Goal: Information Seeking & Learning: Check status

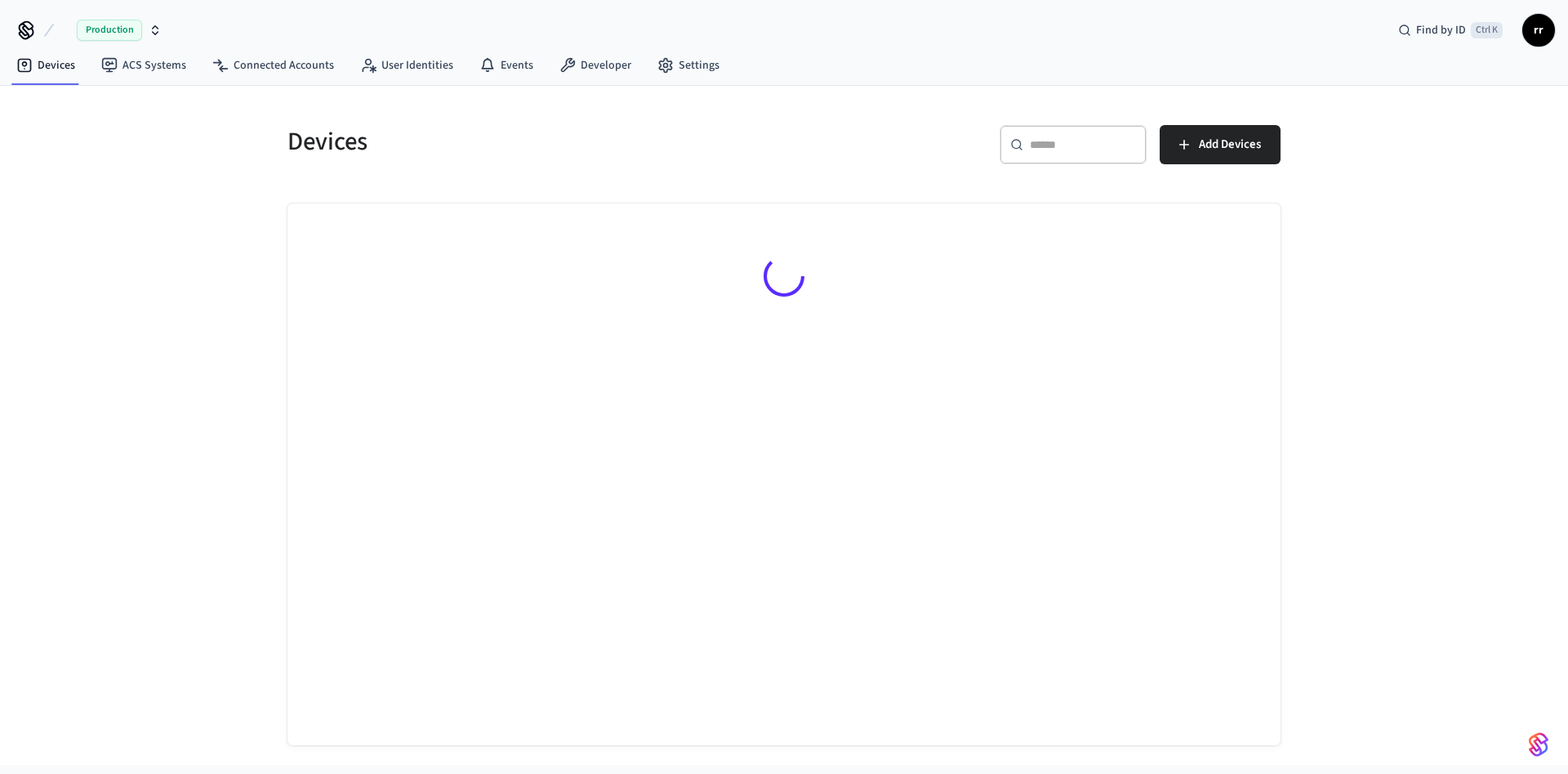
click at [1072, 147] on input "text" at bounding box center [1082, 144] width 106 height 16
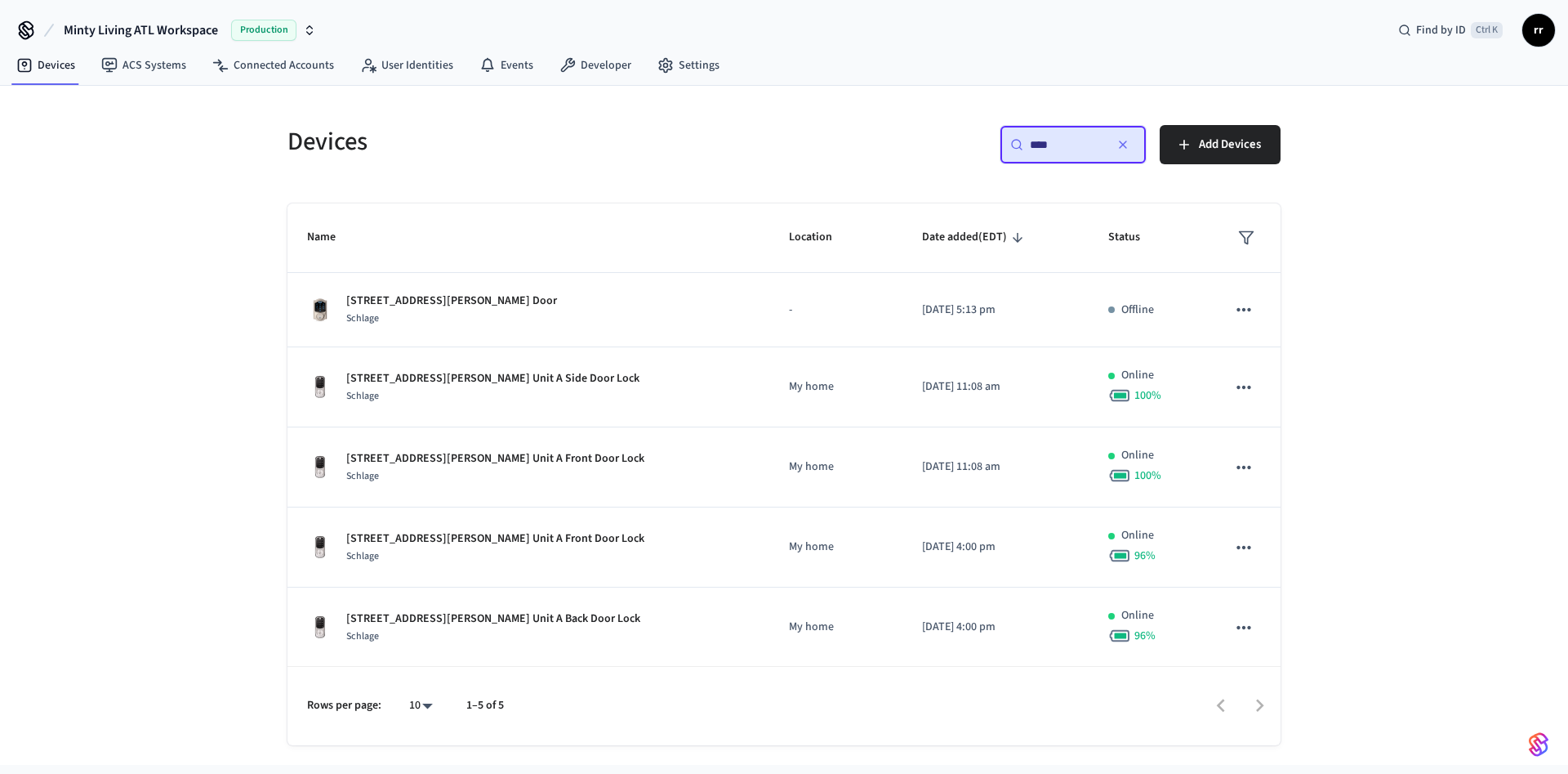
type input "****"
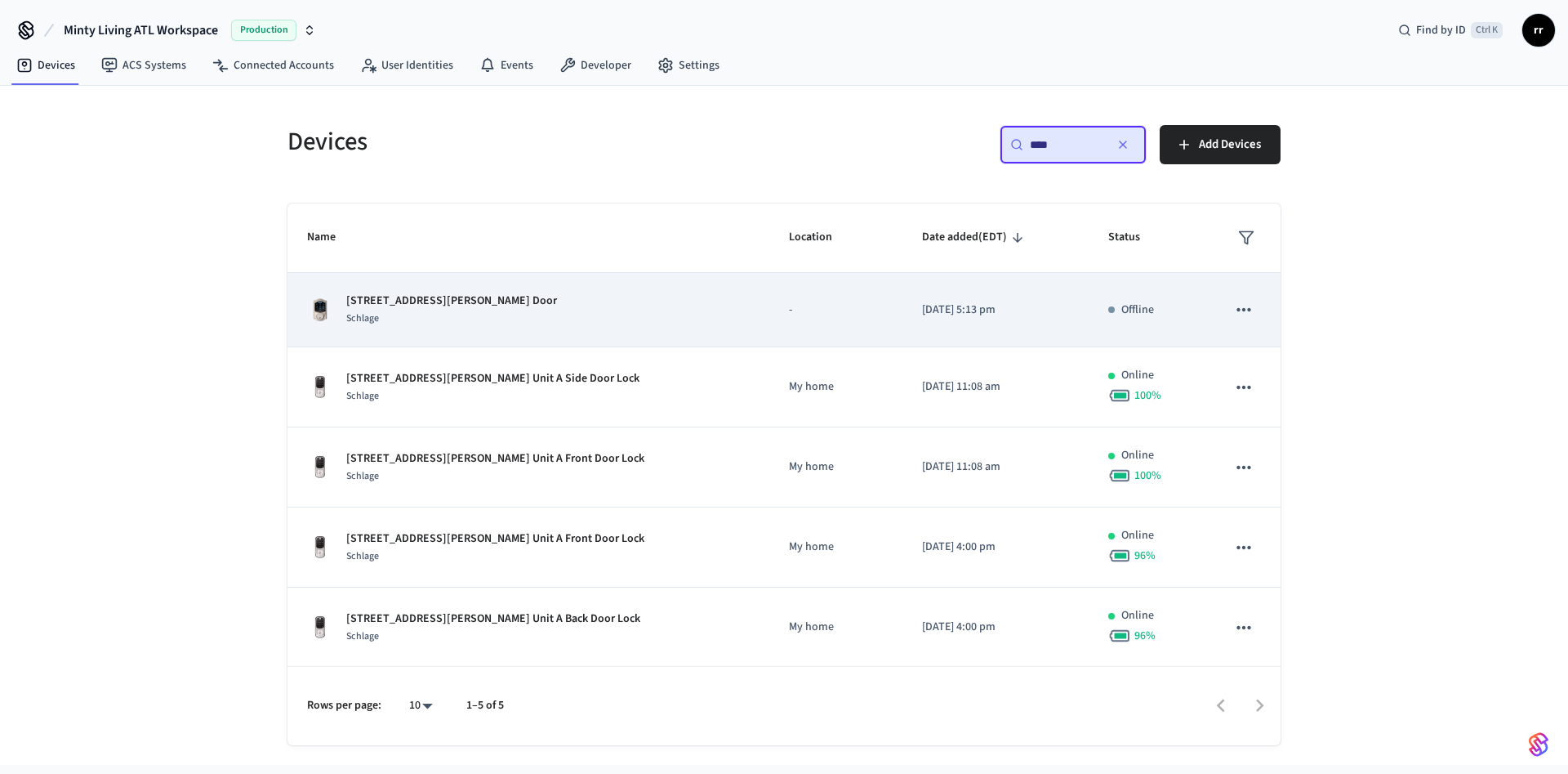
click at [459, 298] on p "[STREET_ADDRESS][PERSON_NAME] Door" at bounding box center [451, 301] width 211 height 17
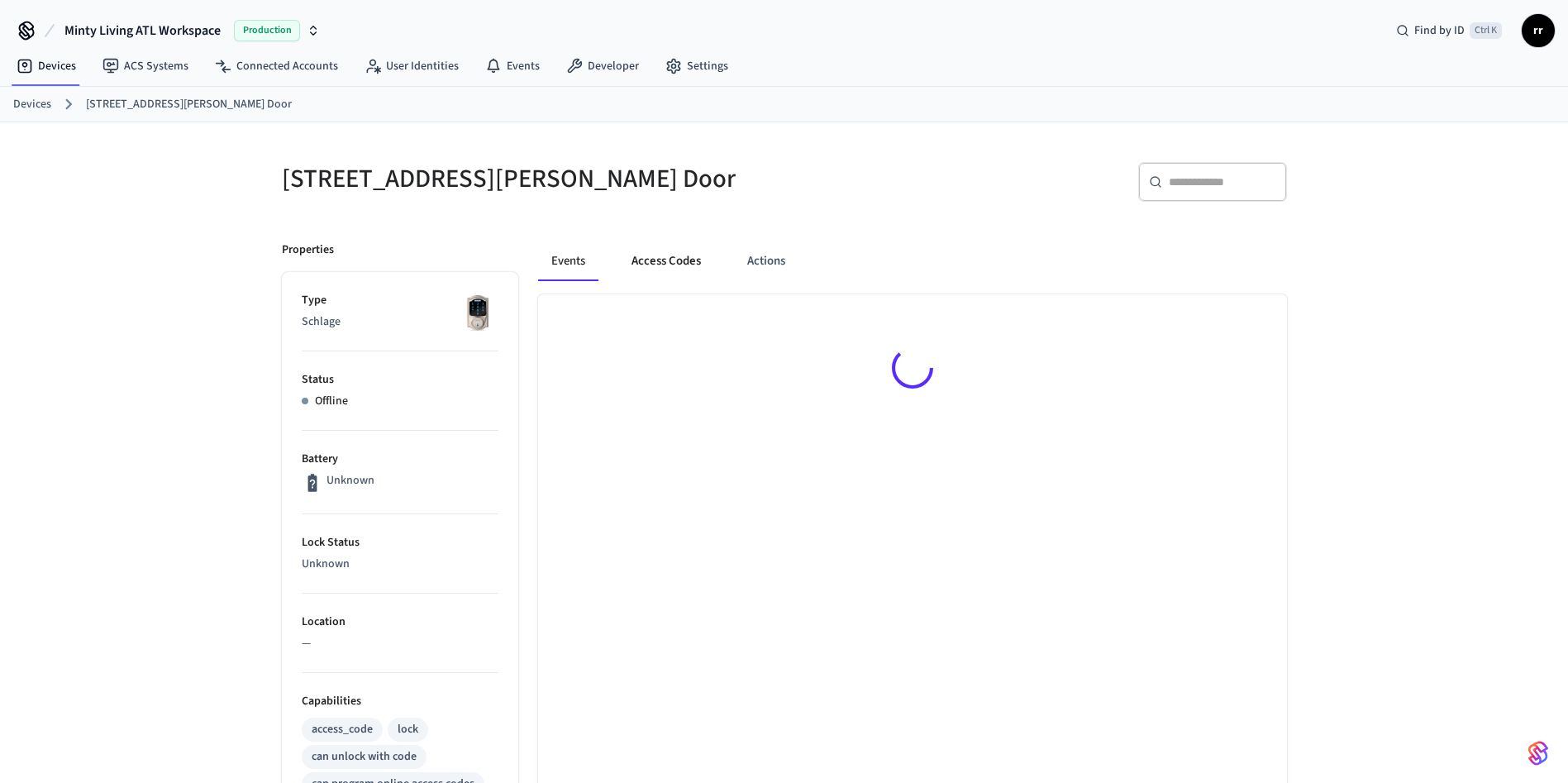
click at [689, 256] on button "Access Codes" at bounding box center [665, 261] width 96 height 40
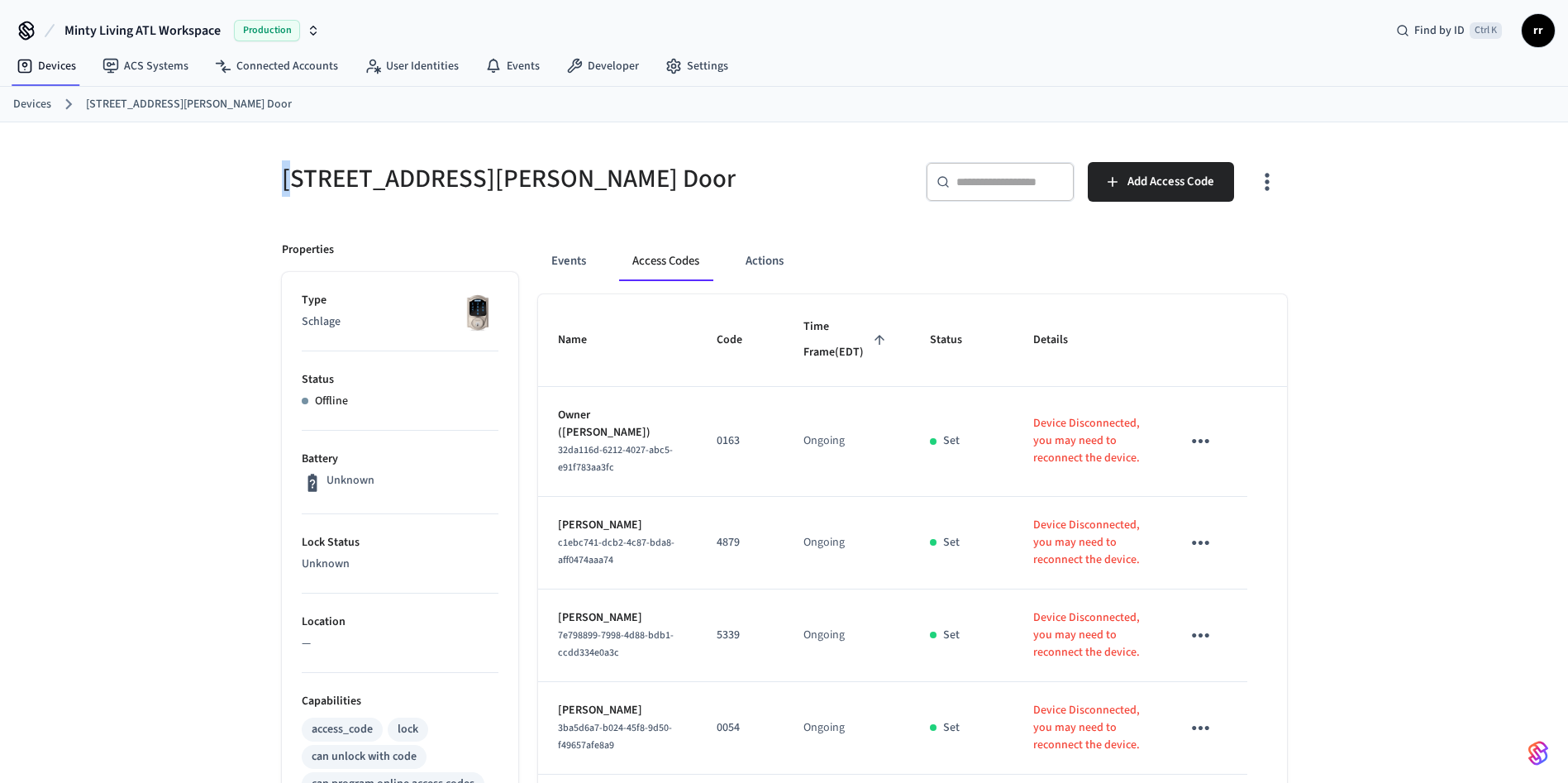
click at [287, 183] on h5 "[STREET_ADDRESS][PERSON_NAME] Door" at bounding box center [528, 179] width 493 height 34
click at [283, 183] on h5 "[STREET_ADDRESS][PERSON_NAME] Door" at bounding box center [528, 179] width 493 height 34
drag, startPoint x: 284, startPoint y: 183, endPoint x: 405, endPoint y: 183, distance: 121.0
click at [405, 183] on h5 "[STREET_ADDRESS][PERSON_NAME] Door" at bounding box center [528, 179] width 493 height 34
click at [25, 104] on link "Devices" at bounding box center [32, 104] width 38 height 18
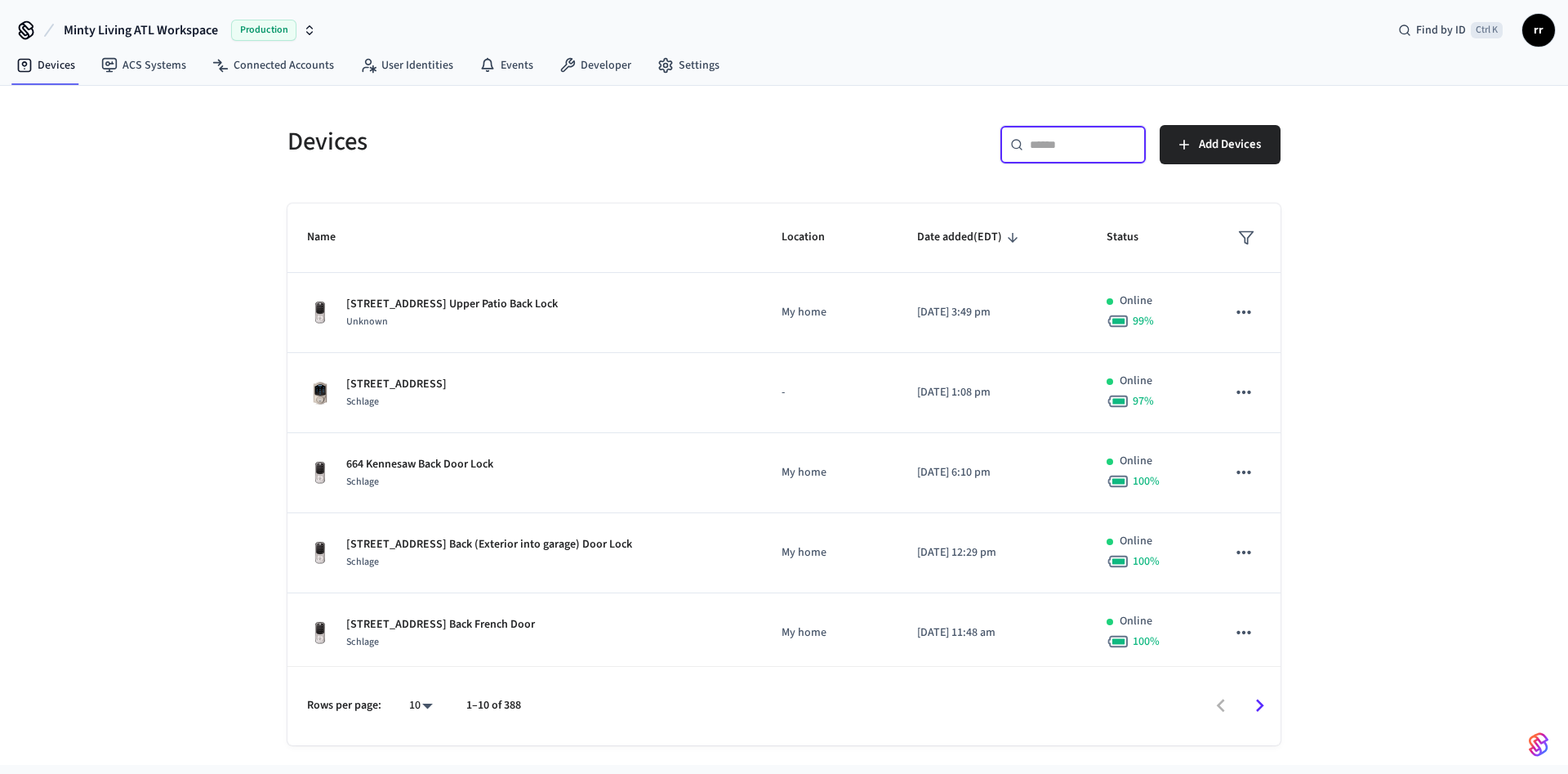
click at [1032, 141] on input "text" at bounding box center [1082, 144] width 106 height 16
paste input "**********"
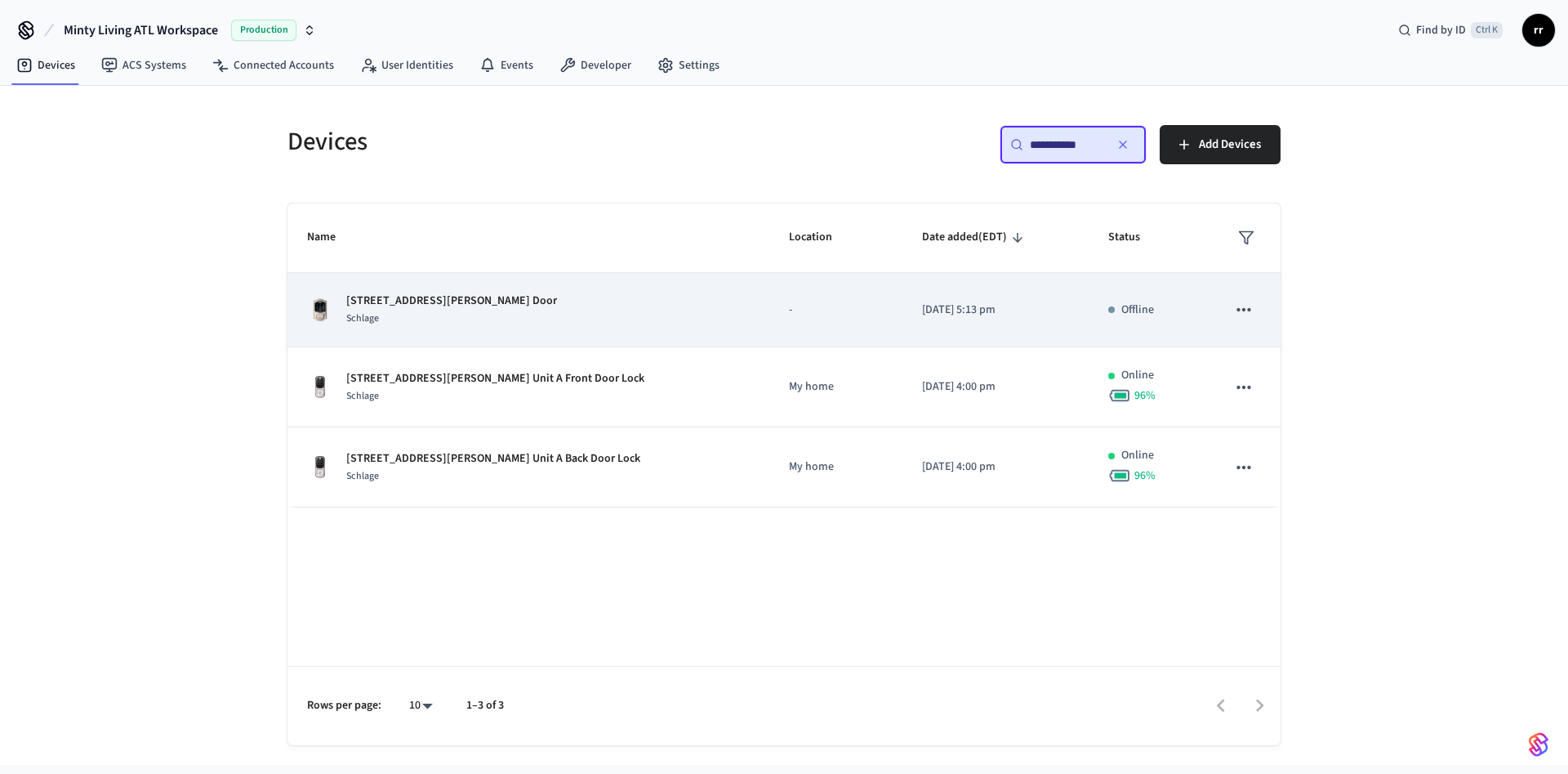
type input "**********"
click at [493, 303] on p "[STREET_ADDRESS][PERSON_NAME] Door" at bounding box center [451, 301] width 211 height 17
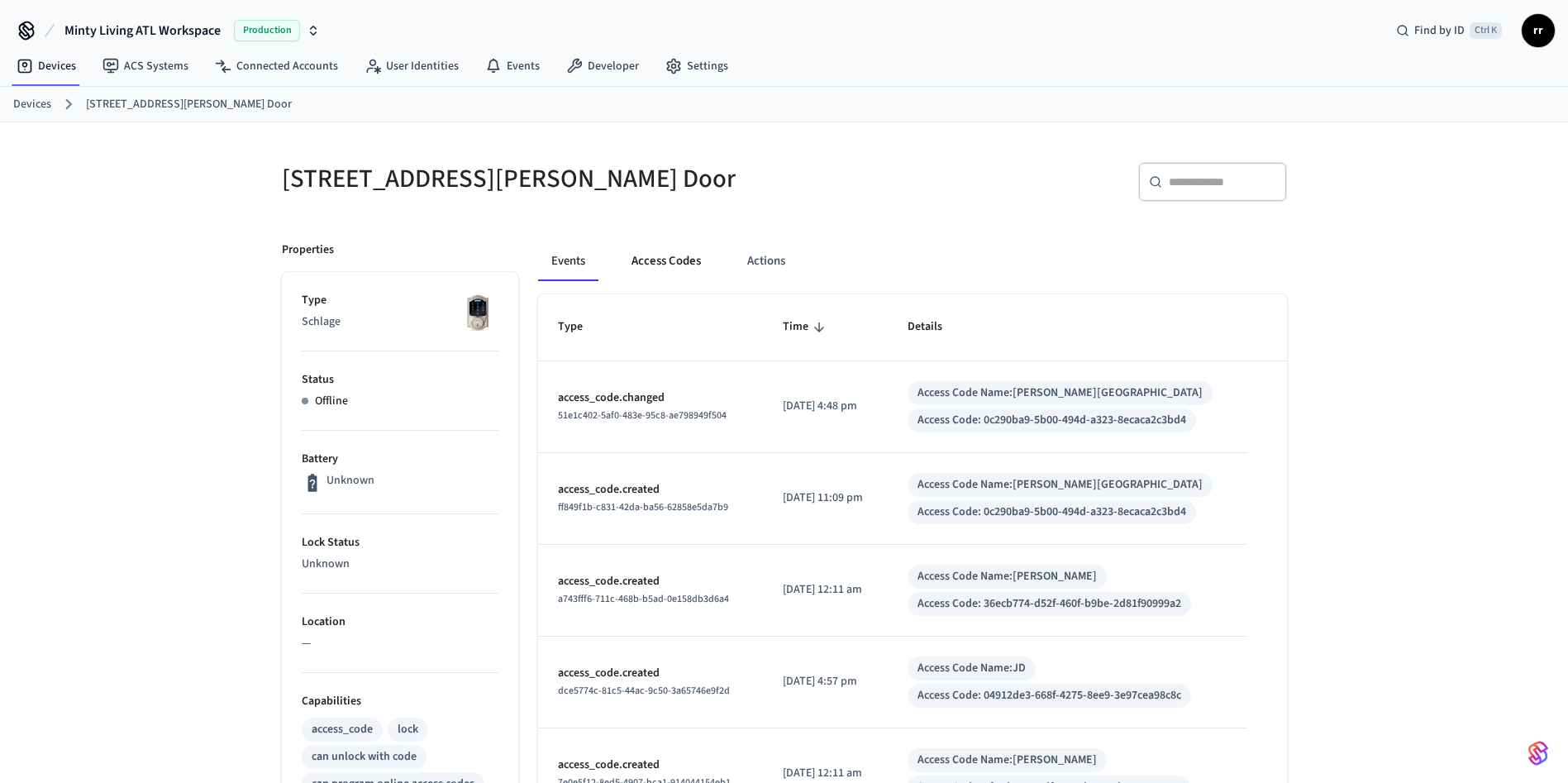
click at [636, 277] on button "Access Codes" at bounding box center [665, 261] width 96 height 40
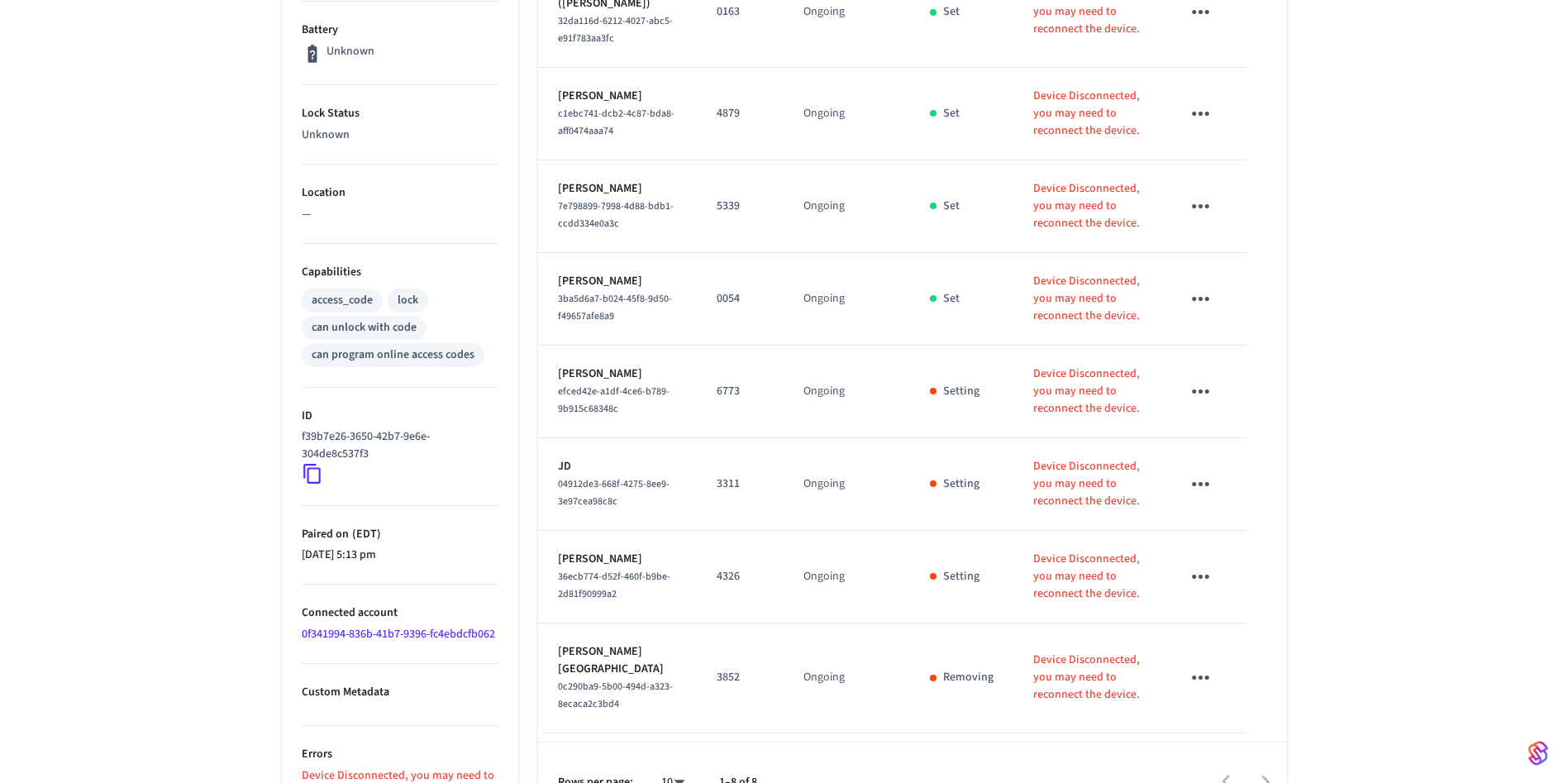
scroll to position [468, 0]
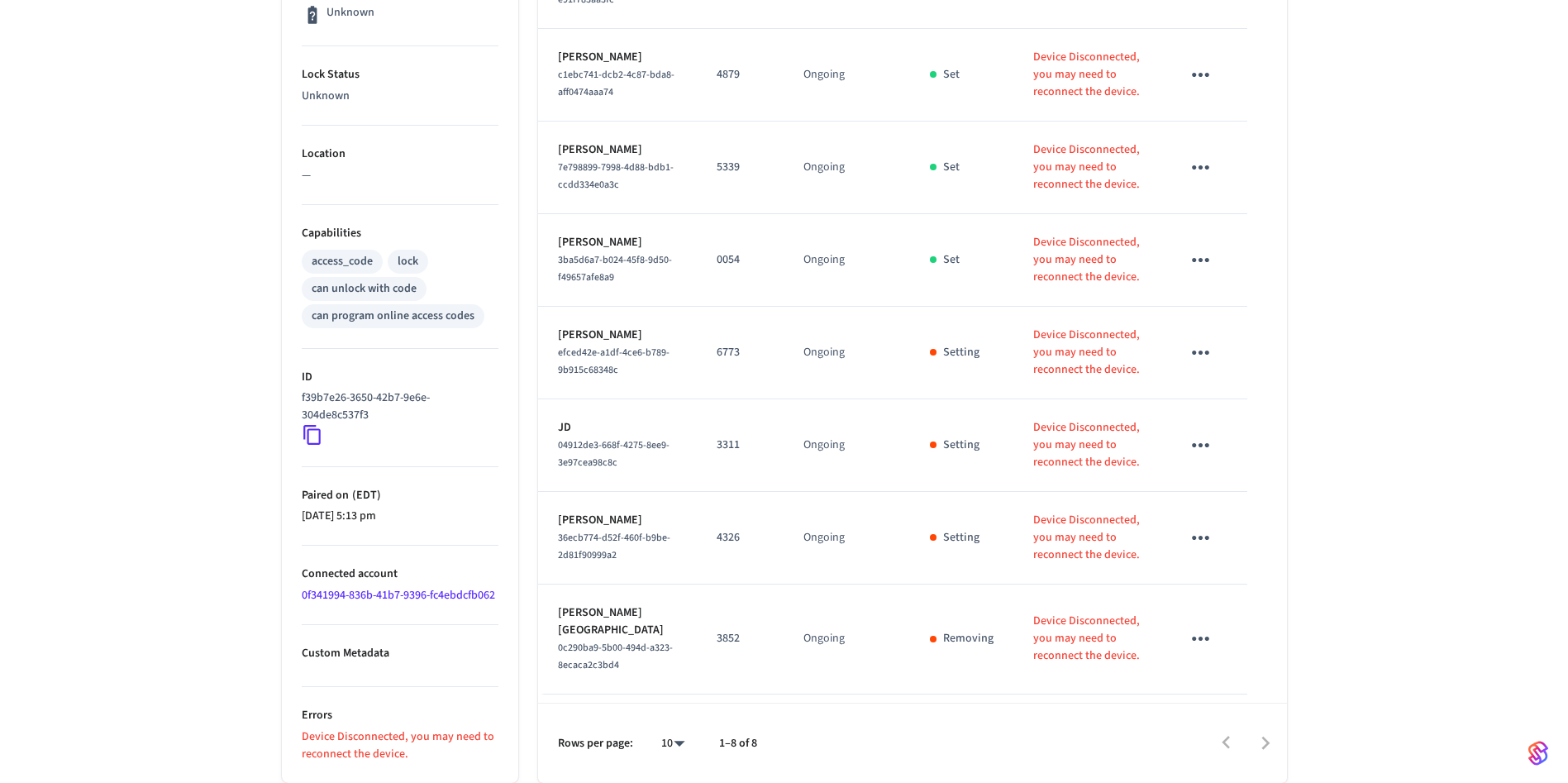
click at [716, 269] on p "0054" at bounding box center [740, 260] width 47 height 18
copy p "0054"
click at [716, 176] on p "5339" at bounding box center [740, 168] width 47 height 18
drag, startPoint x: 708, startPoint y: 198, endPoint x: 706, endPoint y: 189, distance: 9.2
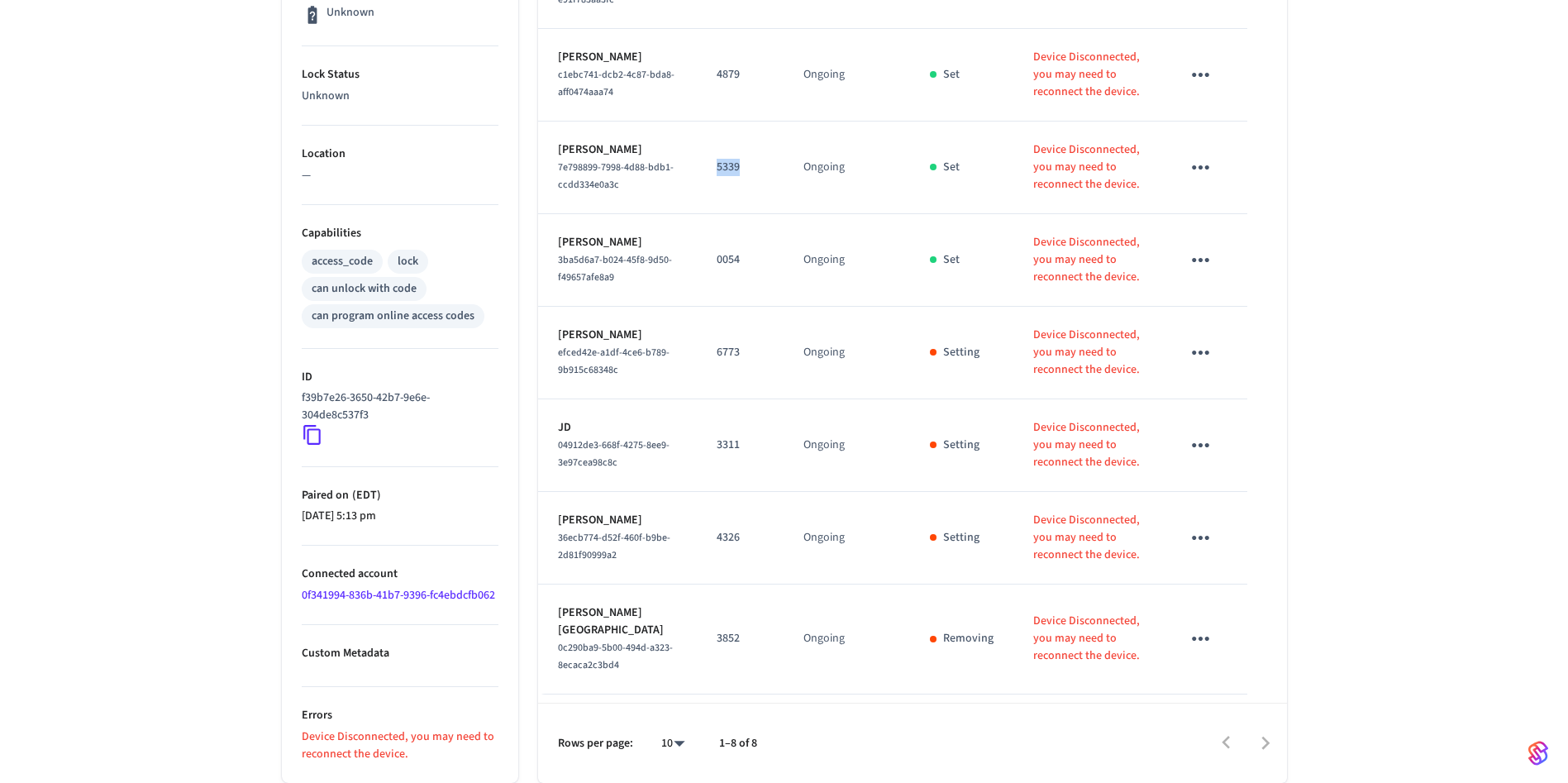
click at [716, 176] on p "5339" at bounding box center [740, 168] width 47 height 18
copy p "5339"
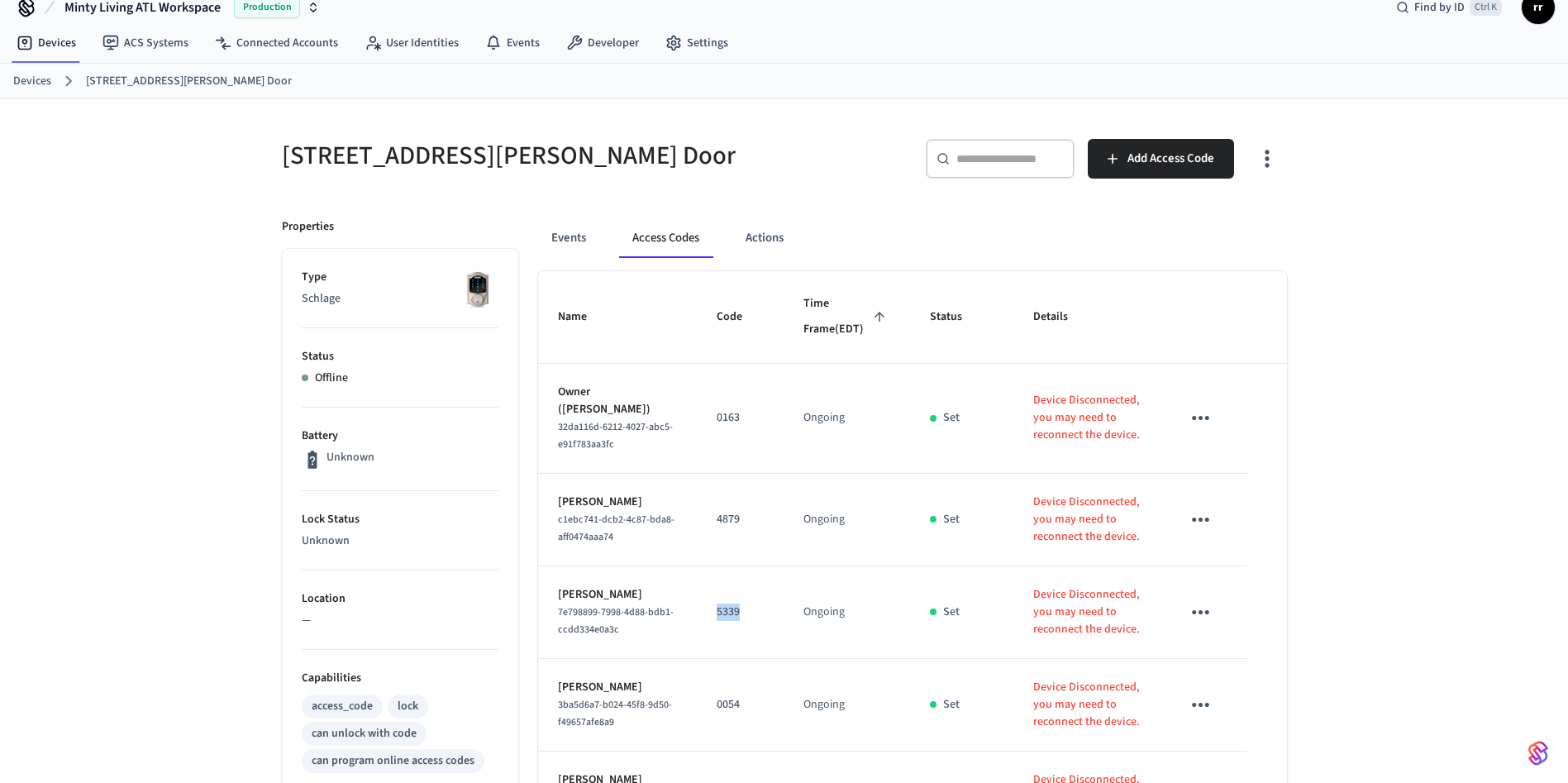
scroll to position [0, 0]
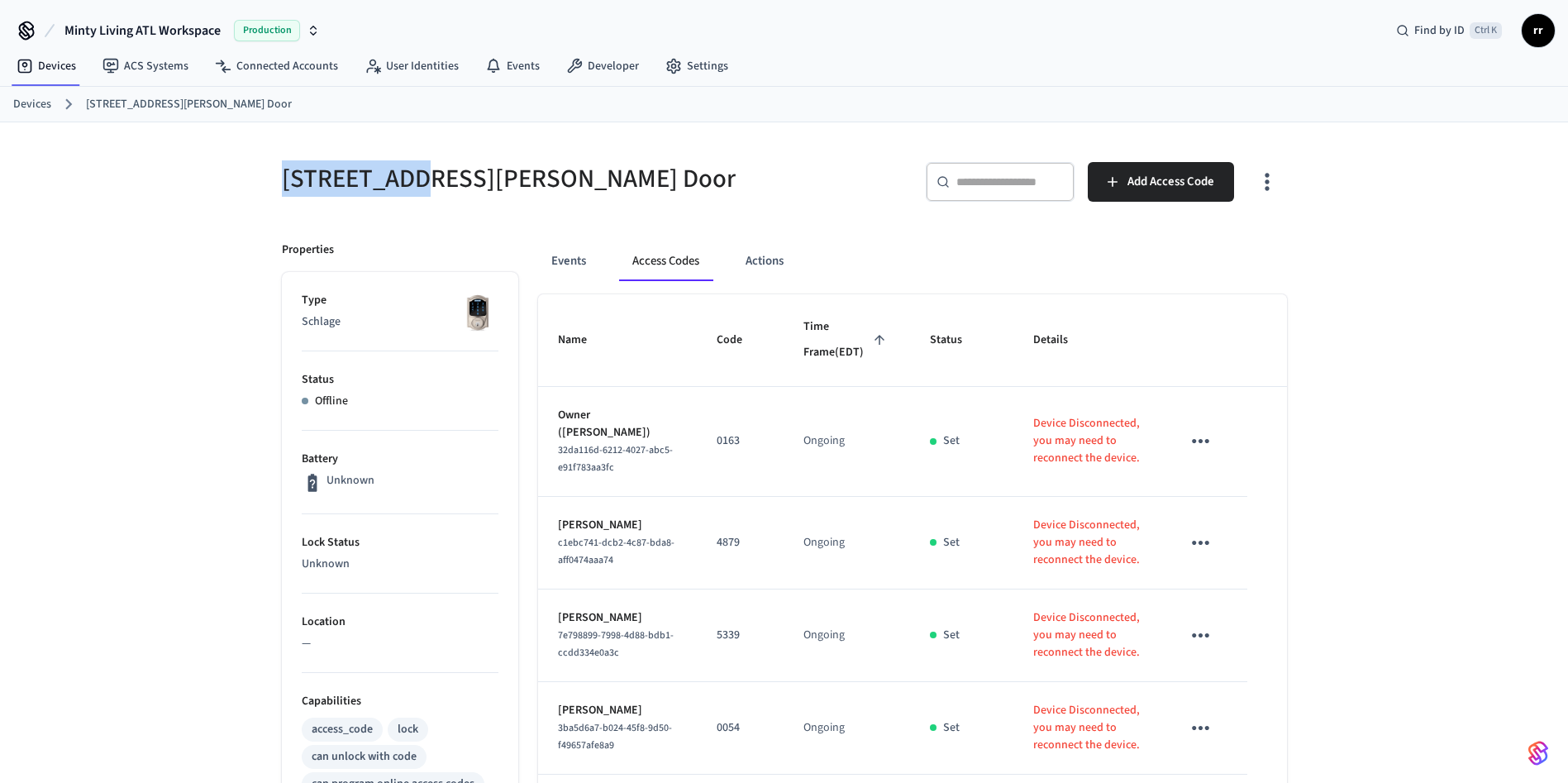
copy h5 "1085 [PERSON_NAME]"
drag, startPoint x: 270, startPoint y: 176, endPoint x: 416, endPoint y: 180, distance: 146.1
click at [416, 180] on div "[STREET_ADDRESS][PERSON_NAME] Door" at bounding box center [518, 178] width 513 height 73
click at [39, 105] on link "Devices" at bounding box center [32, 104] width 38 height 18
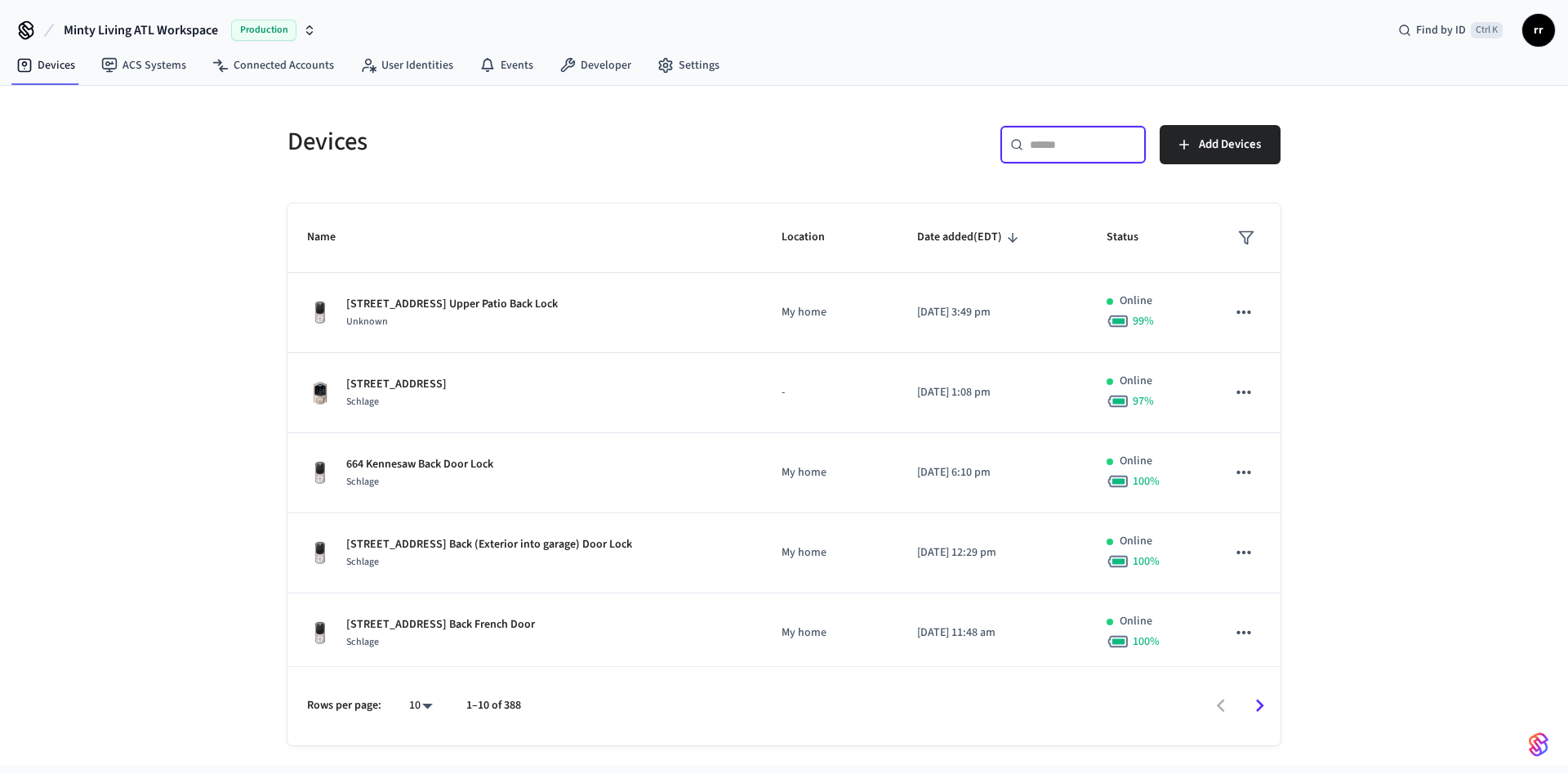
click at [1071, 147] on input "text" at bounding box center [1082, 144] width 106 height 16
paste input "**********"
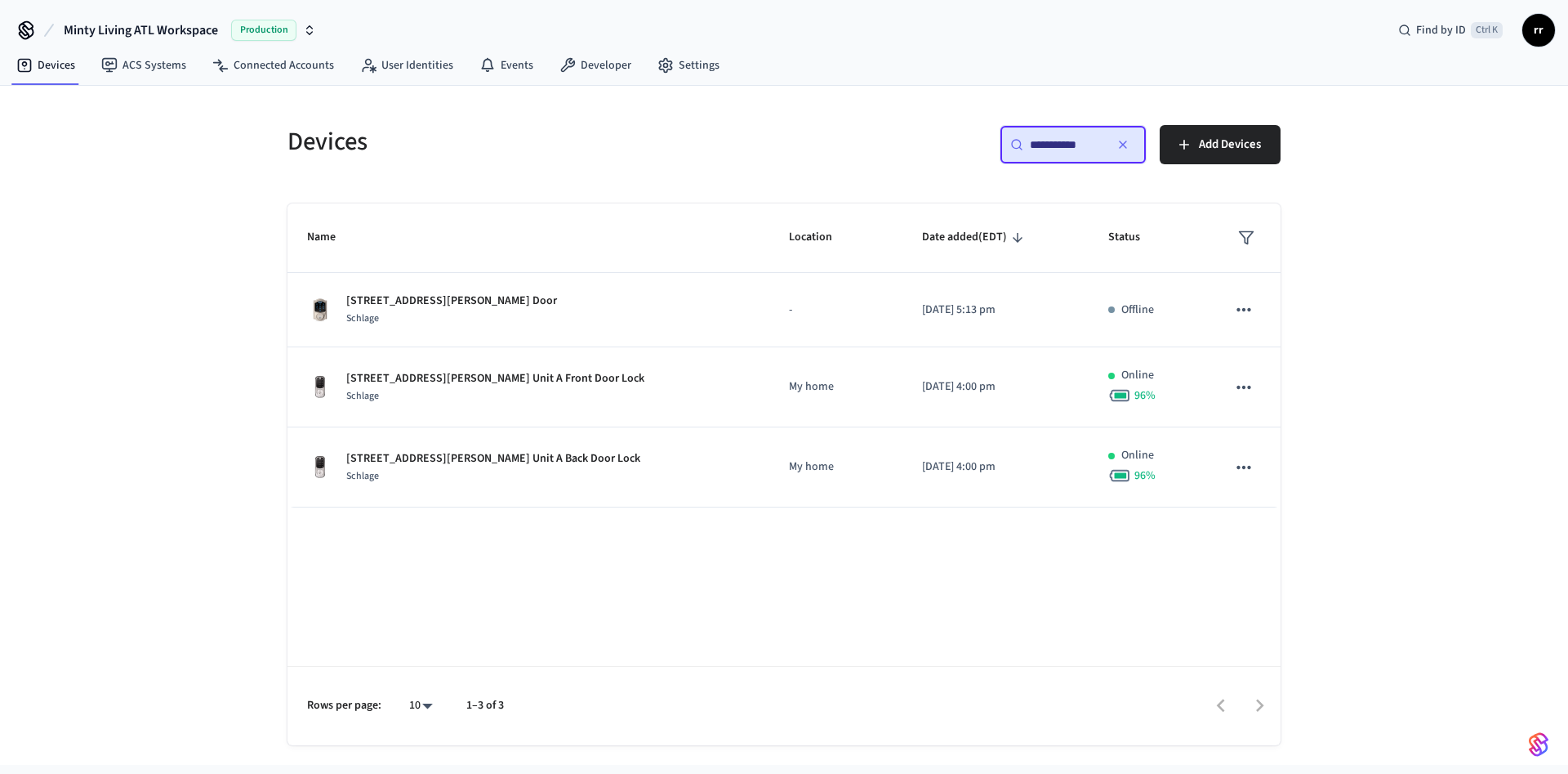
type input "**********"
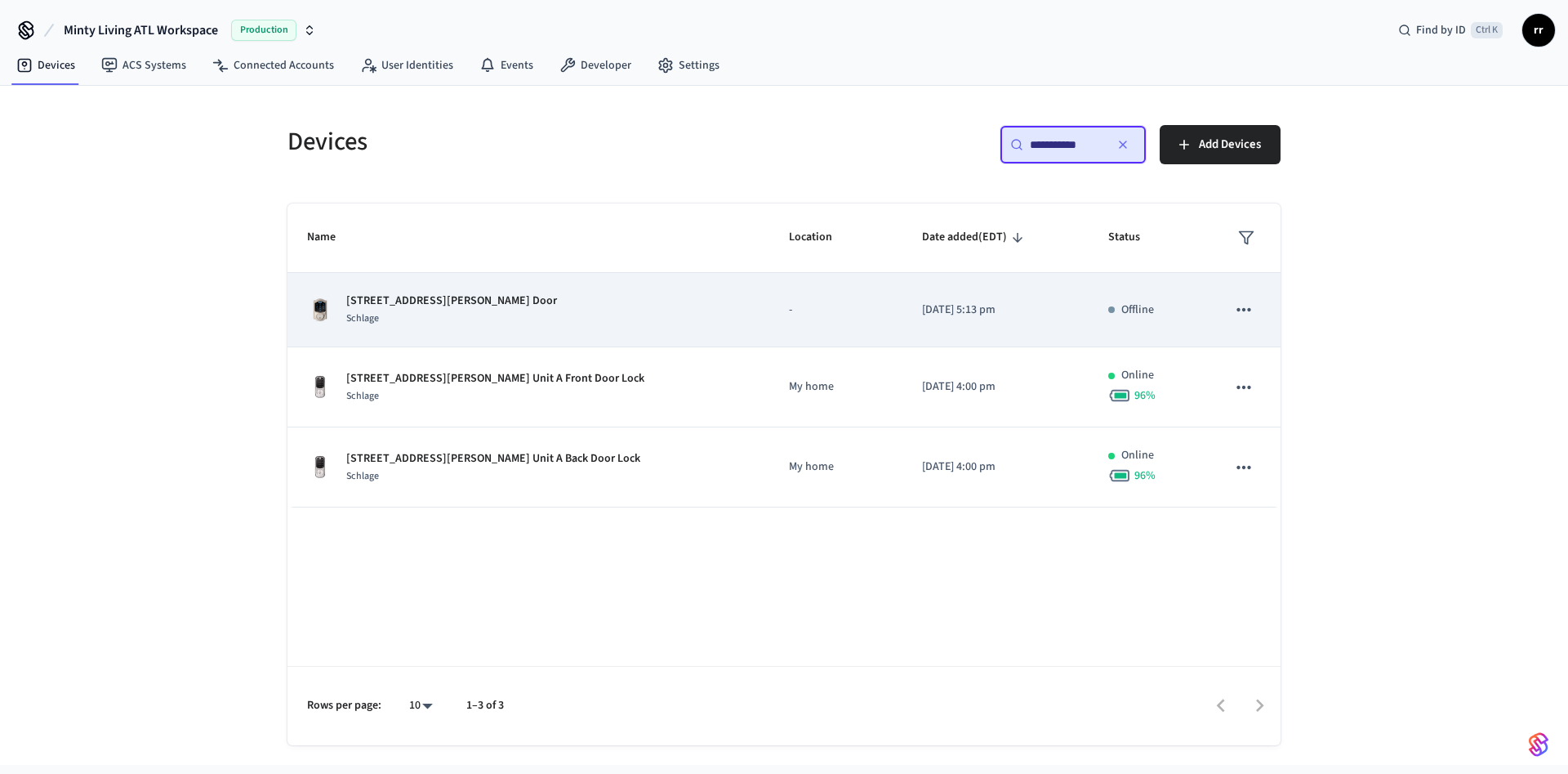
click at [439, 291] on td "[STREET_ADDRESS][PERSON_NAME] Unit B Front Door Schlage" at bounding box center [527, 310] width 481 height 75
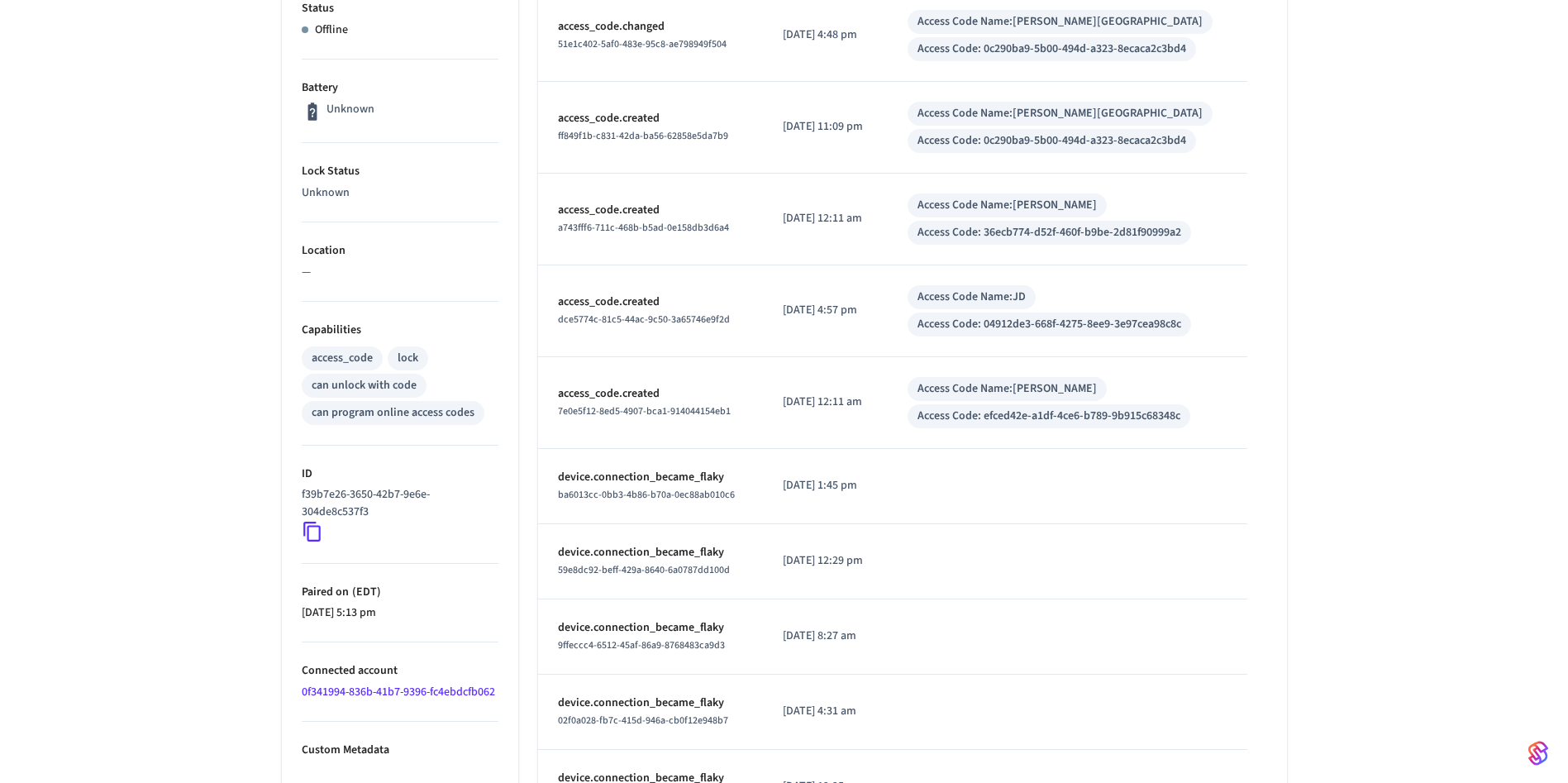
scroll to position [372, 0]
click at [312, 542] on icon at bounding box center [313, 530] width 21 height 21
click at [312, 538] on icon at bounding box center [313, 530] width 21 height 21
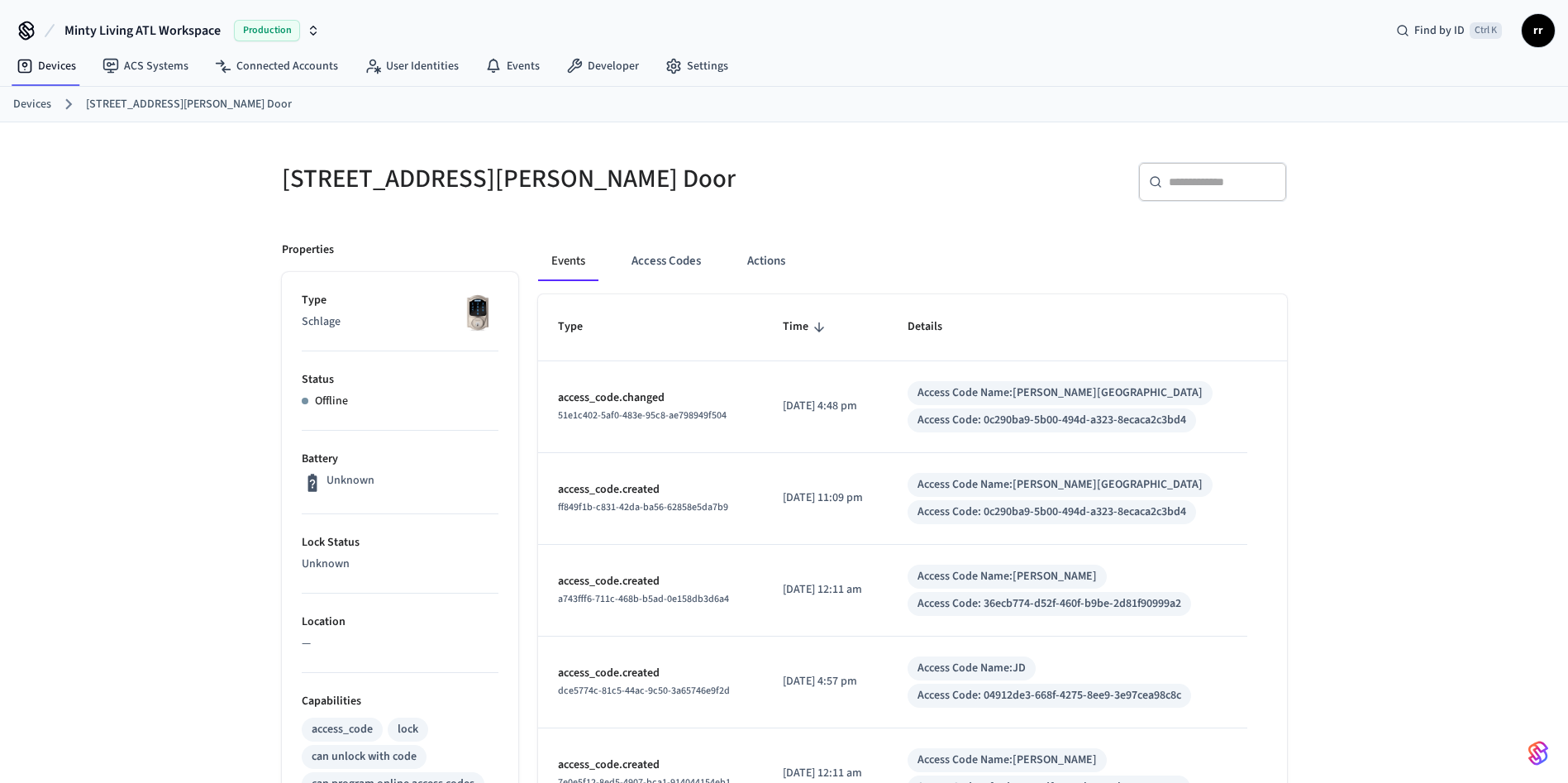
scroll to position [124, 0]
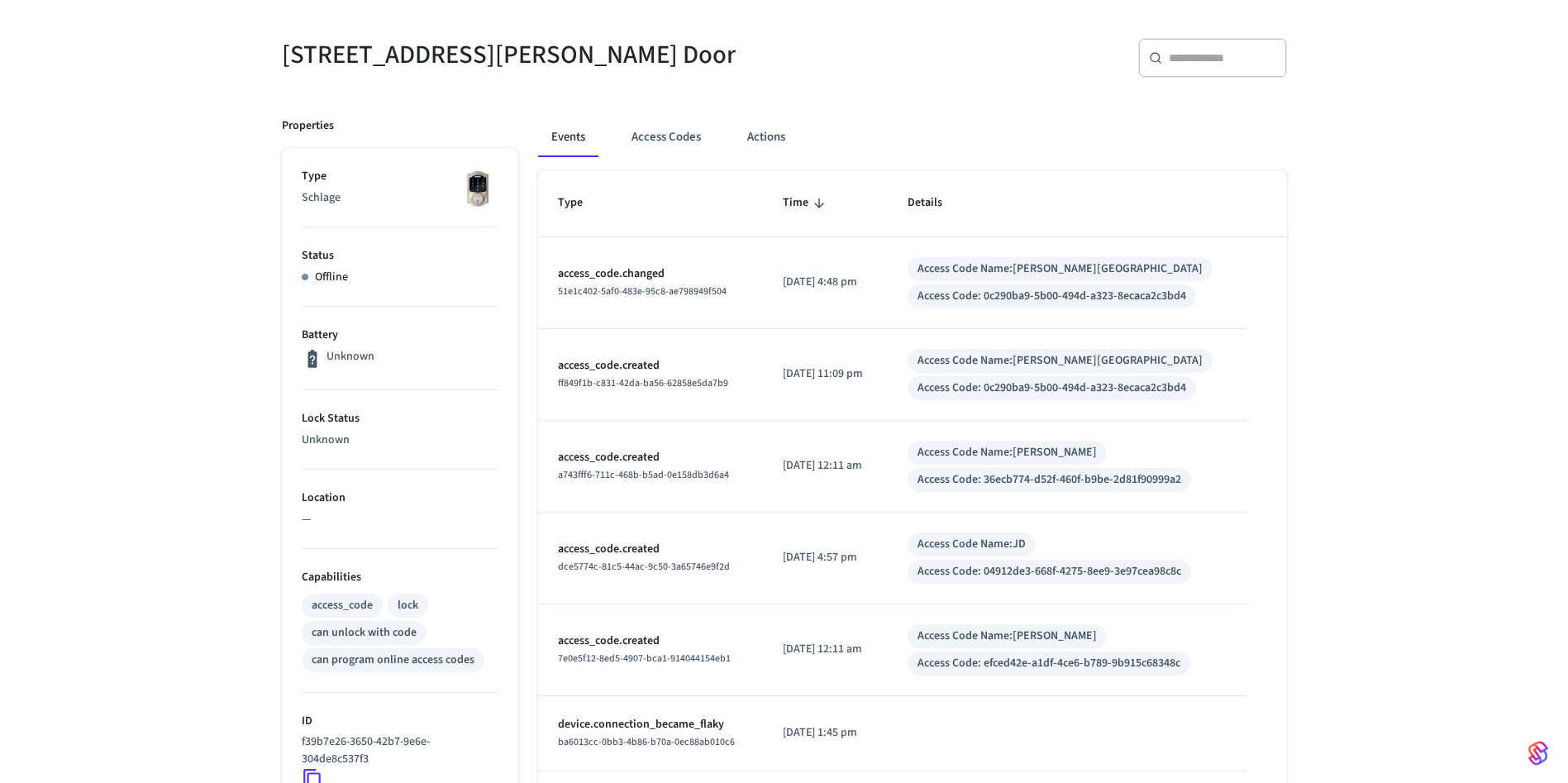
click at [1493, 402] on div "[STREET_ADDRESS][PERSON_NAME] Front Door ​ ​ Properties Type Schlage Status Off…" at bounding box center [784, 574] width 1568 height 1153
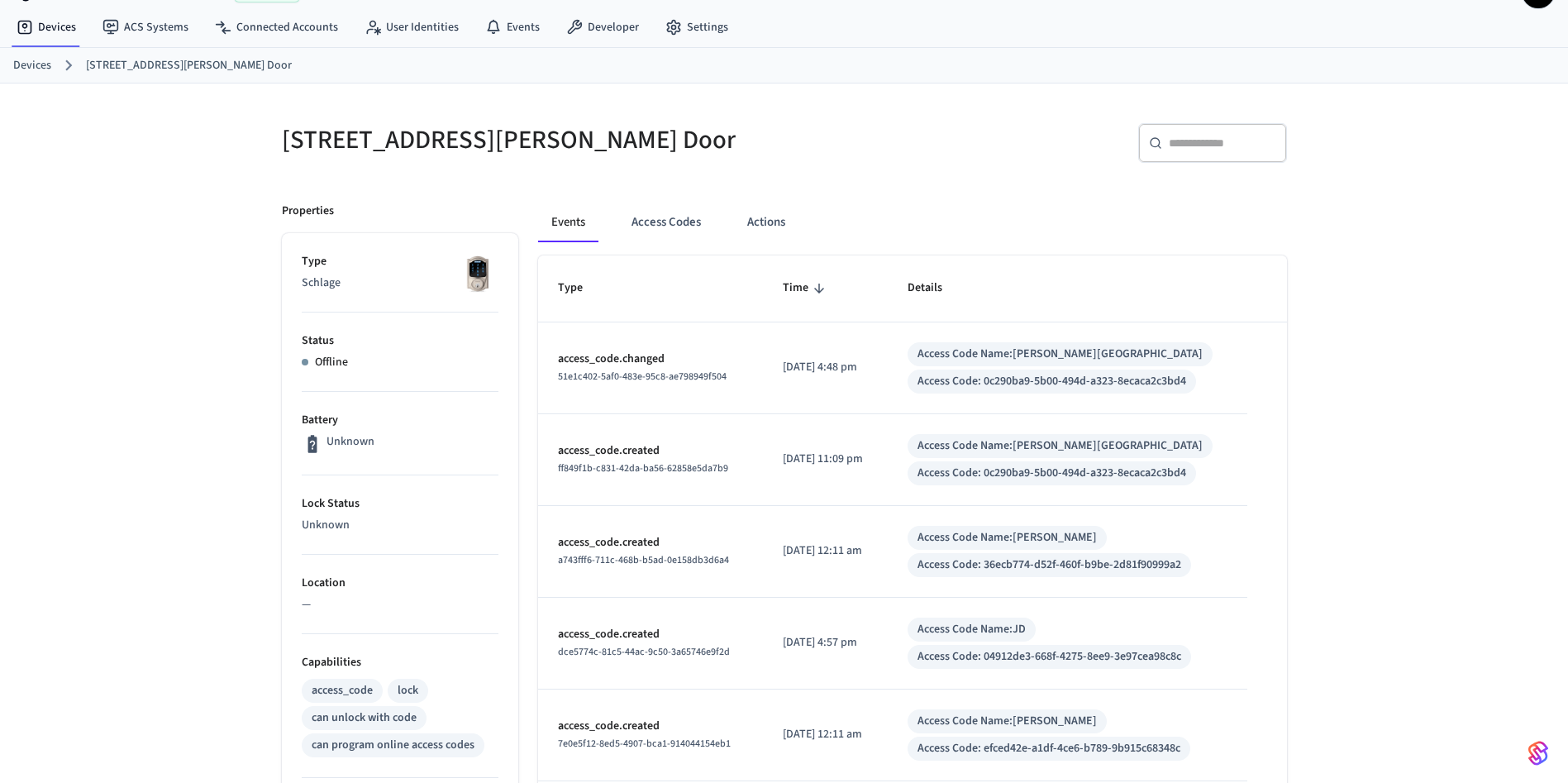
scroll to position [0, 0]
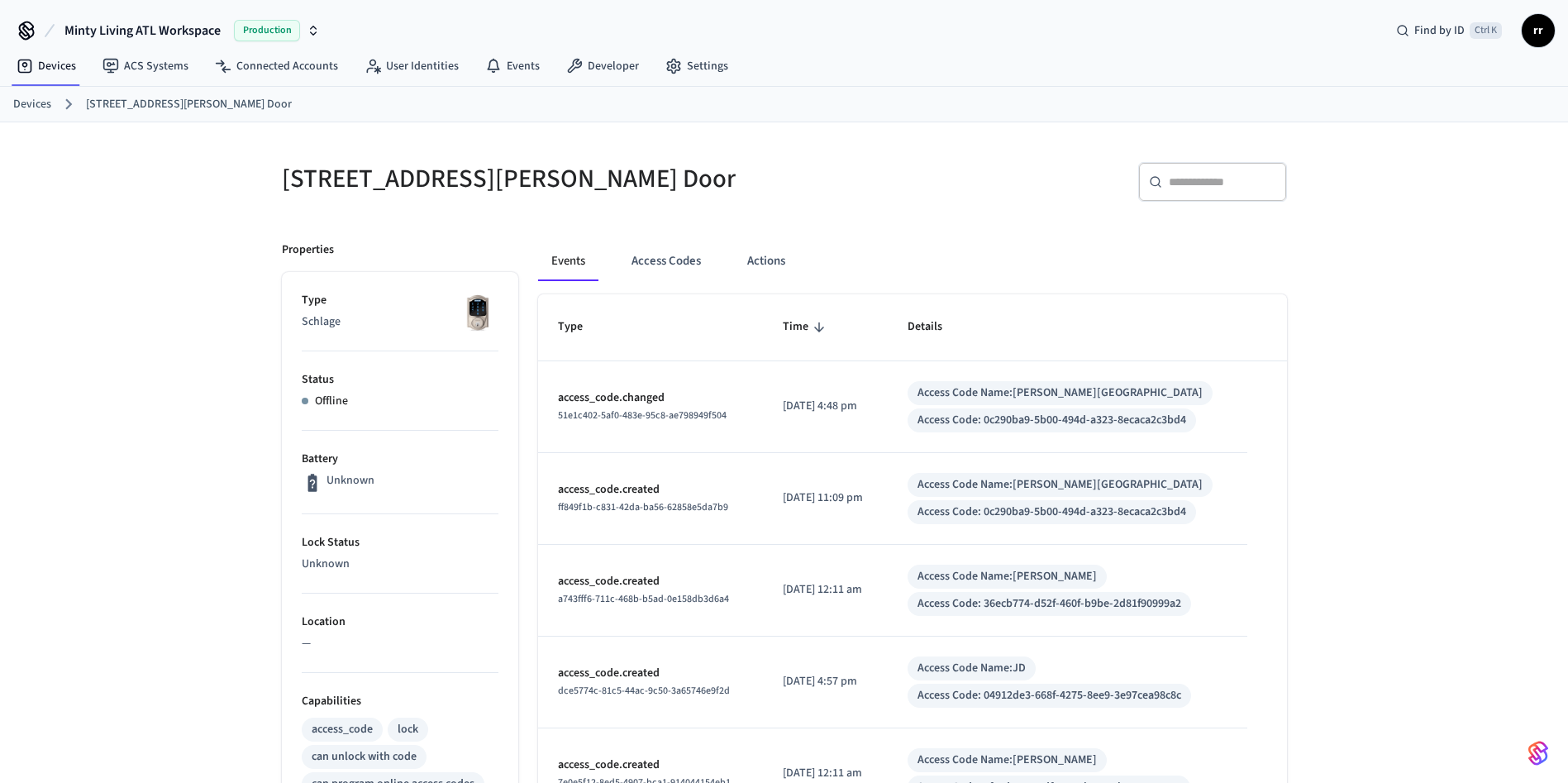
click at [24, 102] on link "Devices" at bounding box center [32, 104] width 38 height 18
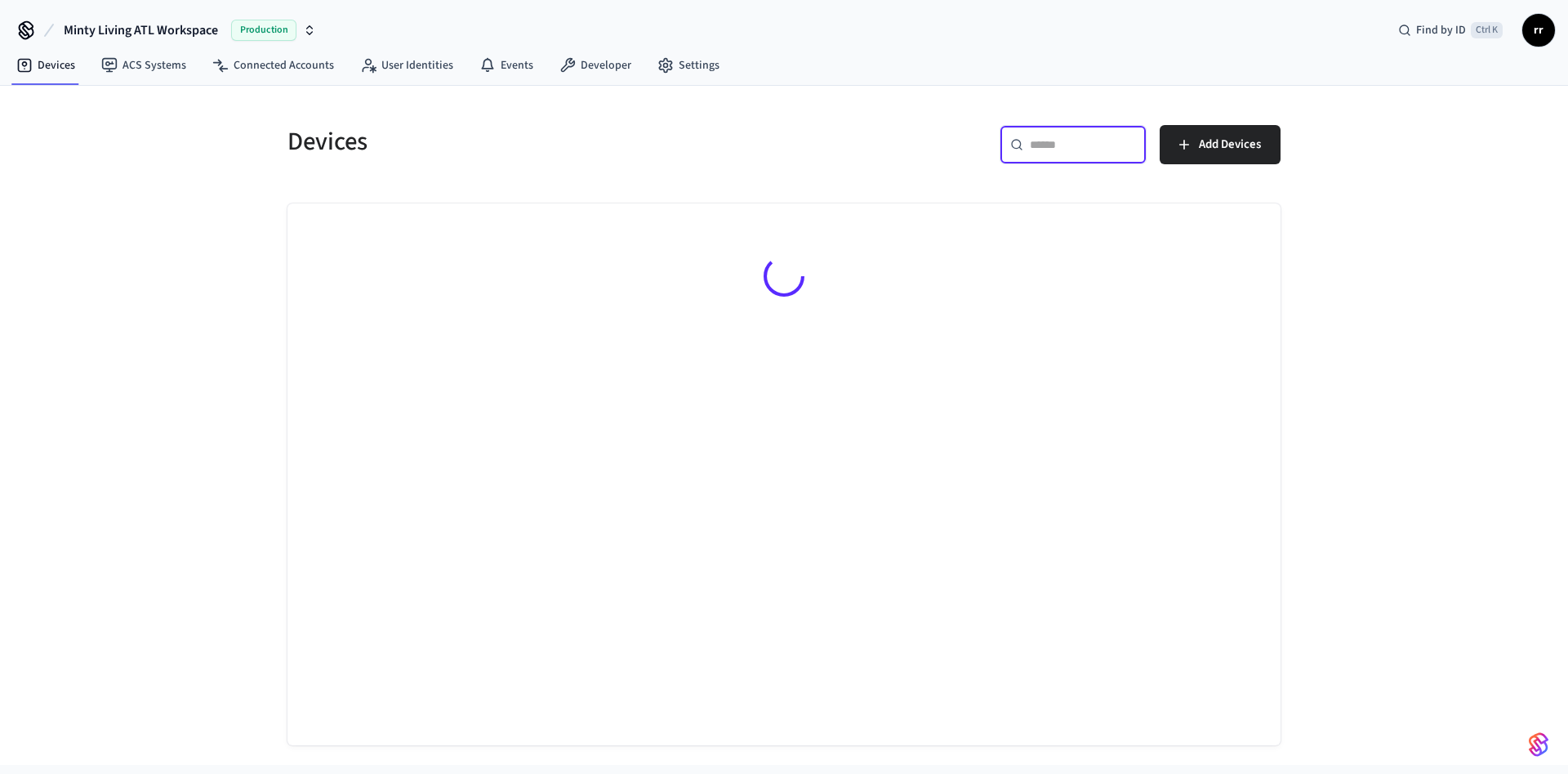
click at [1079, 144] on input "text" at bounding box center [1082, 144] width 106 height 16
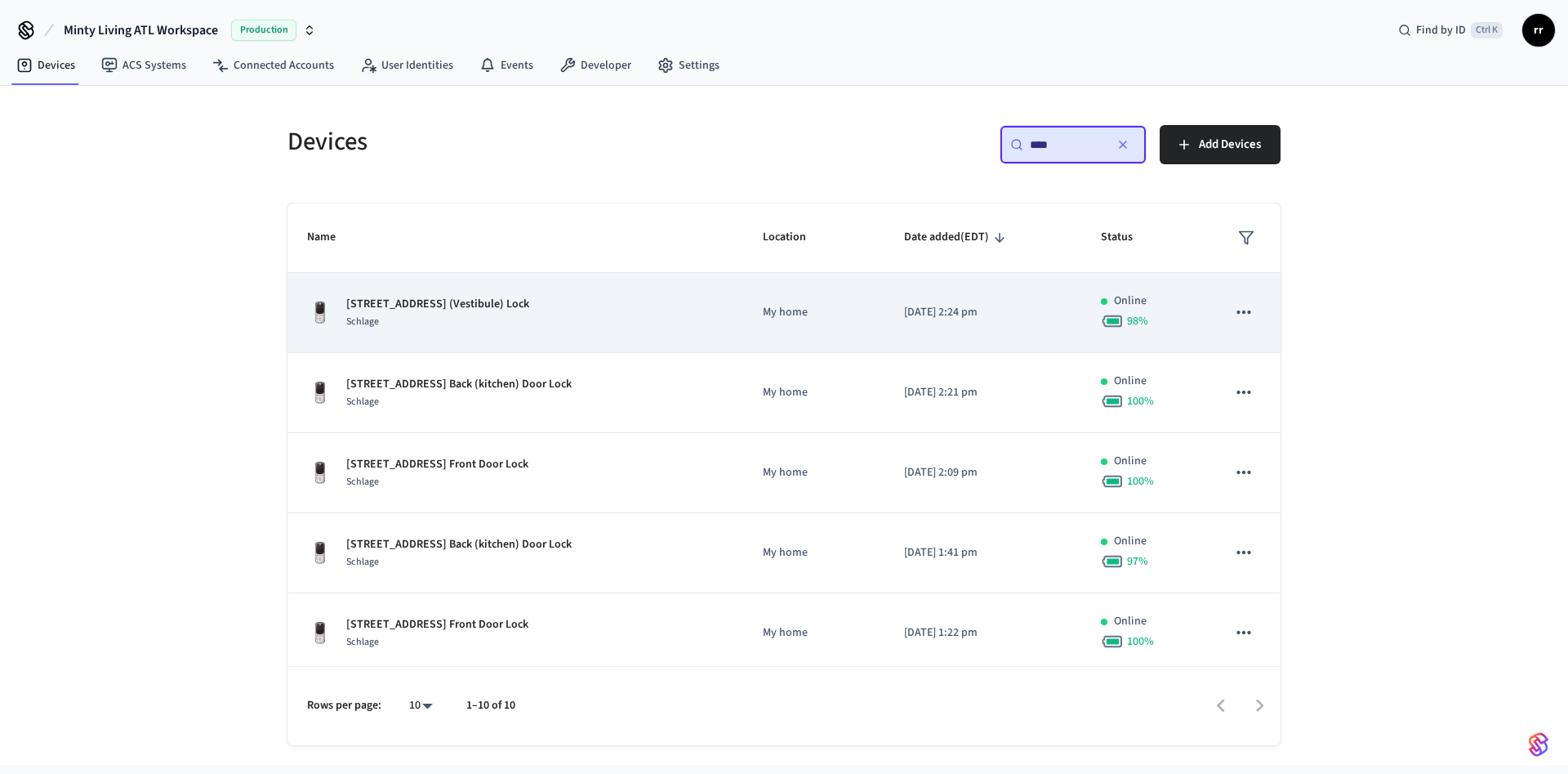
type input "****"
click at [462, 289] on td "[STREET_ADDRESS] (Vestibule) Lock Schlage" at bounding box center [514, 312] width 455 height 80
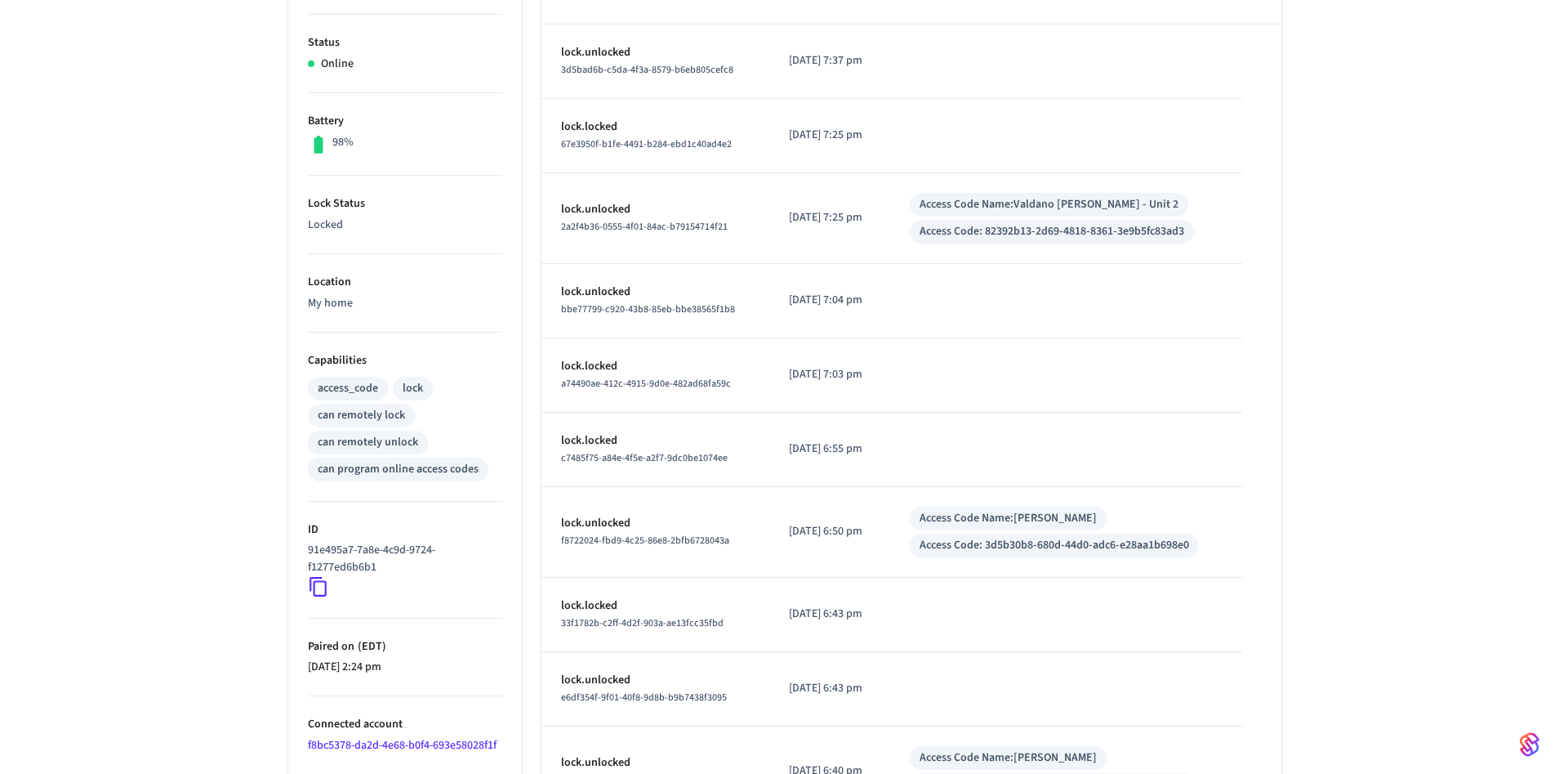
scroll to position [469, 0]
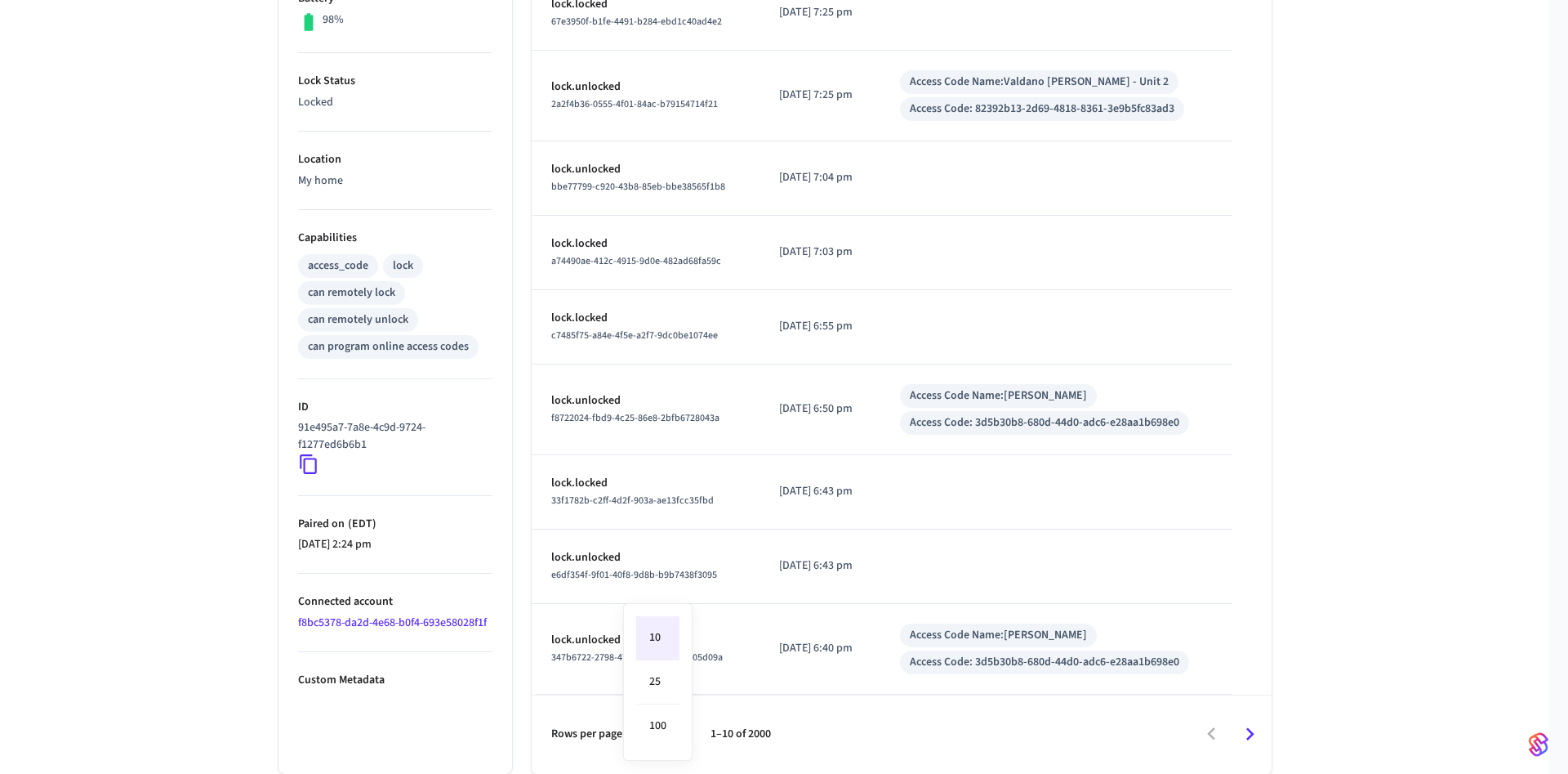
click at [668, 735] on body "Minty Living ATL Workspace Production Find by ID Ctrl K rr Devices ACS Systems …" at bounding box center [784, 160] width 1568 height 1229
click at [673, 714] on li "100" at bounding box center [657, 725] width 43 height 43
type input "***"
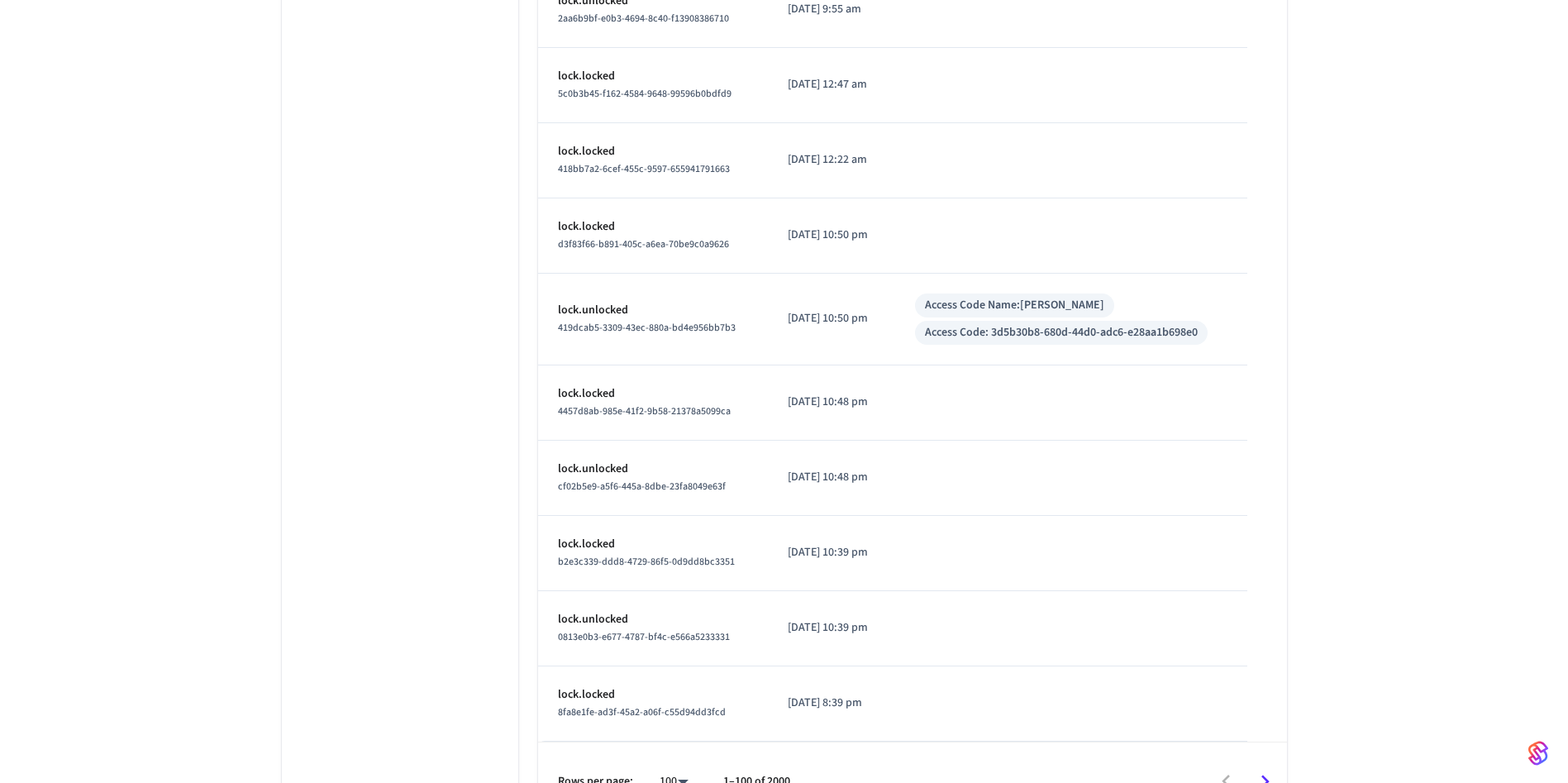
scroll to position [7590, 0]
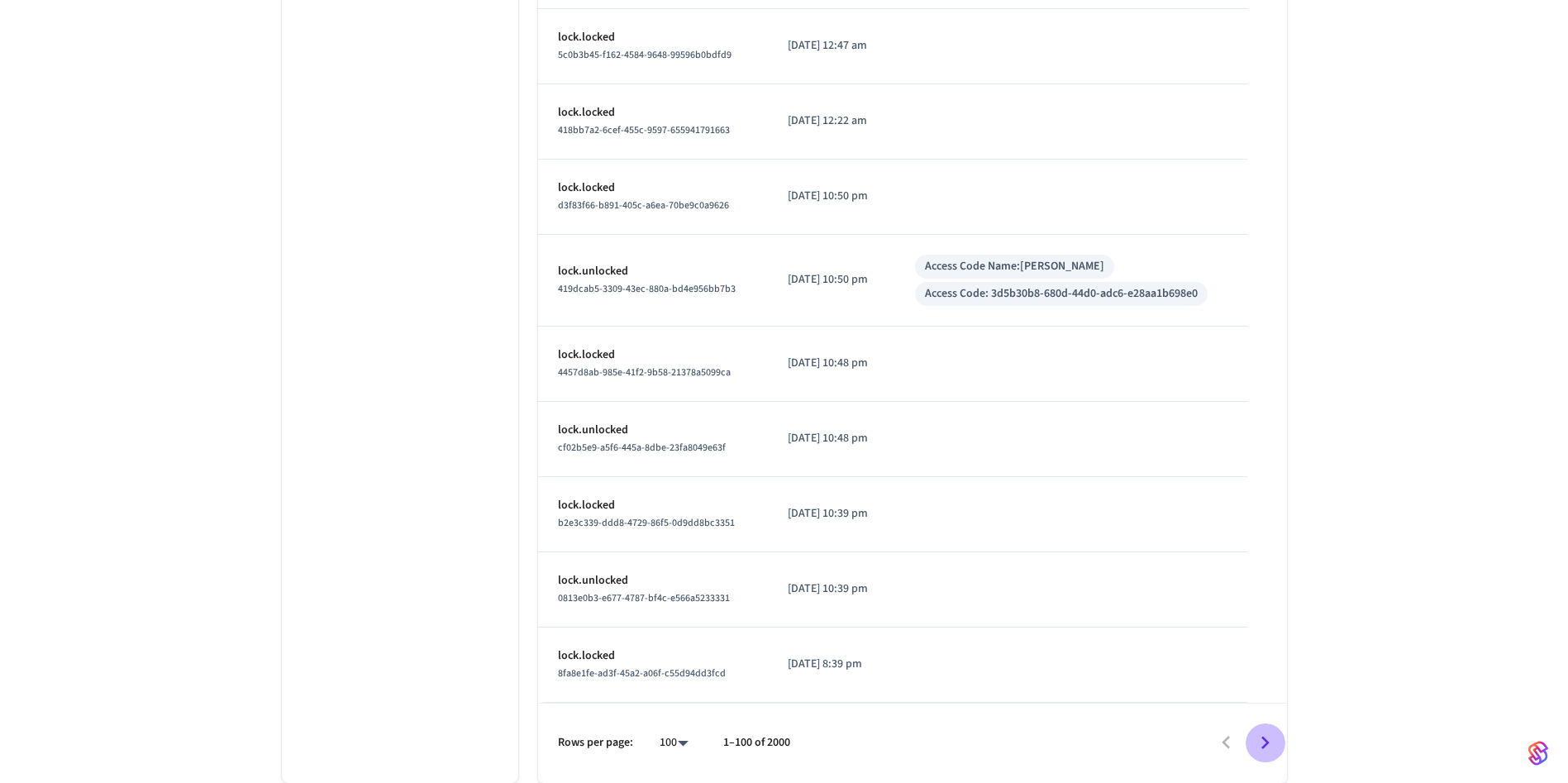
click at [1265, 748] on icon "Go to next page" at bounding box center [1264, 742] width 25 height 25
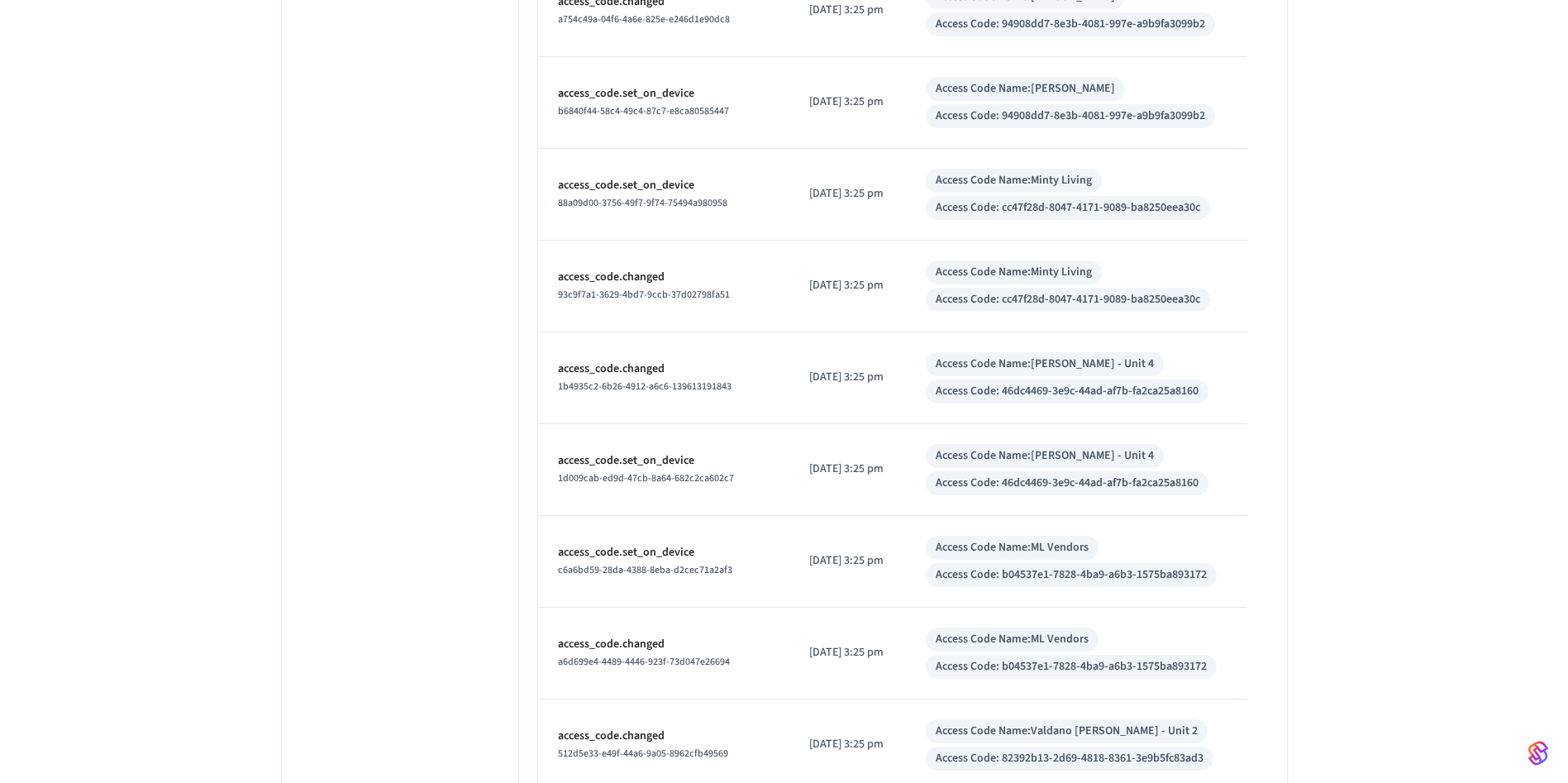
scroll to position [8135, 0]
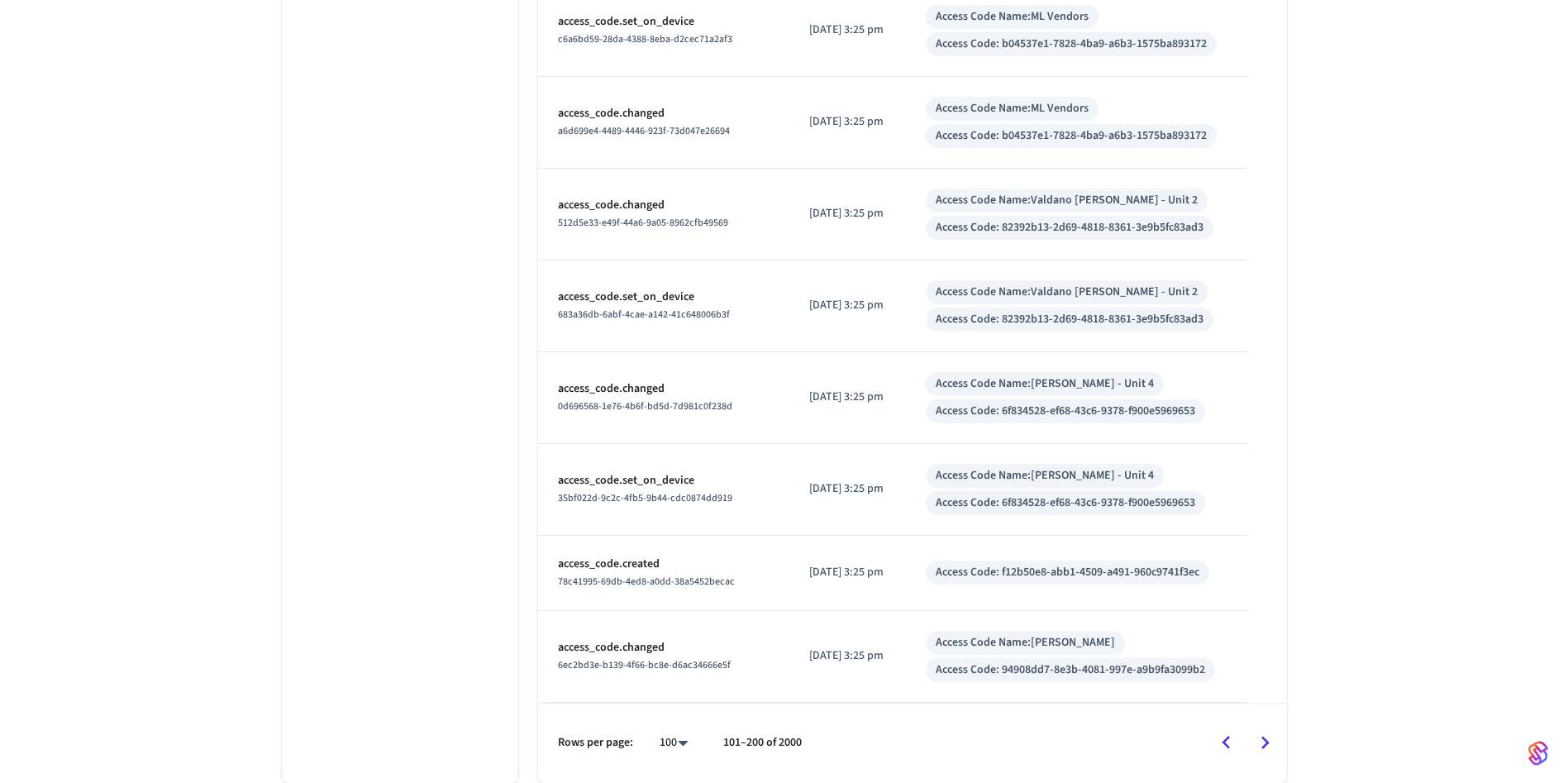
click at [1257, 741] on icon "Go to next page" at bounding box center [1264, 742] width 25 height 25
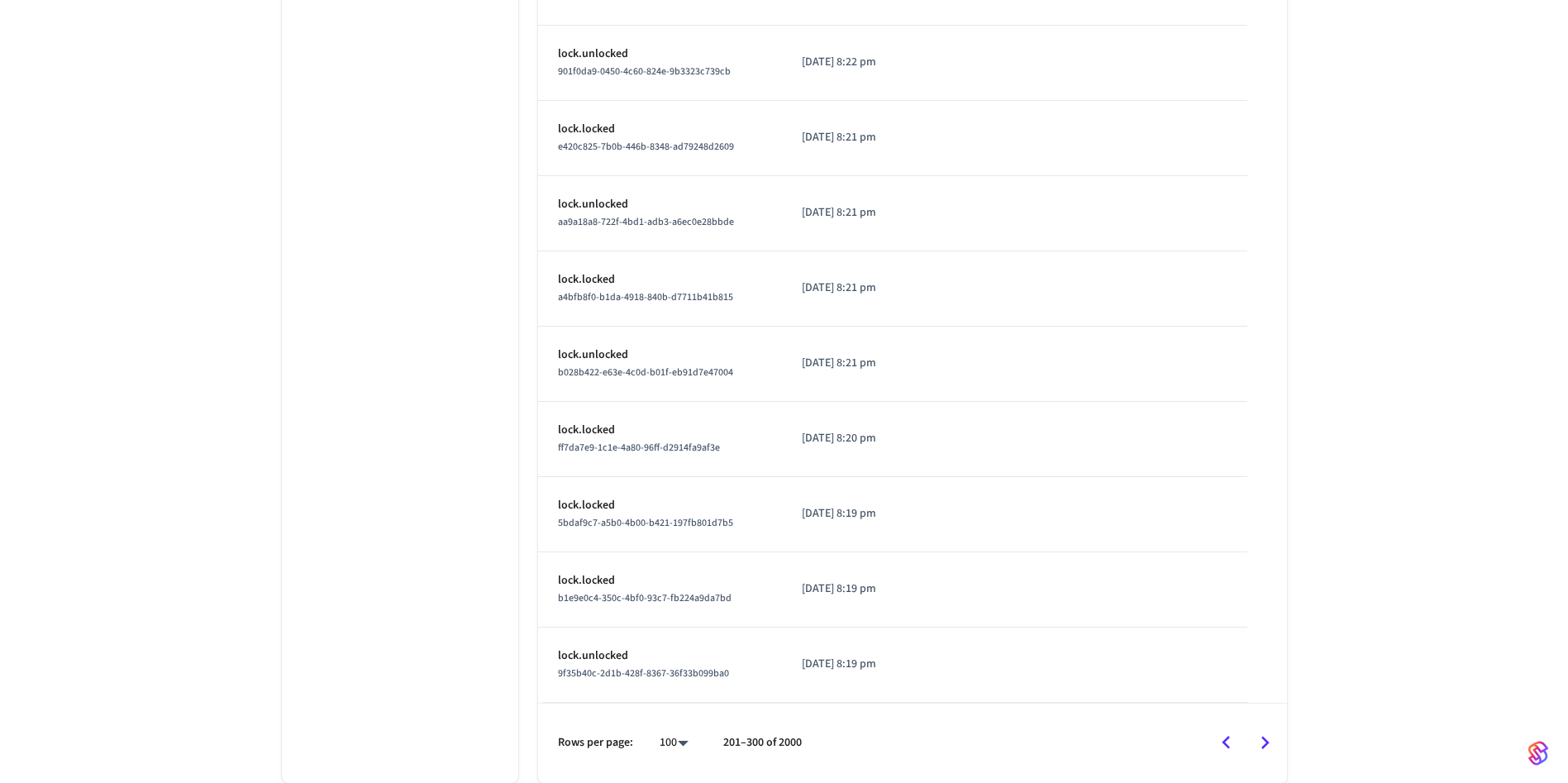
scroll to position [7656, 0]
click at [1257, 729] on icon "Go to next page" at bounding box center [1264, 742] width 25 height 25
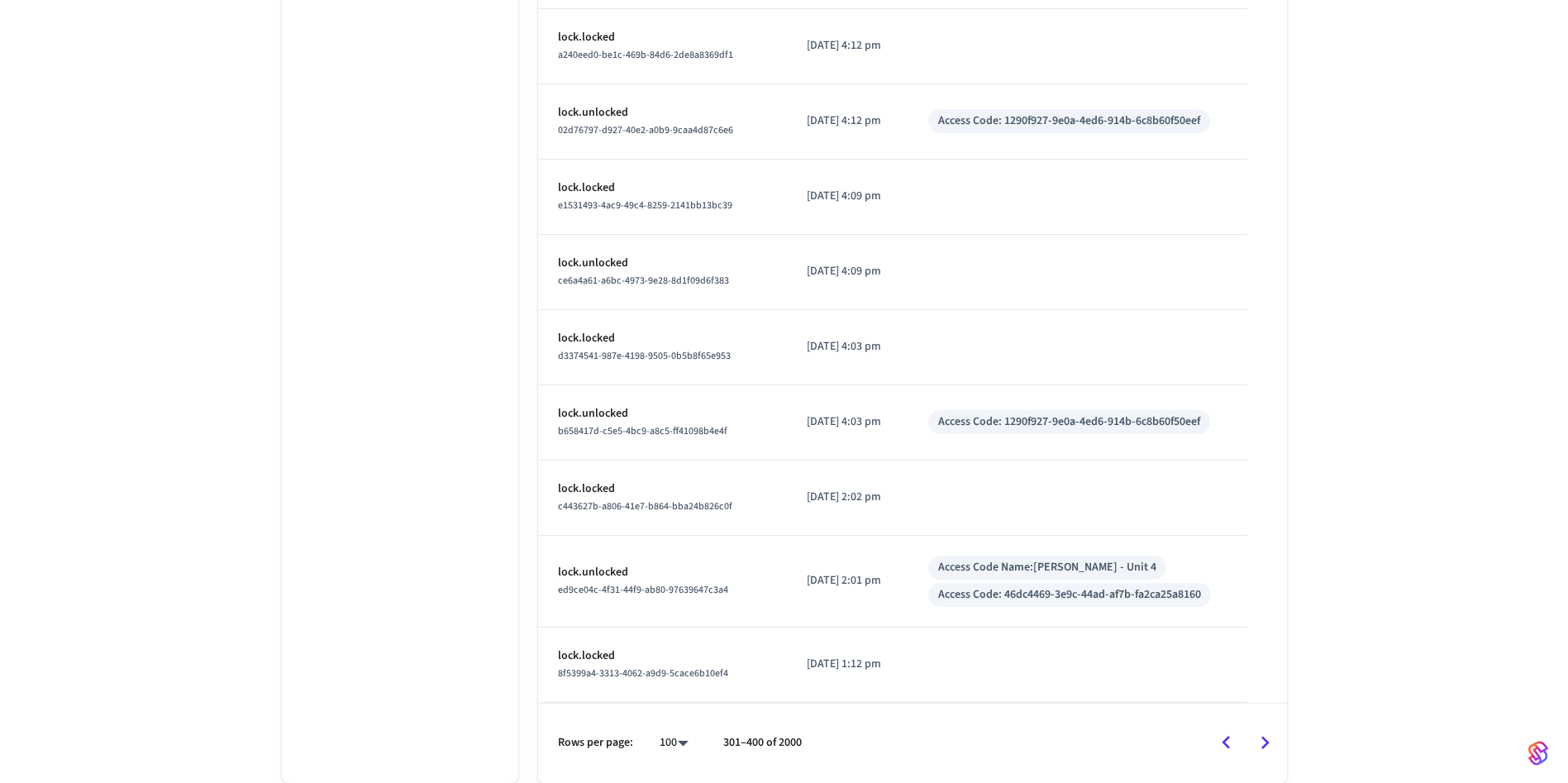
click at [1257, 729] on icon "Go to next page" at bounding box center [1264, 742] width 25 height 25
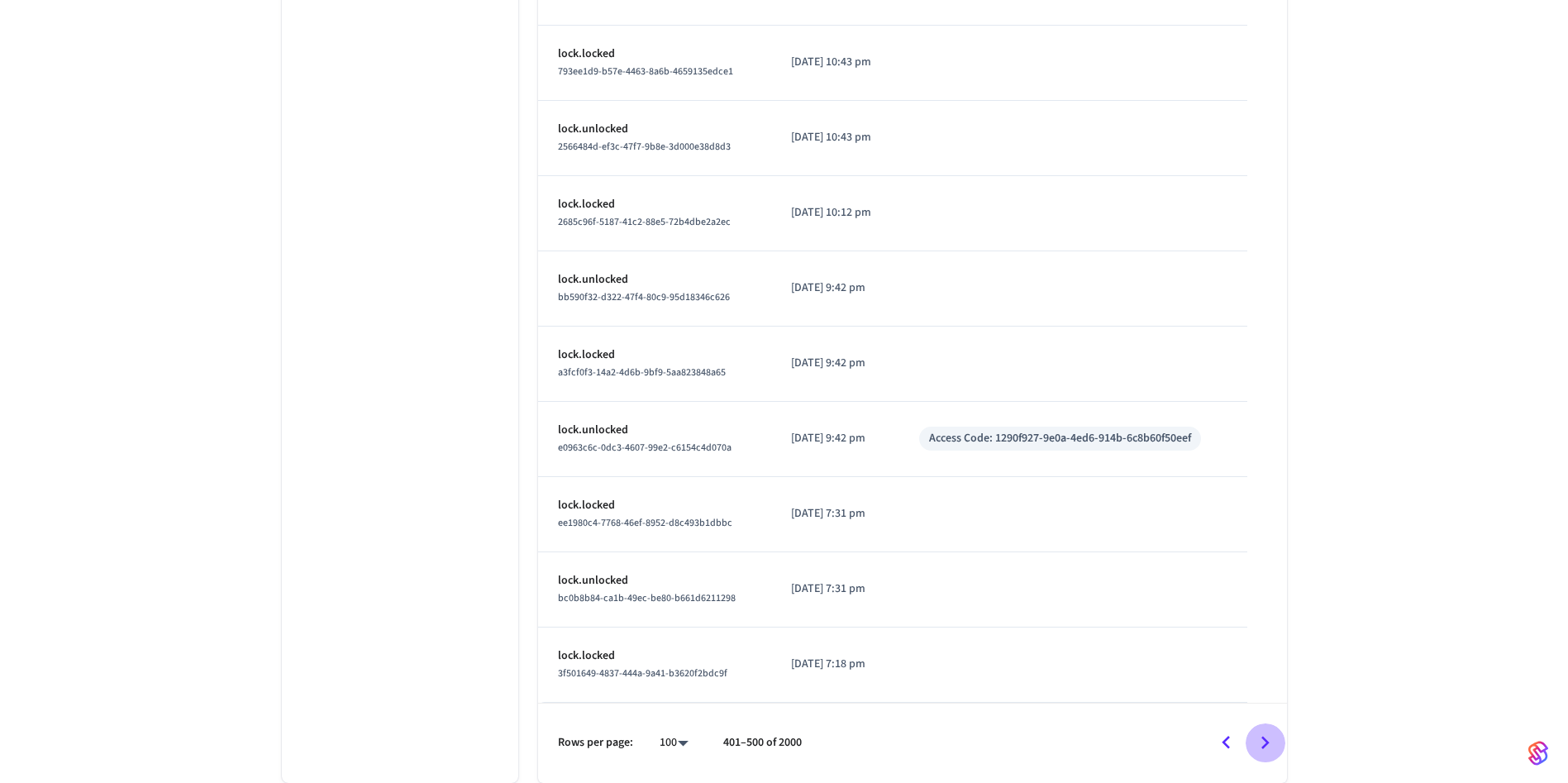
click at [1257, 729] on icon "Go to next page" at bounding box center [1264, 742] width 25 height 25
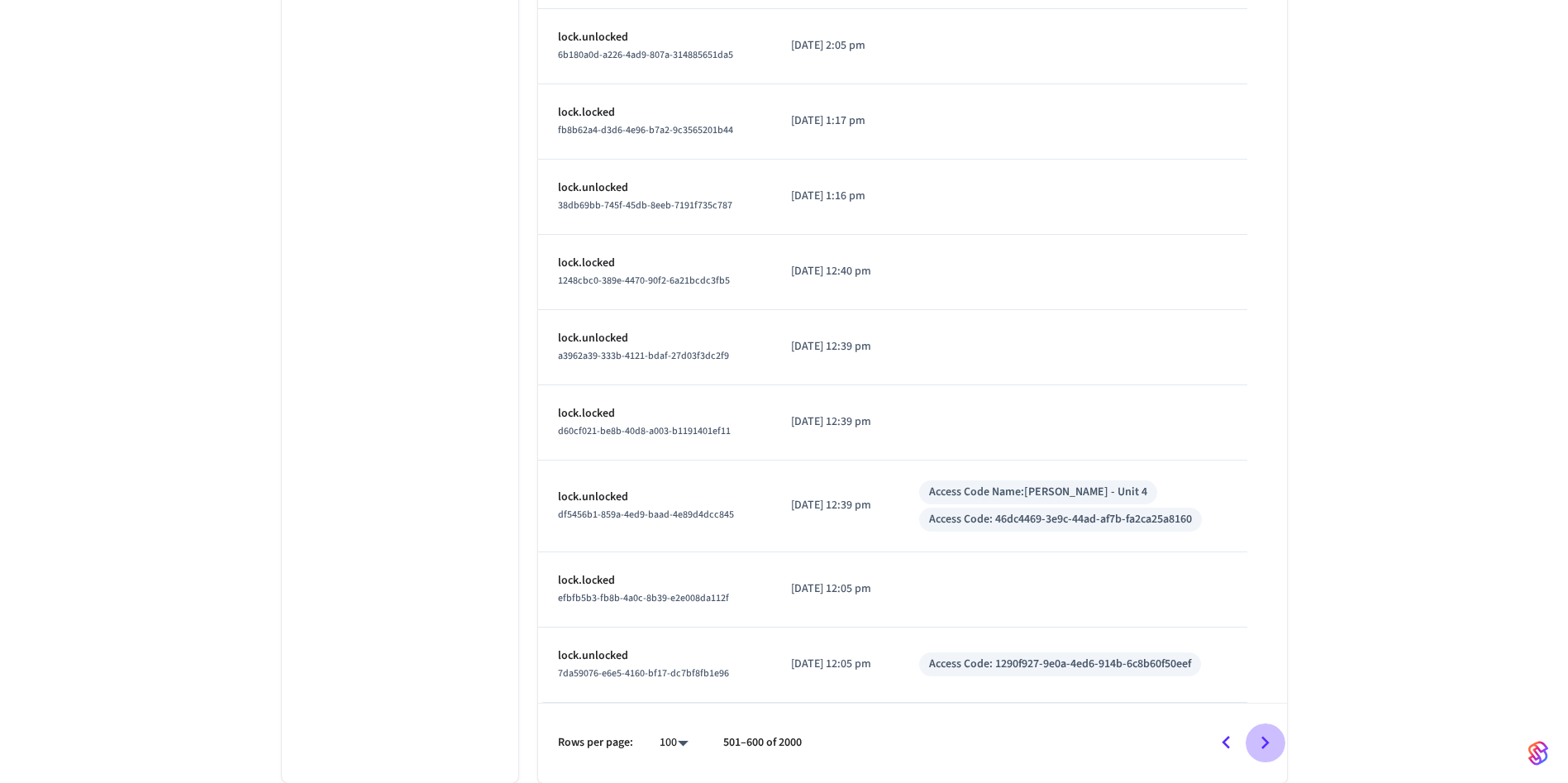
click at [1257, 729] on icon "Go to next page" at bounding box center [1264, 742] width 25 height 25
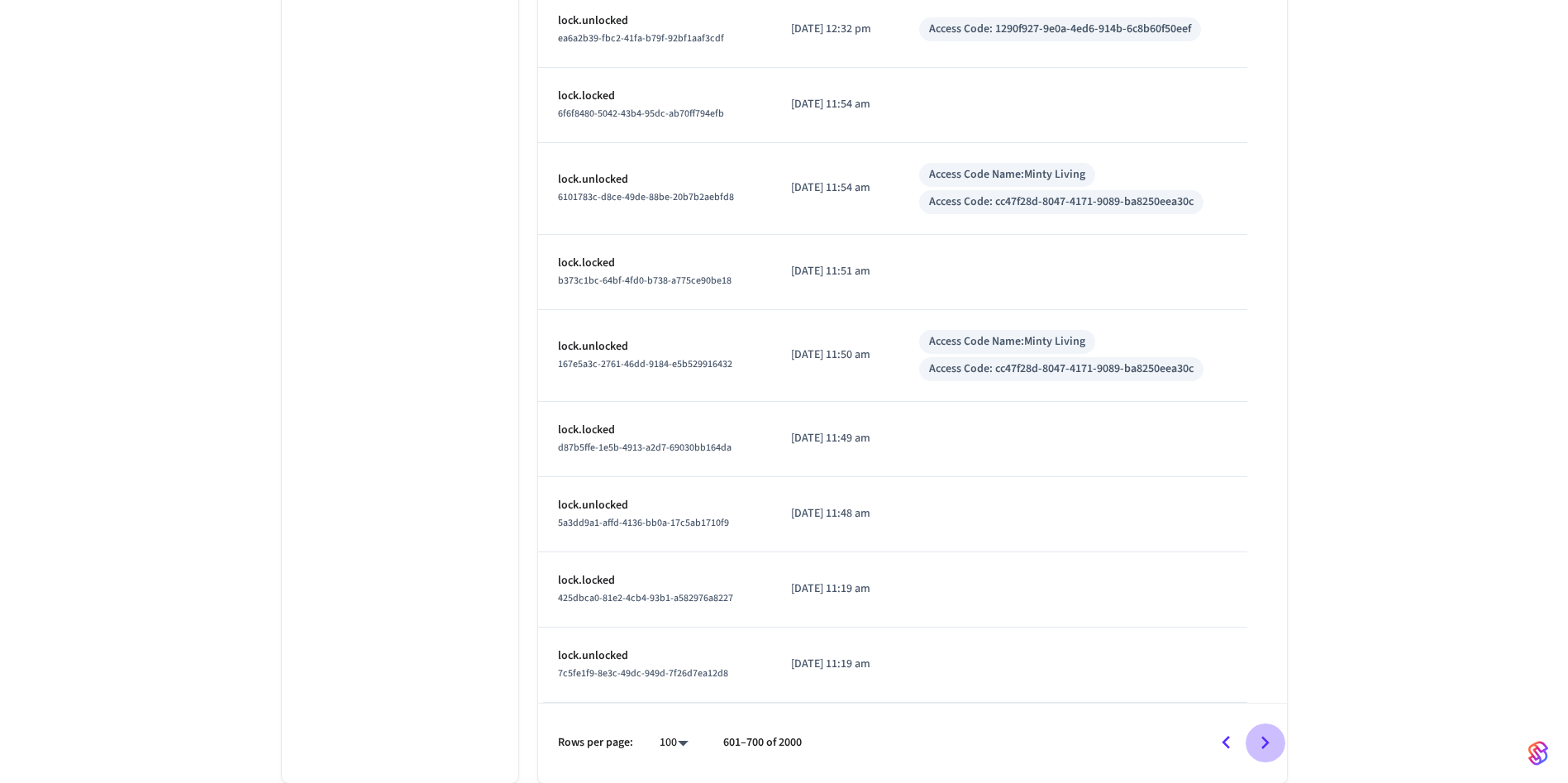
click at [1257, 729] on icon "Go to next page" at bounding box center [1264, 742] width 25 height 25
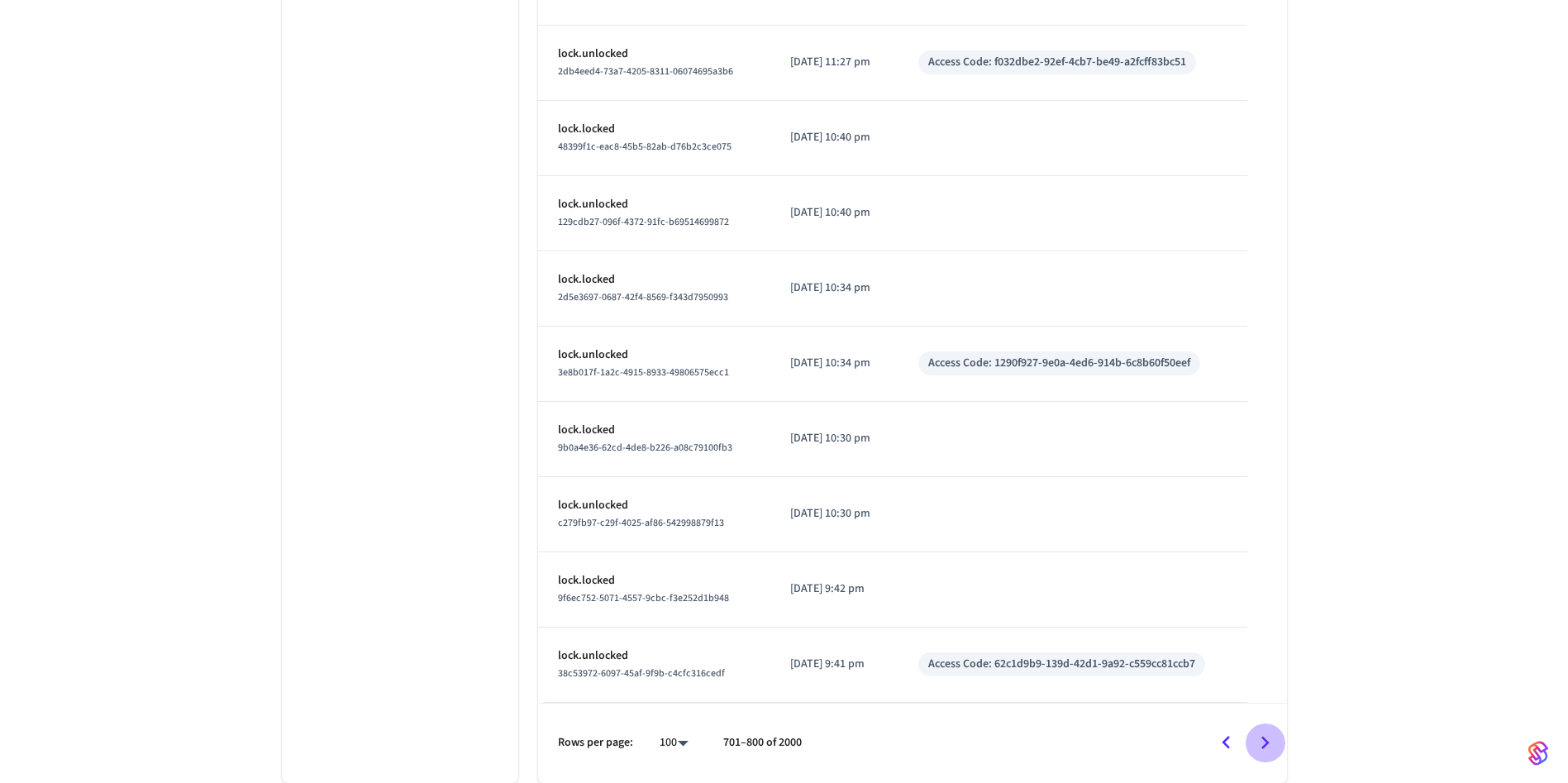
click at [1257, 729] on icon "Go to next page" at bounding box center [1264, 742] width 25 height 25
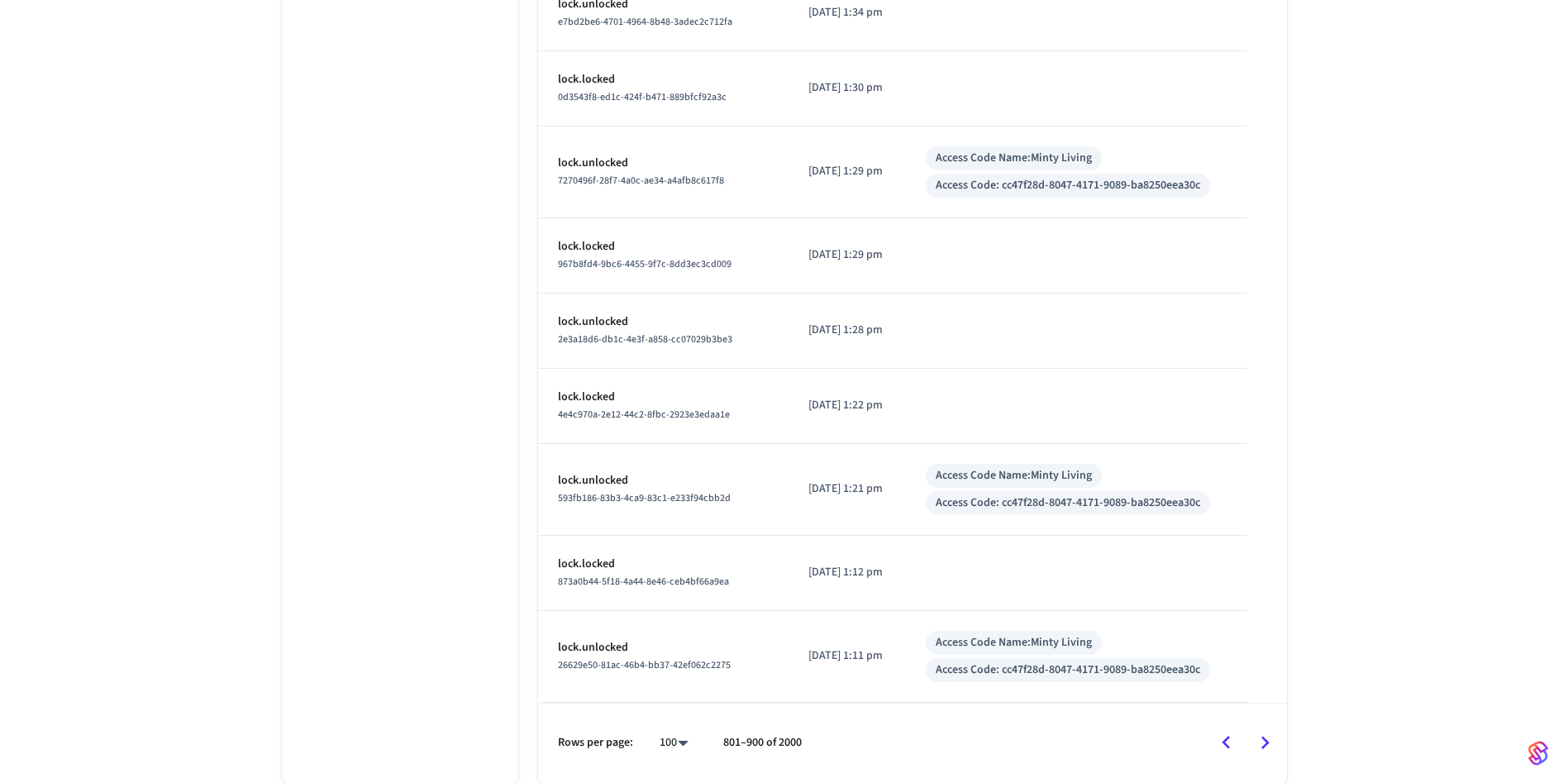
click at [1257, 729] on icon "Go to next page" at bounding box center [1264, 742] width 25 height 25
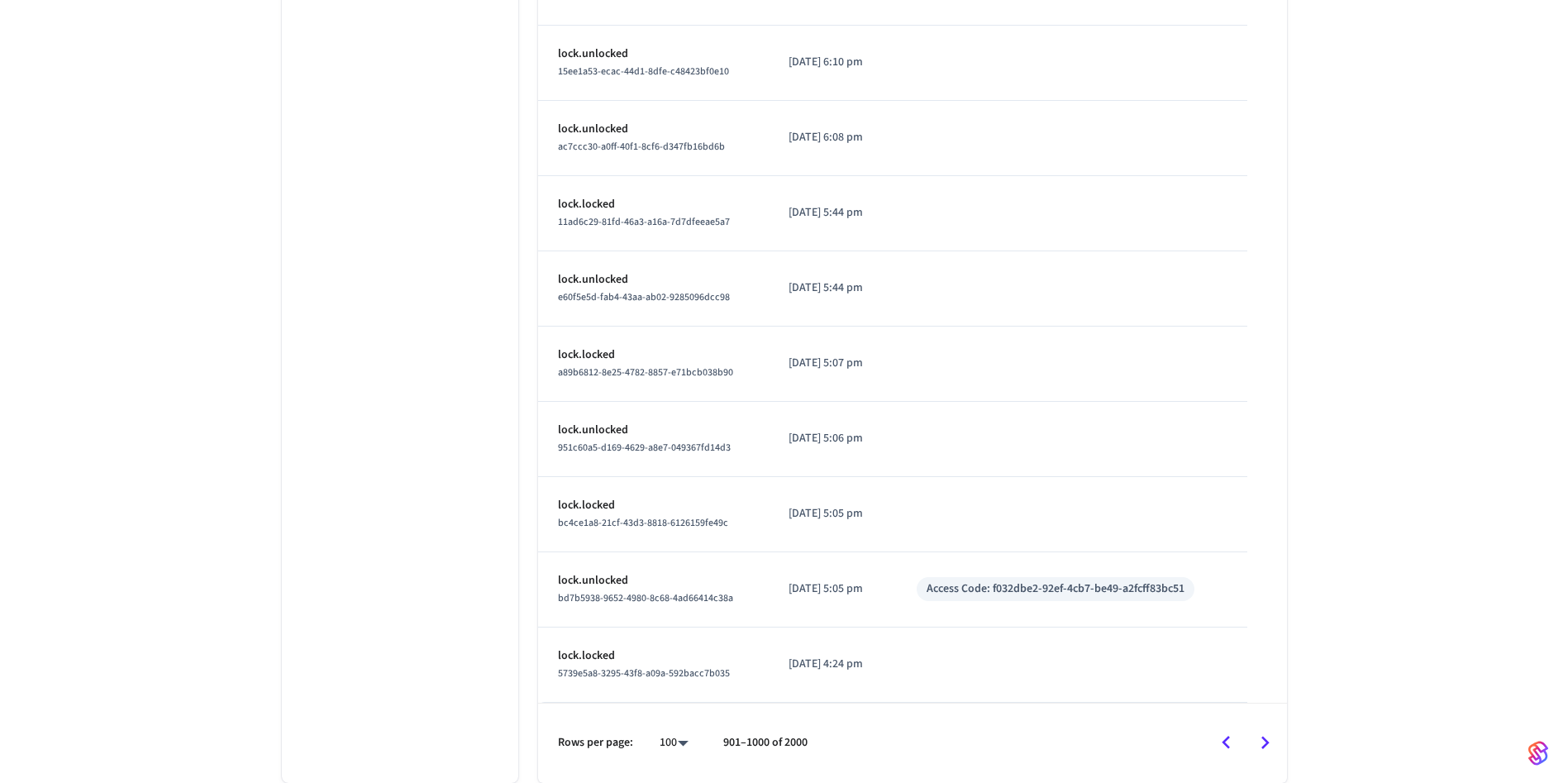
scroll to position [7392, 0]
click at [1257, 729] on icon "Go to next page" at bounding box center [1264, 742] width 25 height 25
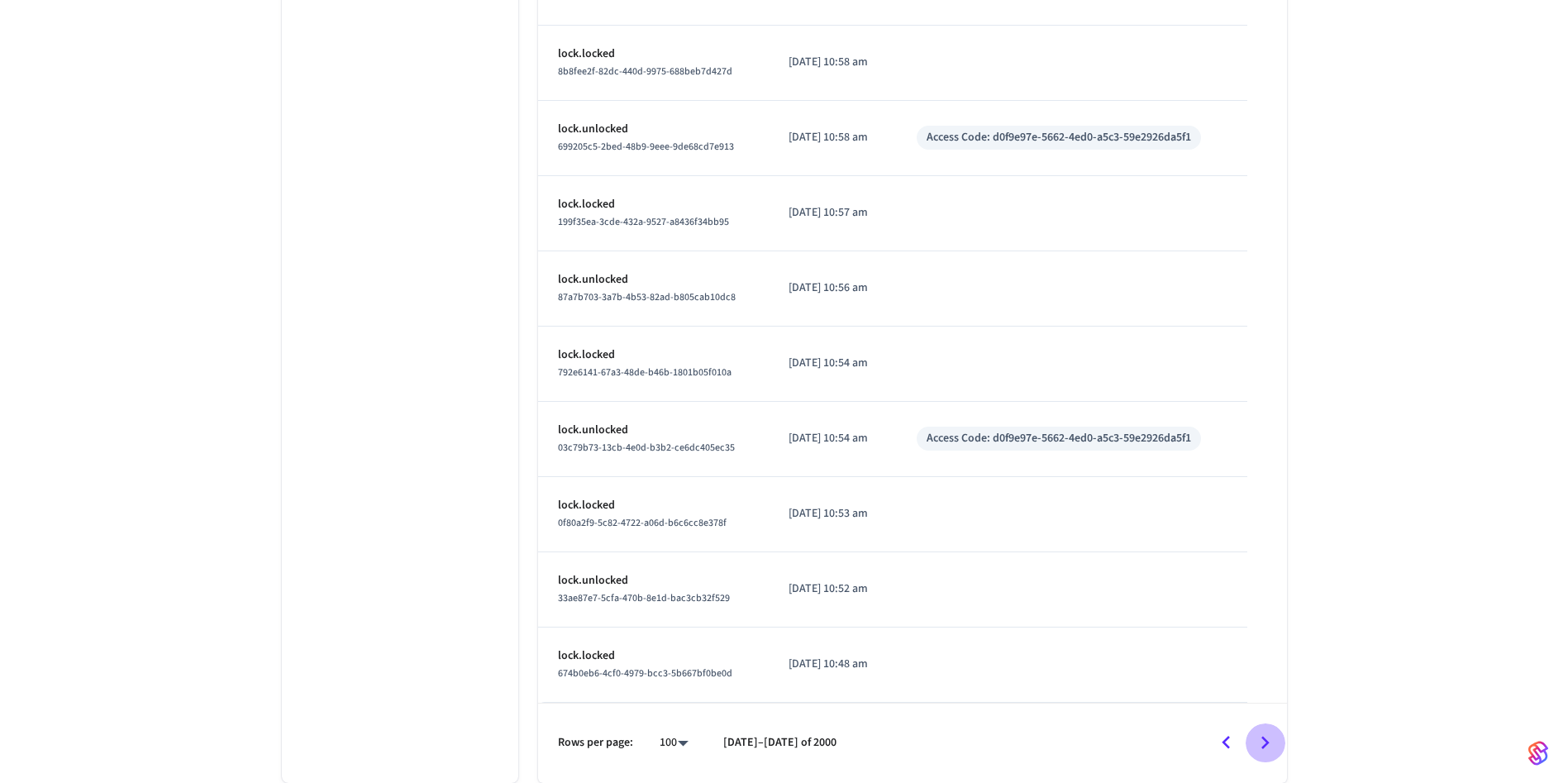
click at [1257, 729] on icon "Go to next page" at bounding box center [1264, 742] width 25 height 25
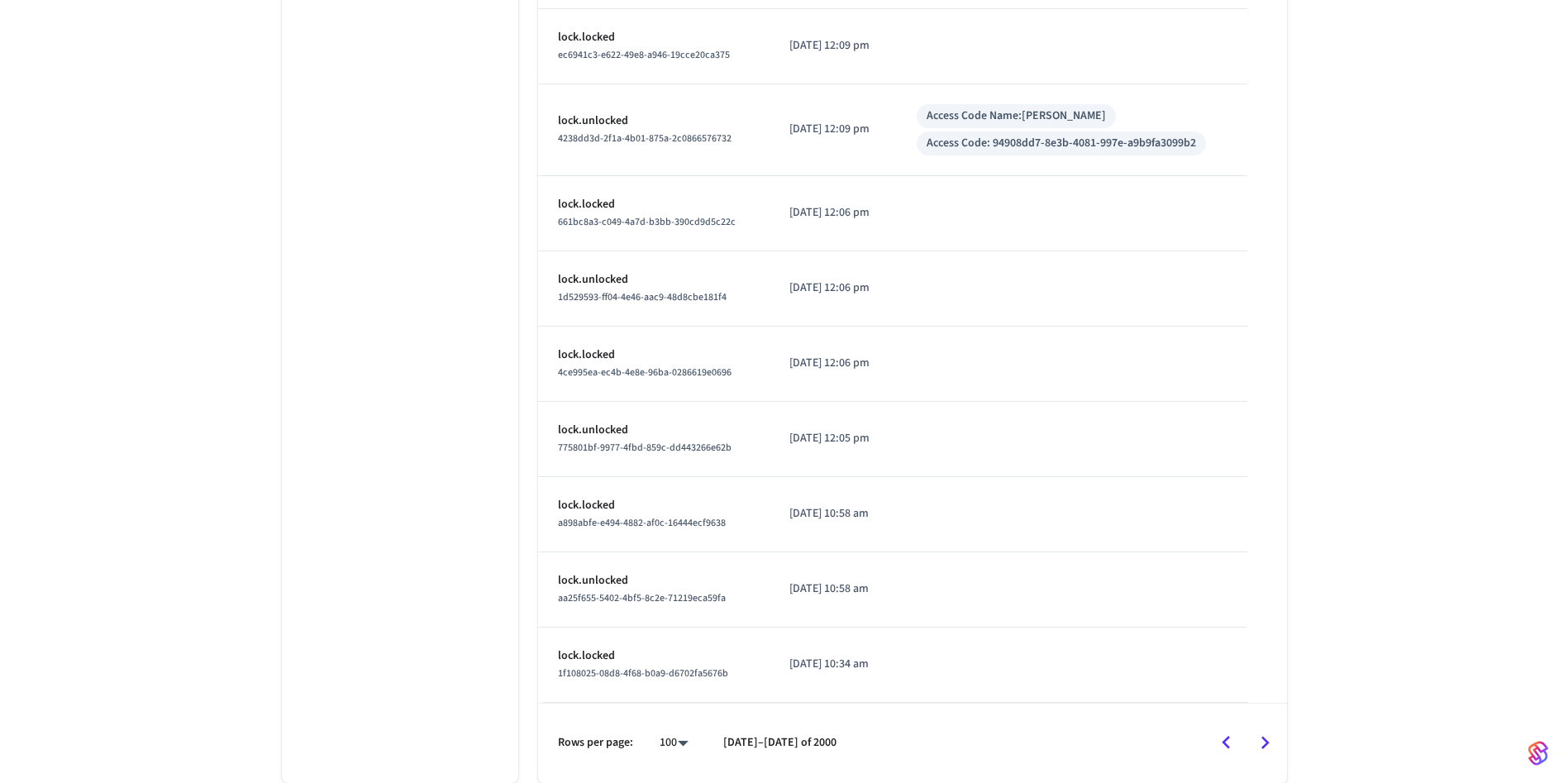
click at [1257, 729] on icon "Go to next page" at bounding box center [1264, 742] width 25 height 25
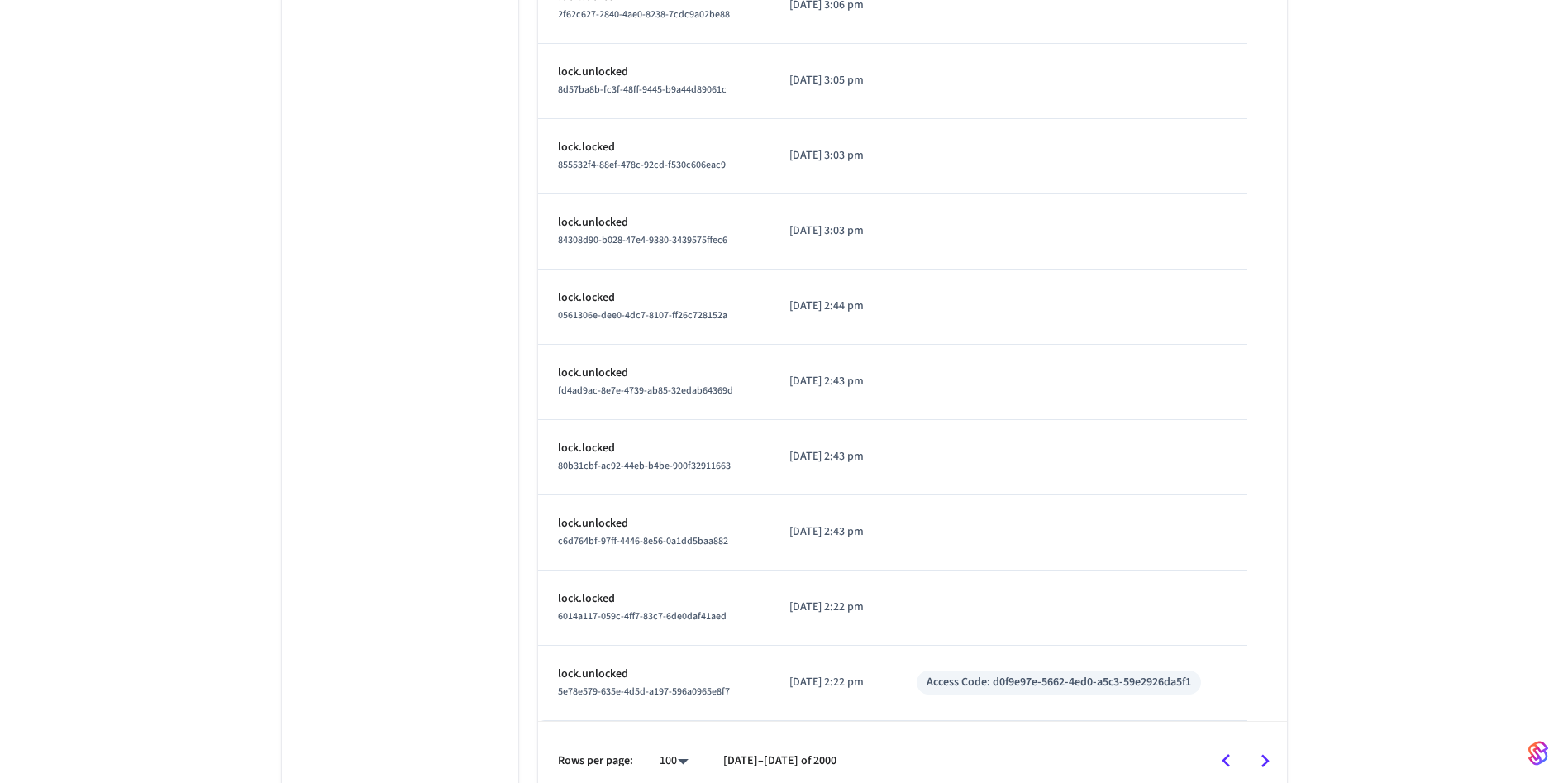
scroll to position [7359, 0]
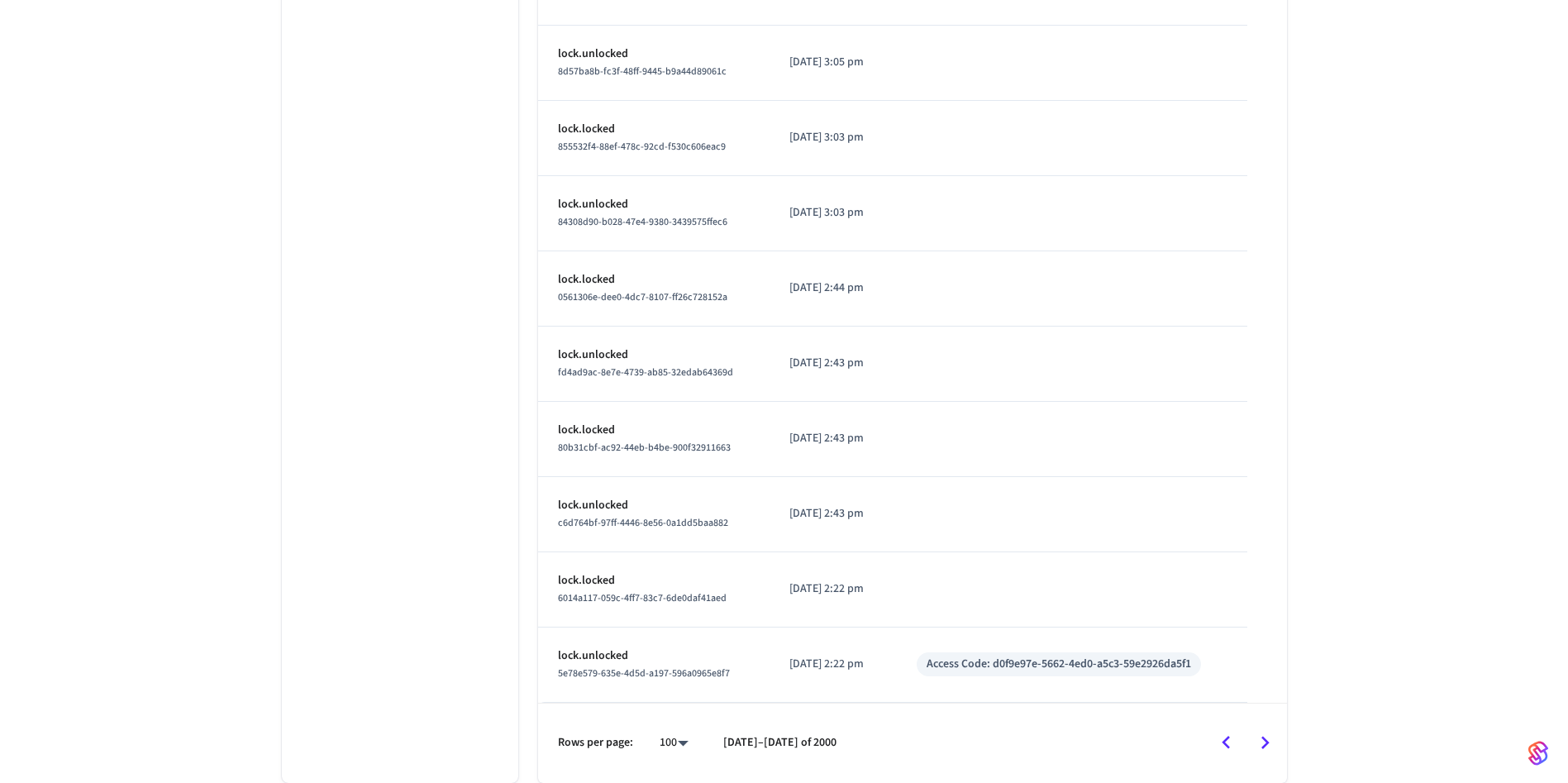
click at [1257, 729] on icon "Go to next page" at bounding box center [1264, 742] width 25 height 25
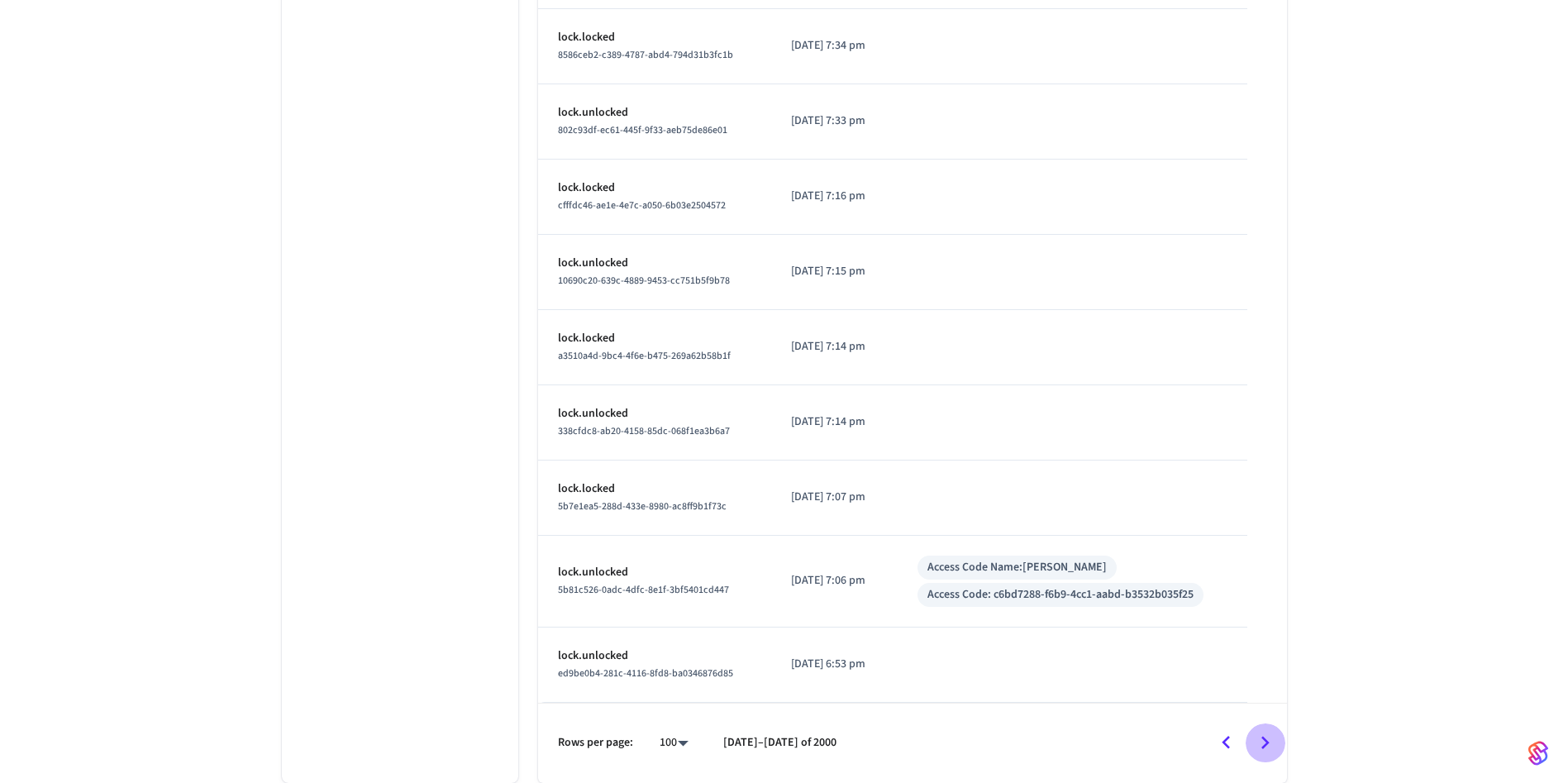
click at [1257, 729] on icon "Go to next page" at bounding box center [1264, 742] width 25 height 25
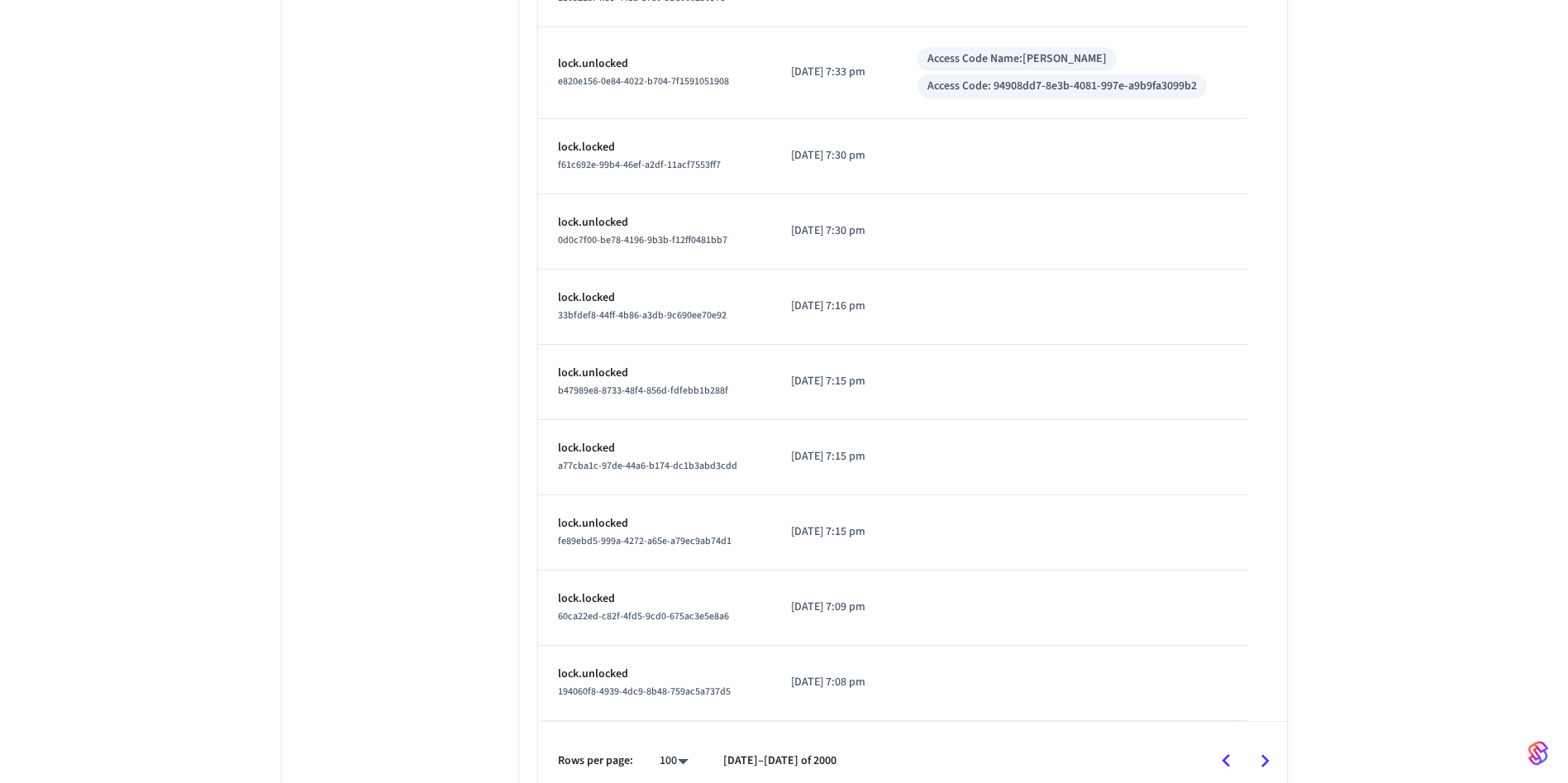
scroll to position [7392, 0]
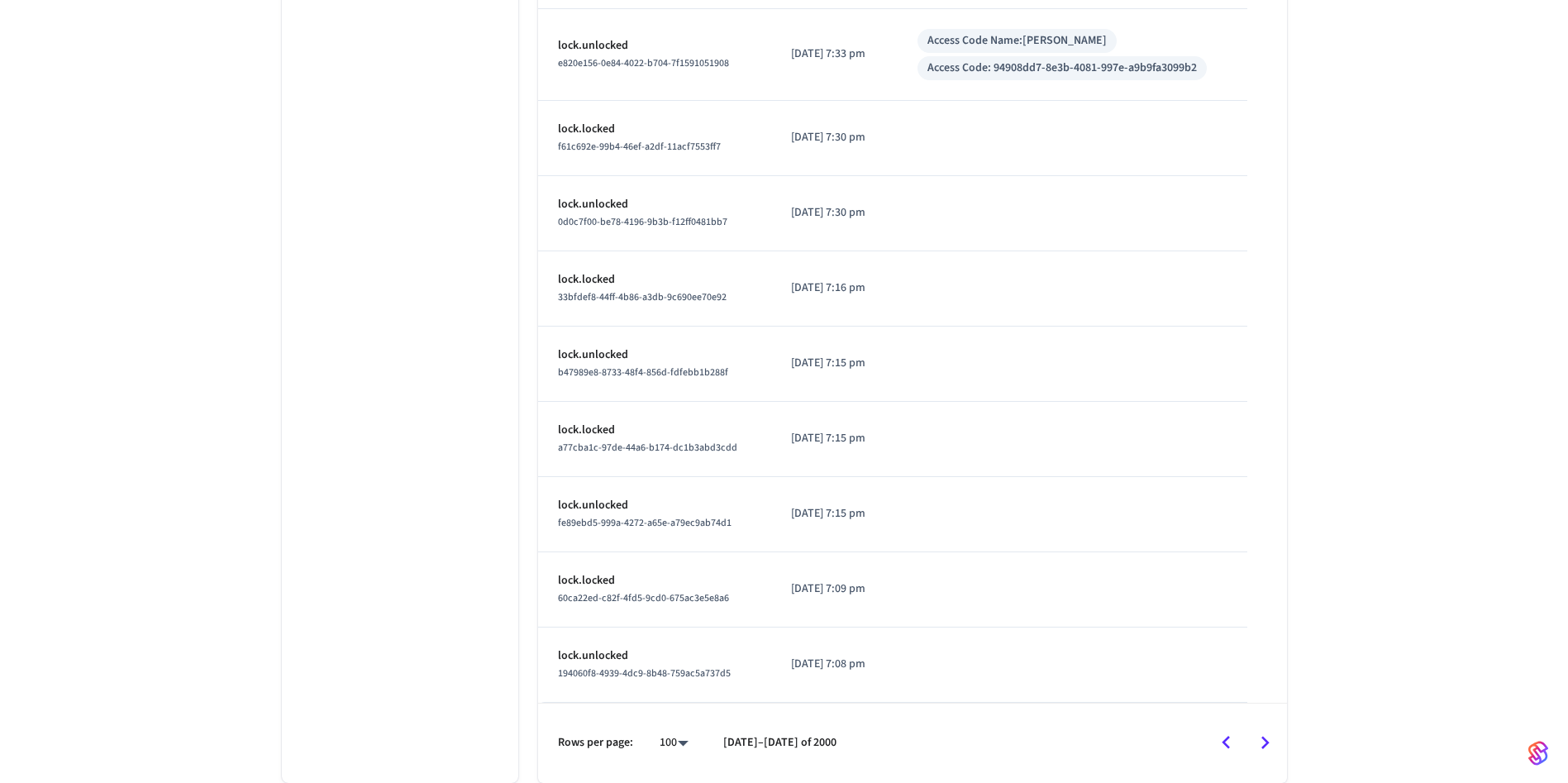
click at [1262, 735] on icon "Go to next page" at bounding box center [1264, 742] width 25 height 25
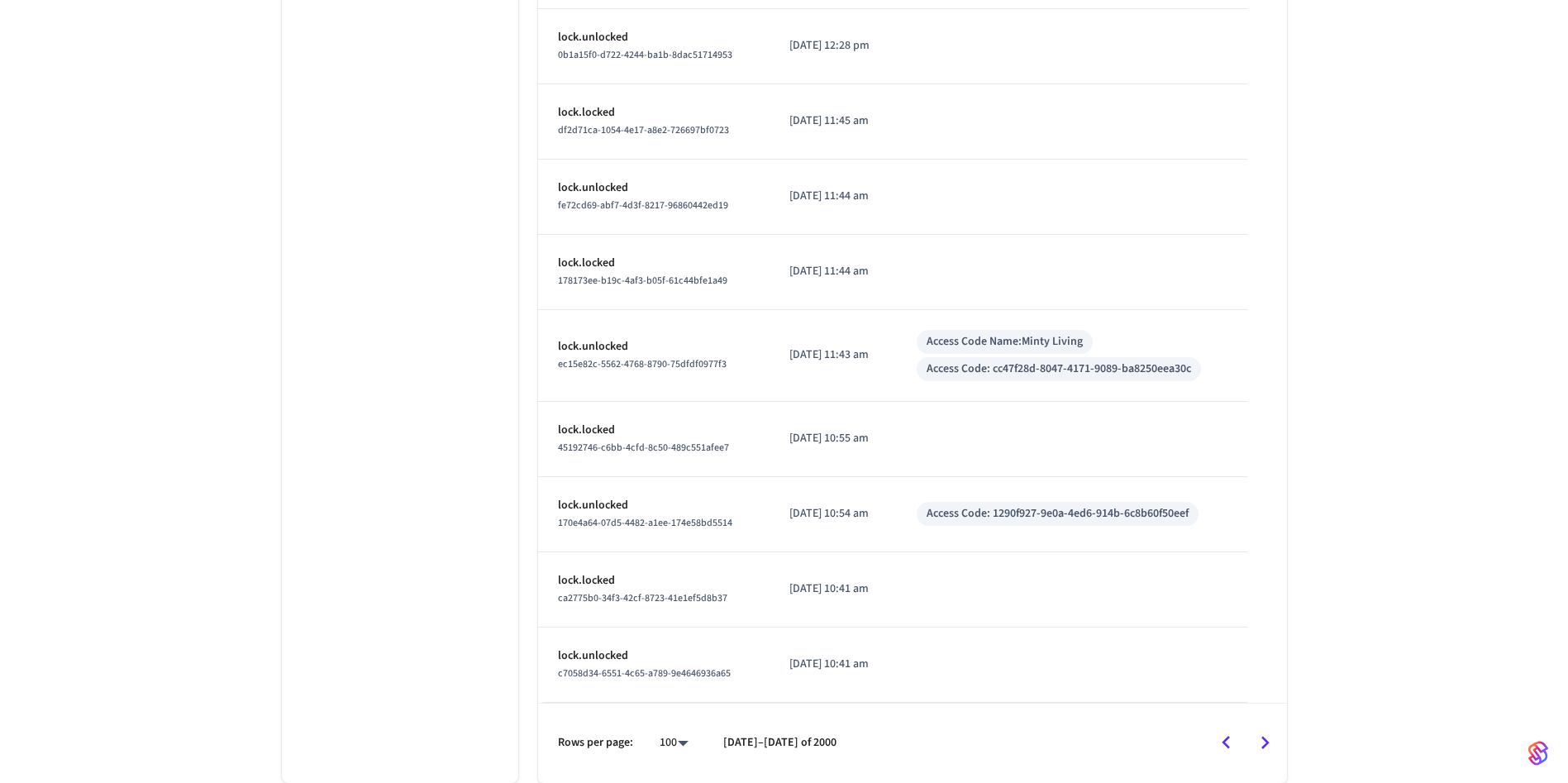
scroll to position [7359, 0]
click at [1262, 741] on icon "Go to next page" at bounding box center [1264, 742] width 25 height 25
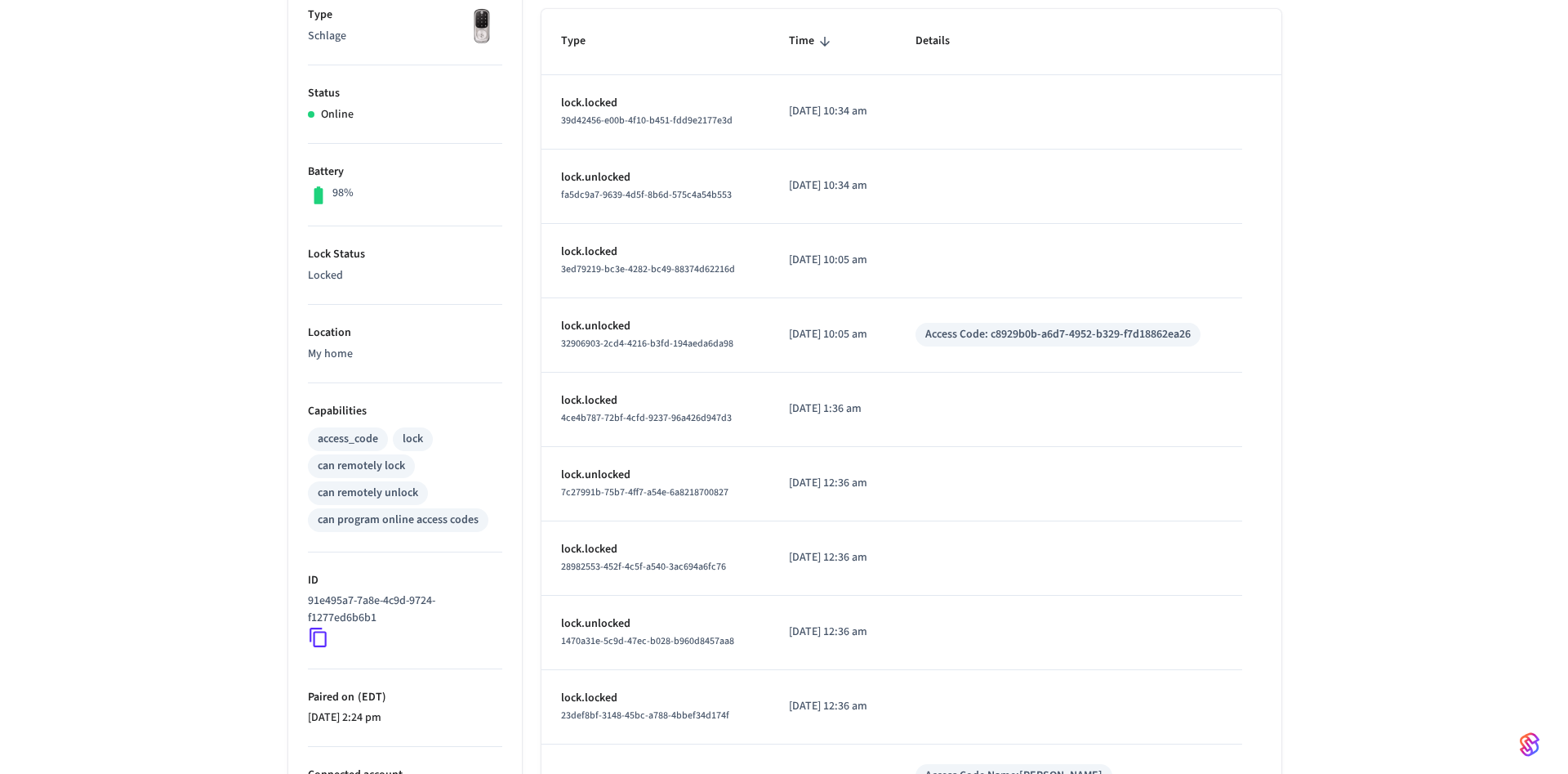
scroll to position [0, 0]
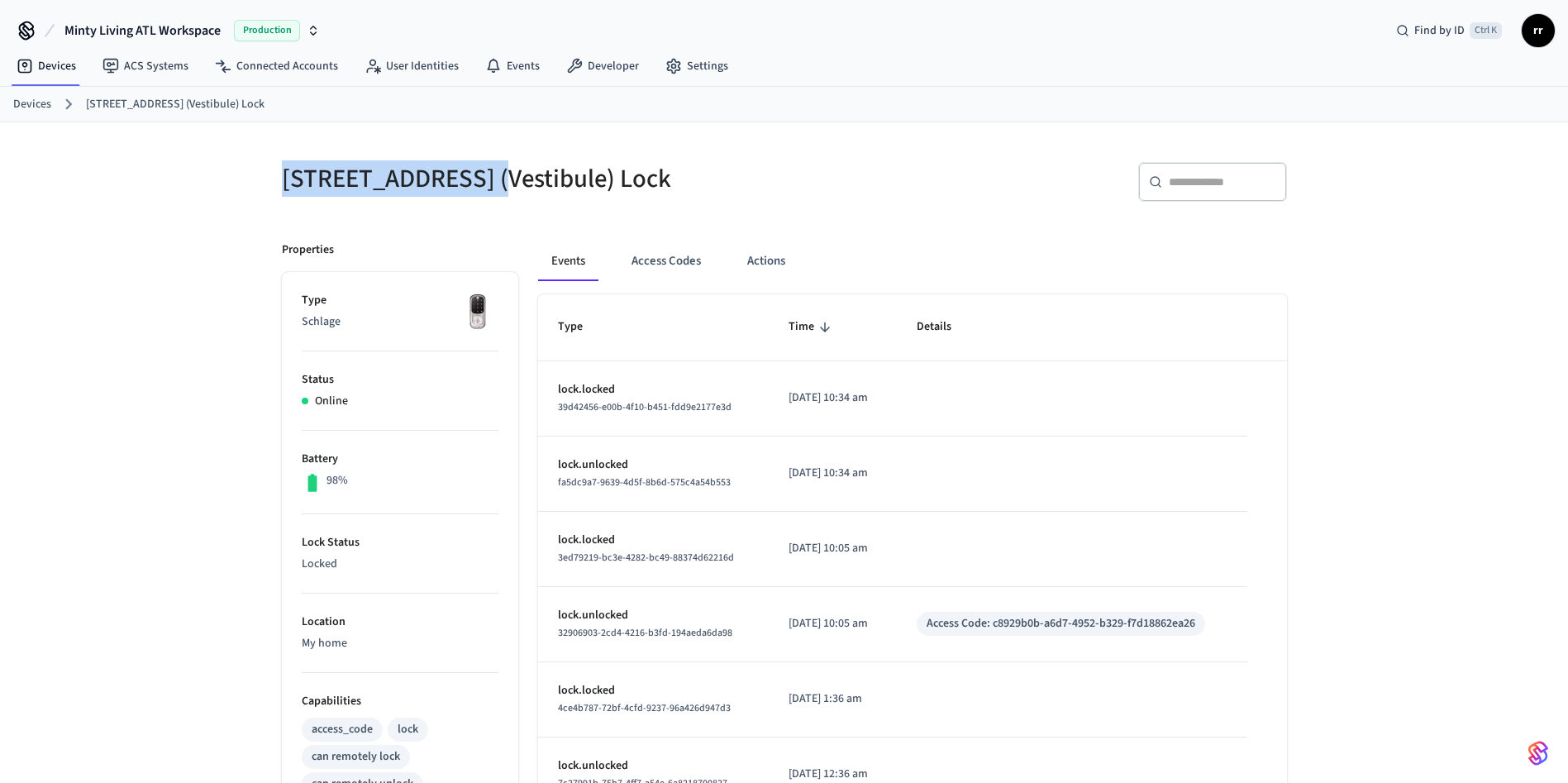
copy h5 "[STREET_ADDRESS]"
drag, startPoint x: 269, startPoint y: 169, endPoint x: 485, endPoint y: 170, distance: 216.0
click at [485, 170] on div "[STREET_ADDRESS] (Vestibule) Lock" at bounding box center [518, 178] width 513 height 73
click at [17, 97] on link "Devices" at bounding box center [32, 104] width 38 height 18
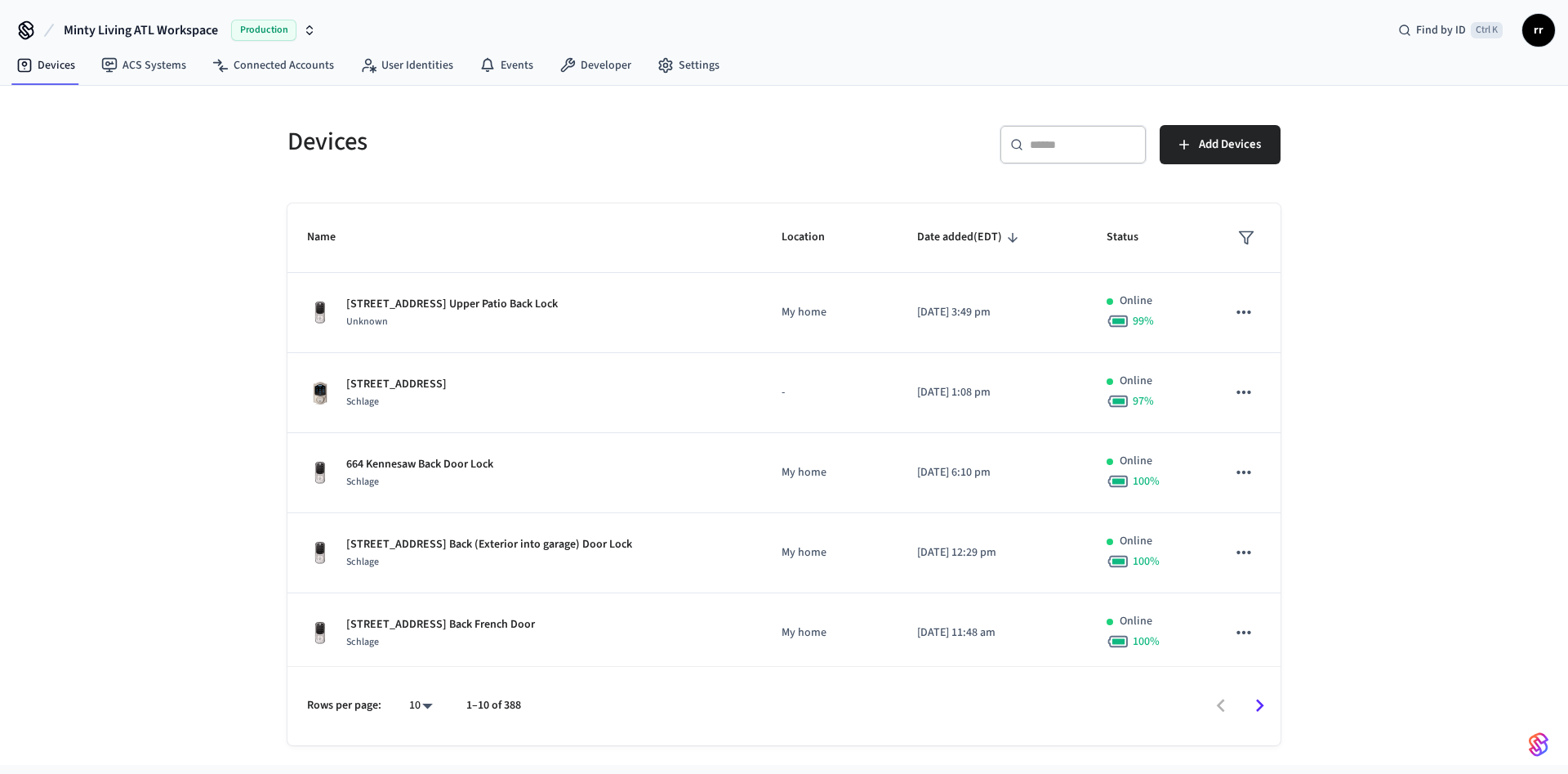
click at [1118, 144] on input "text" at bounding box center [1082, 144] width 106 height 16
paste input "**********"
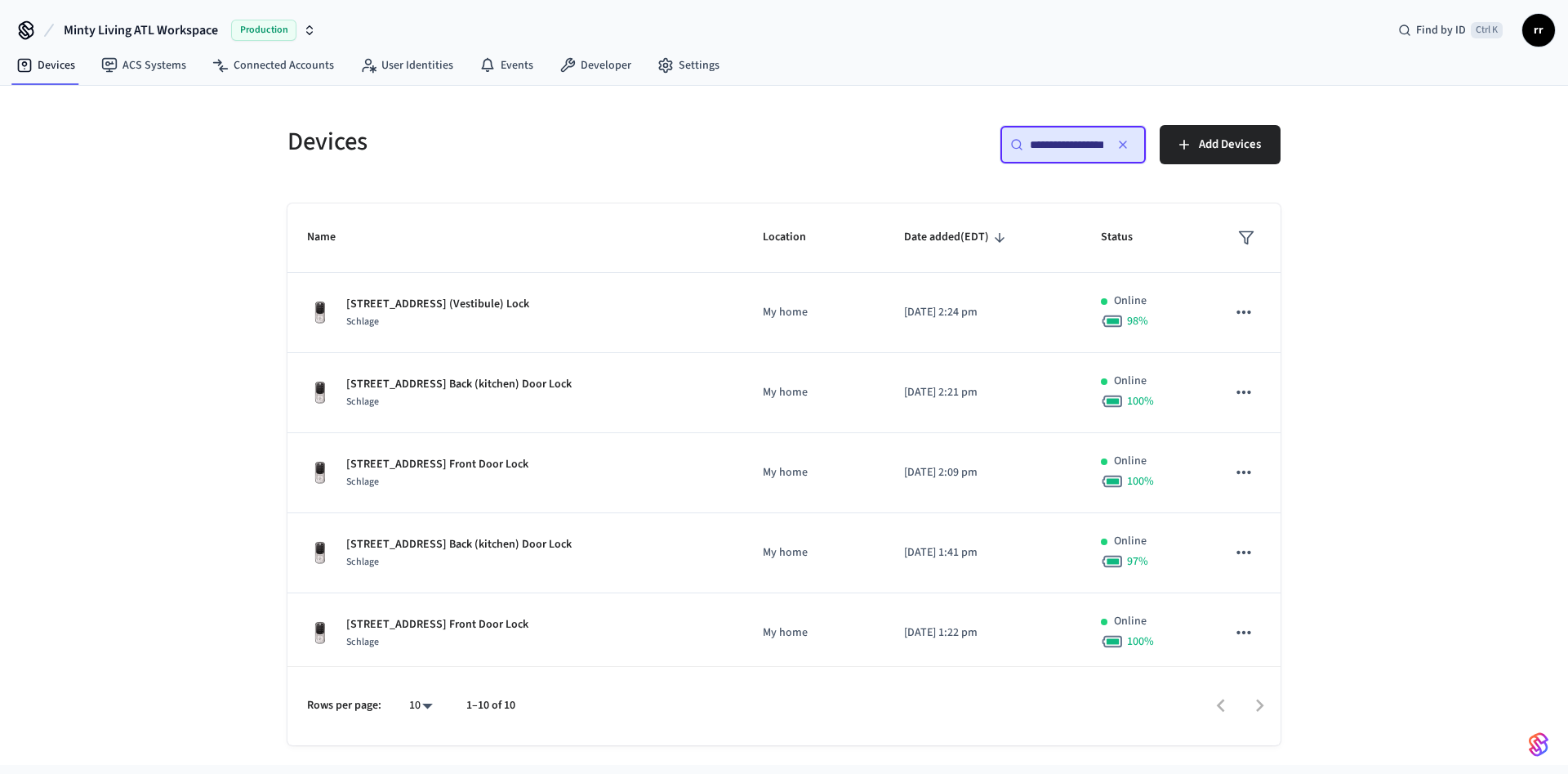
scroll to position [0, 19]
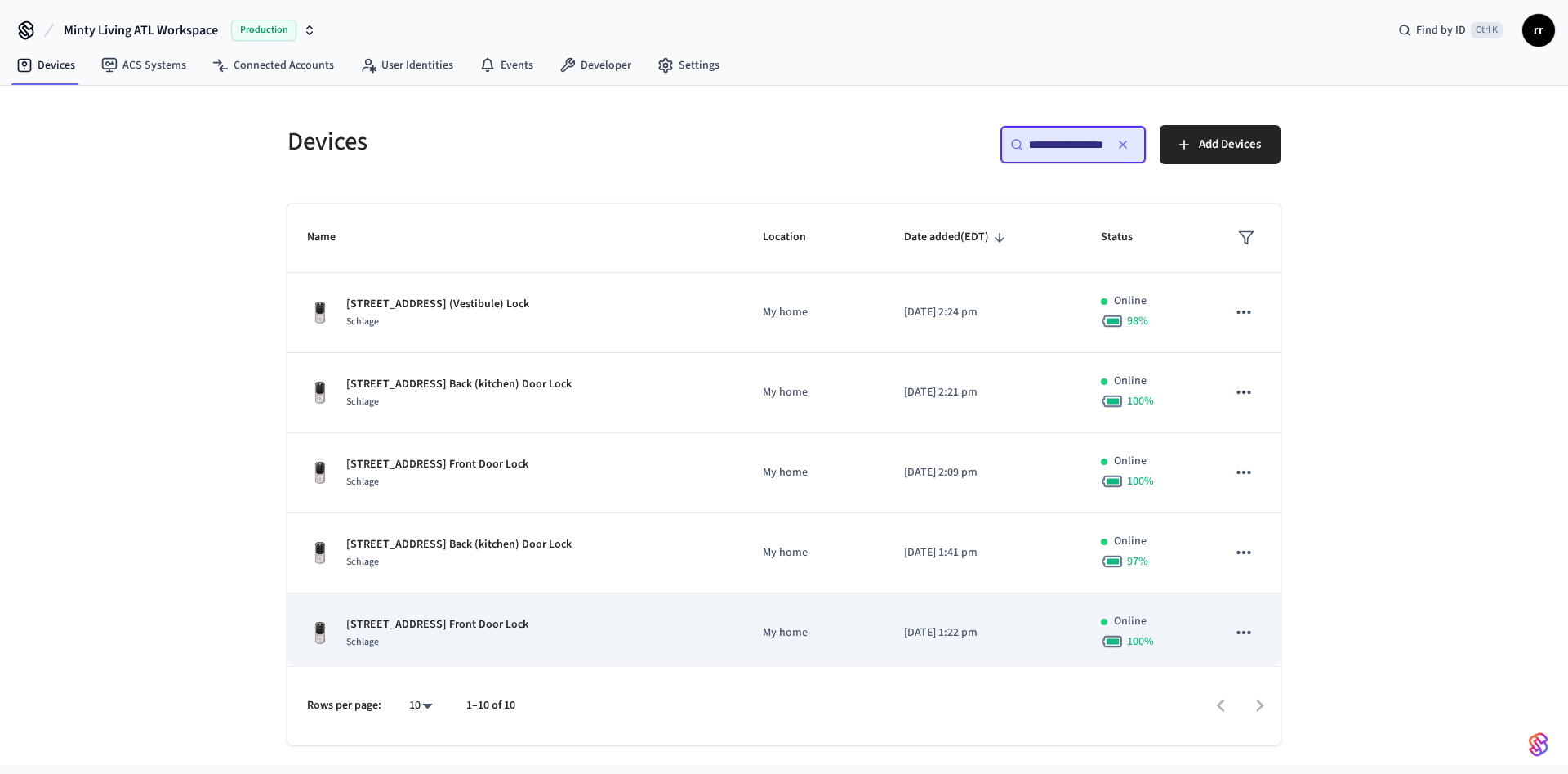
type input "**********"
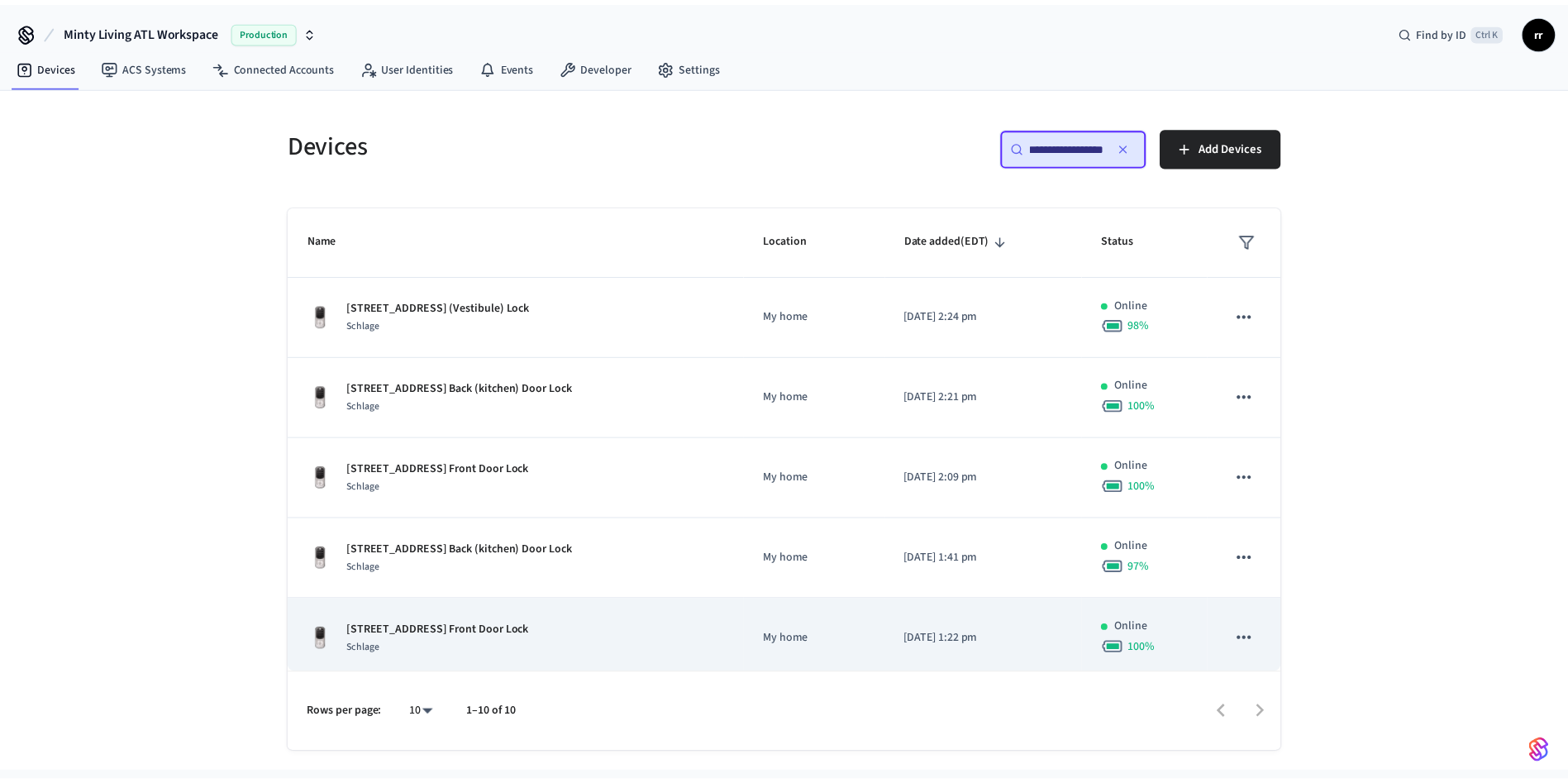
scroll to position [0, 0]
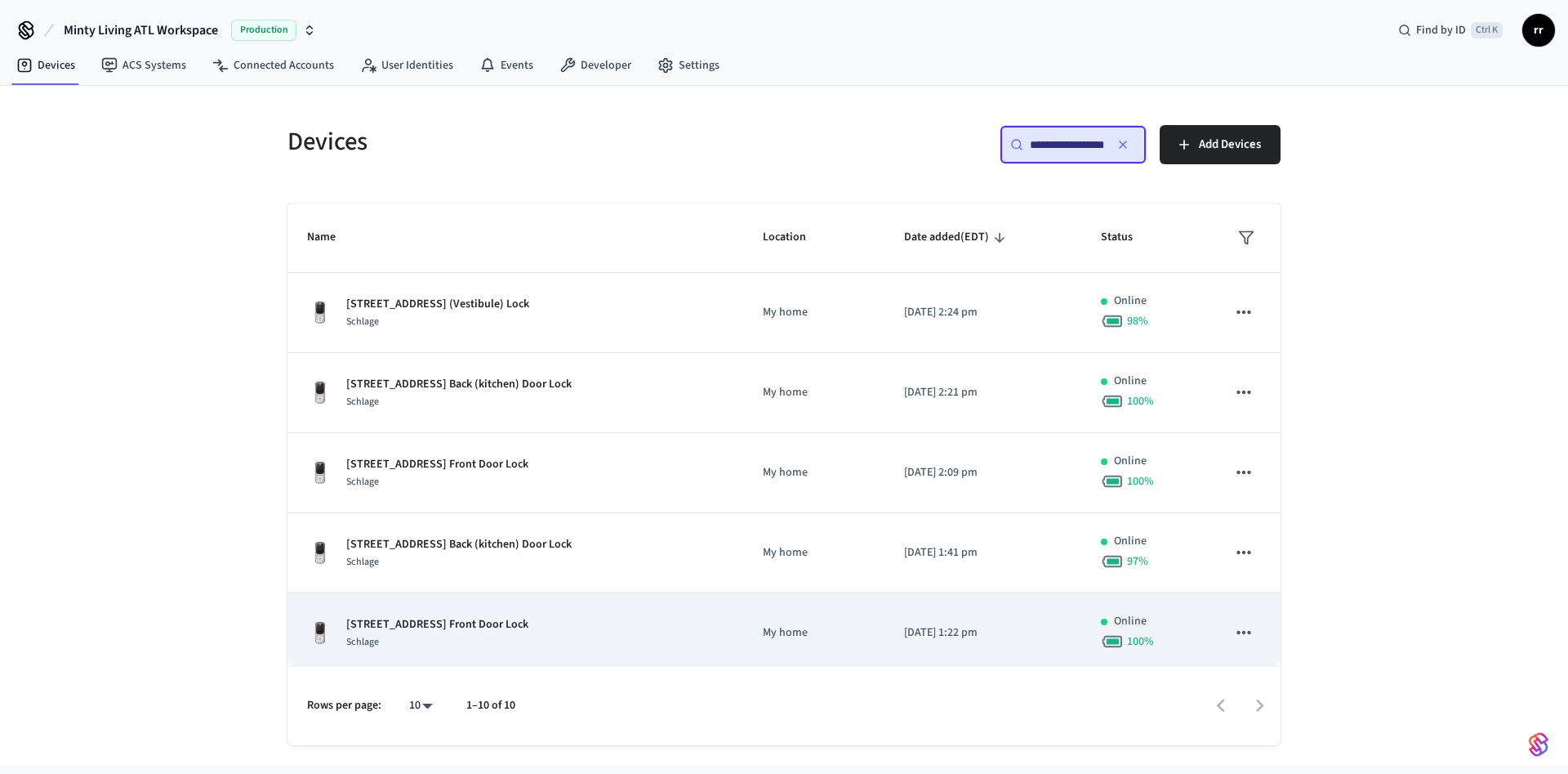
click at [528, 624] on p "[STREET_ADDRESS] Front Door Lock" at bounding box center [437, 625] width 182 height 17
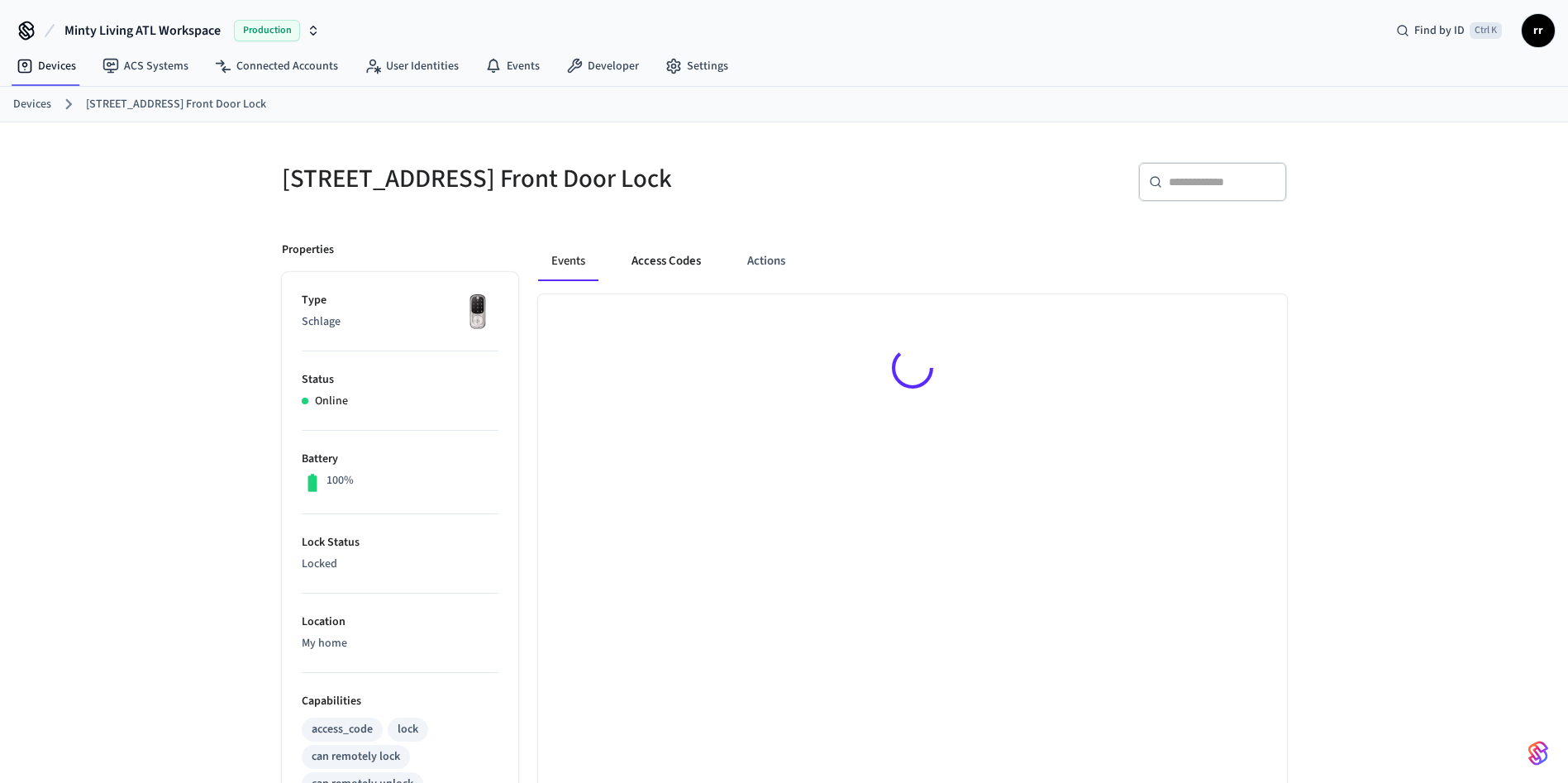
click at [668, 250] on button "Access Codes" at bounding box center [665, 261] width 96 height 40
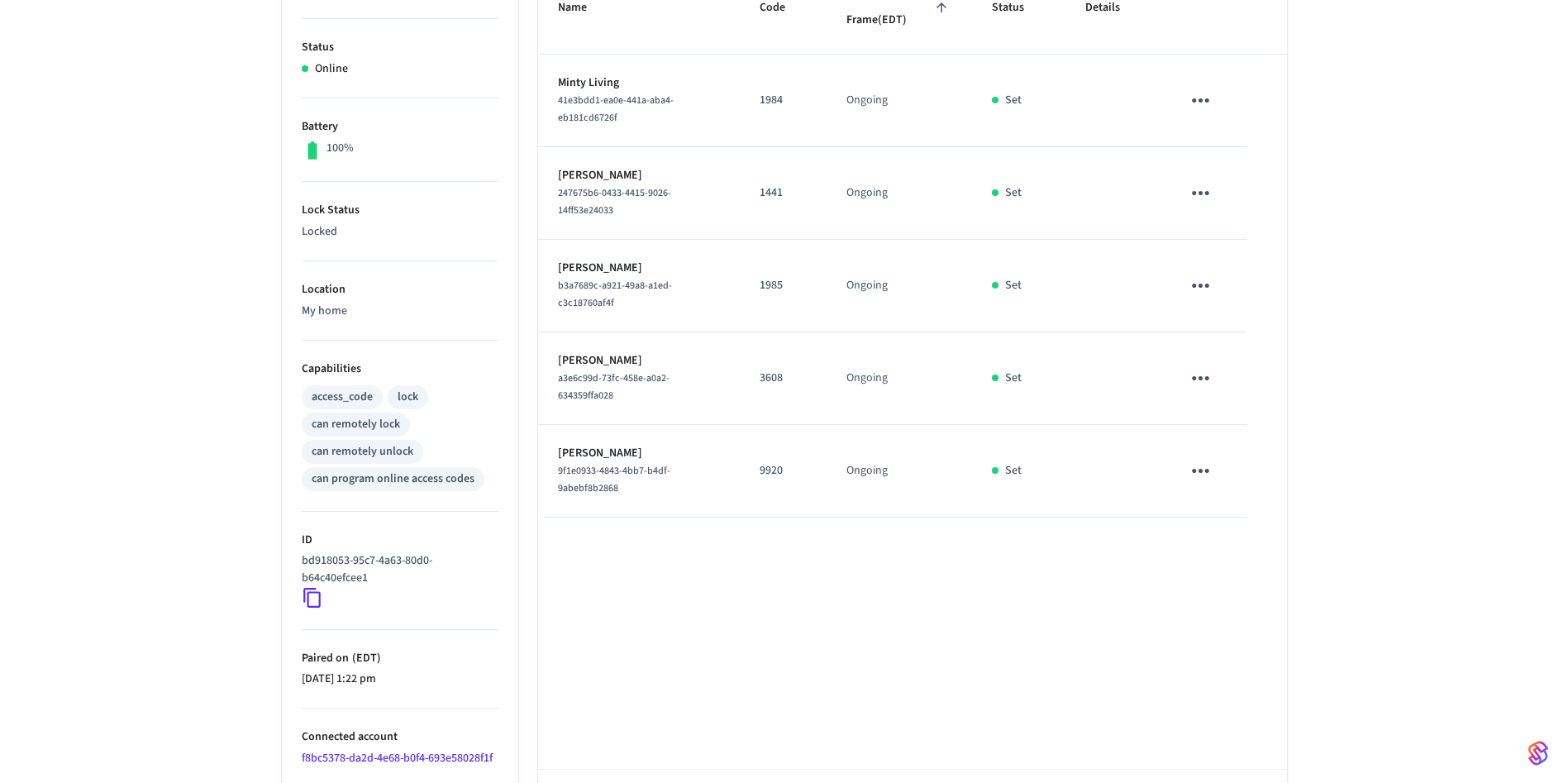
scroll to position [399, 0]
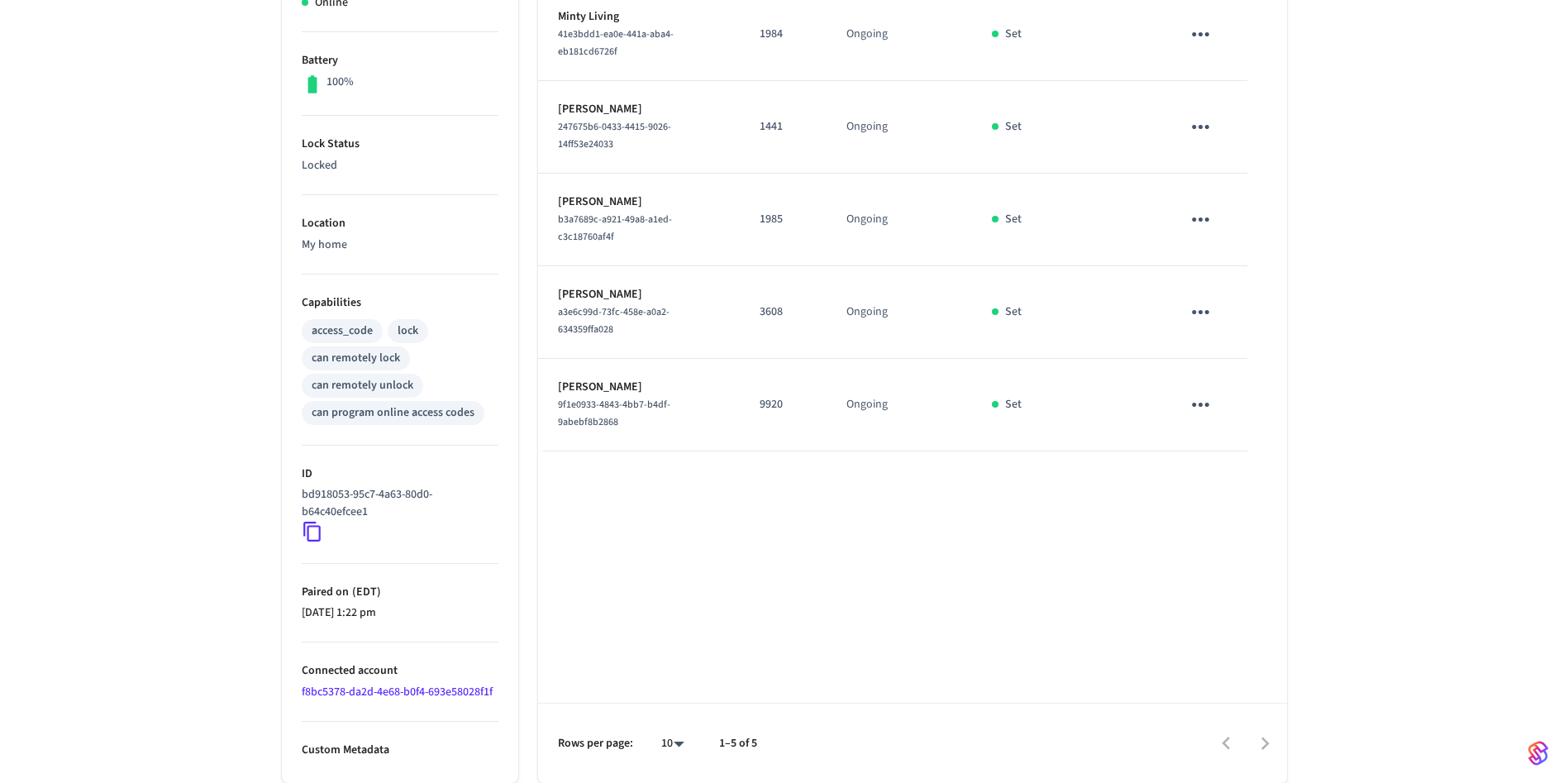
click at [674, 739] on body "Minty Living ATL Workspace Production Find by ID Ctrl K rr Devices ACS Systems …" at bounding box center [784, 191] width 1568 height 1181
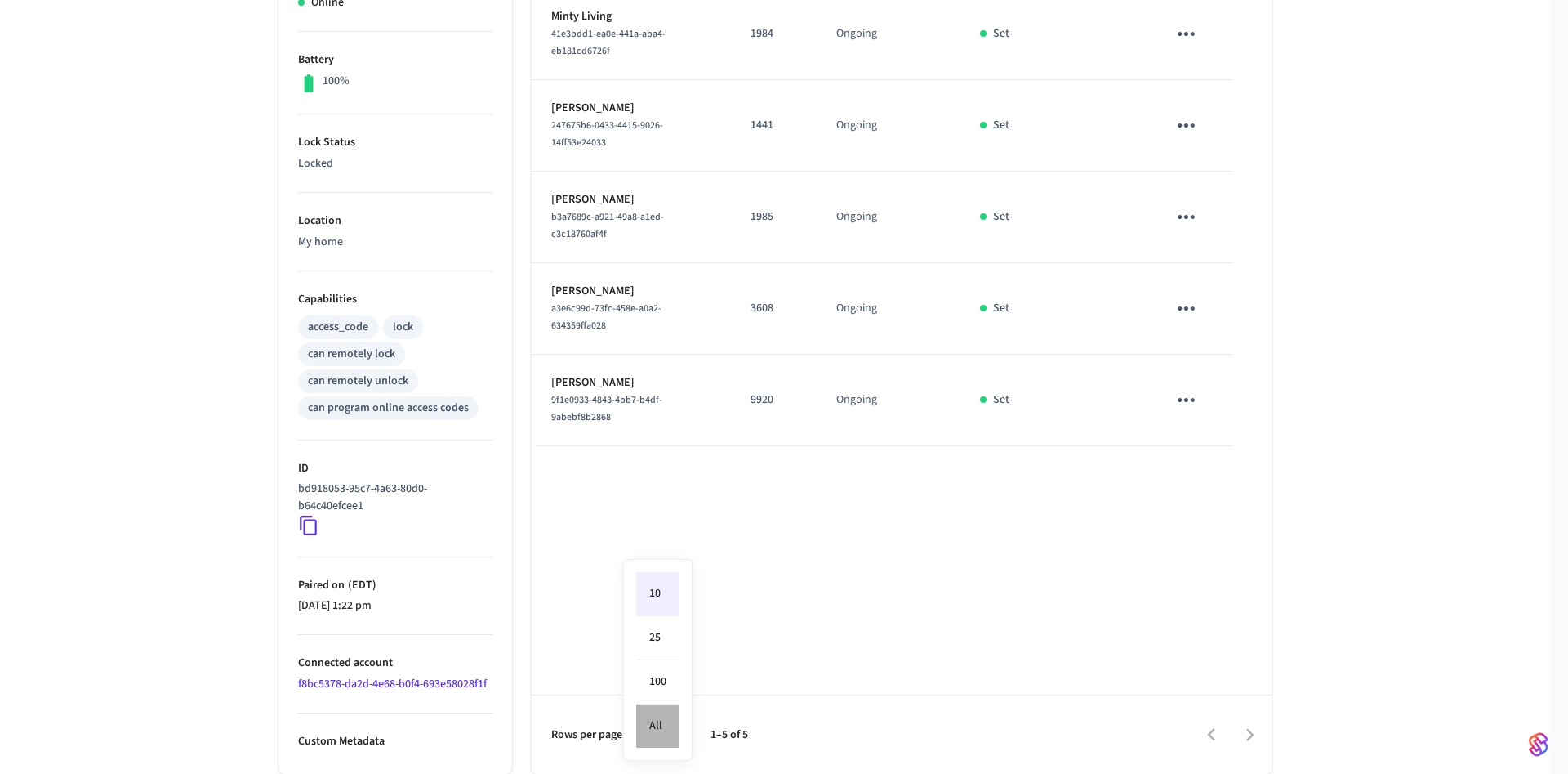
click at [649, 717] on li "All" at bounding box center [657, 725] width 43 height 43
type input "**"
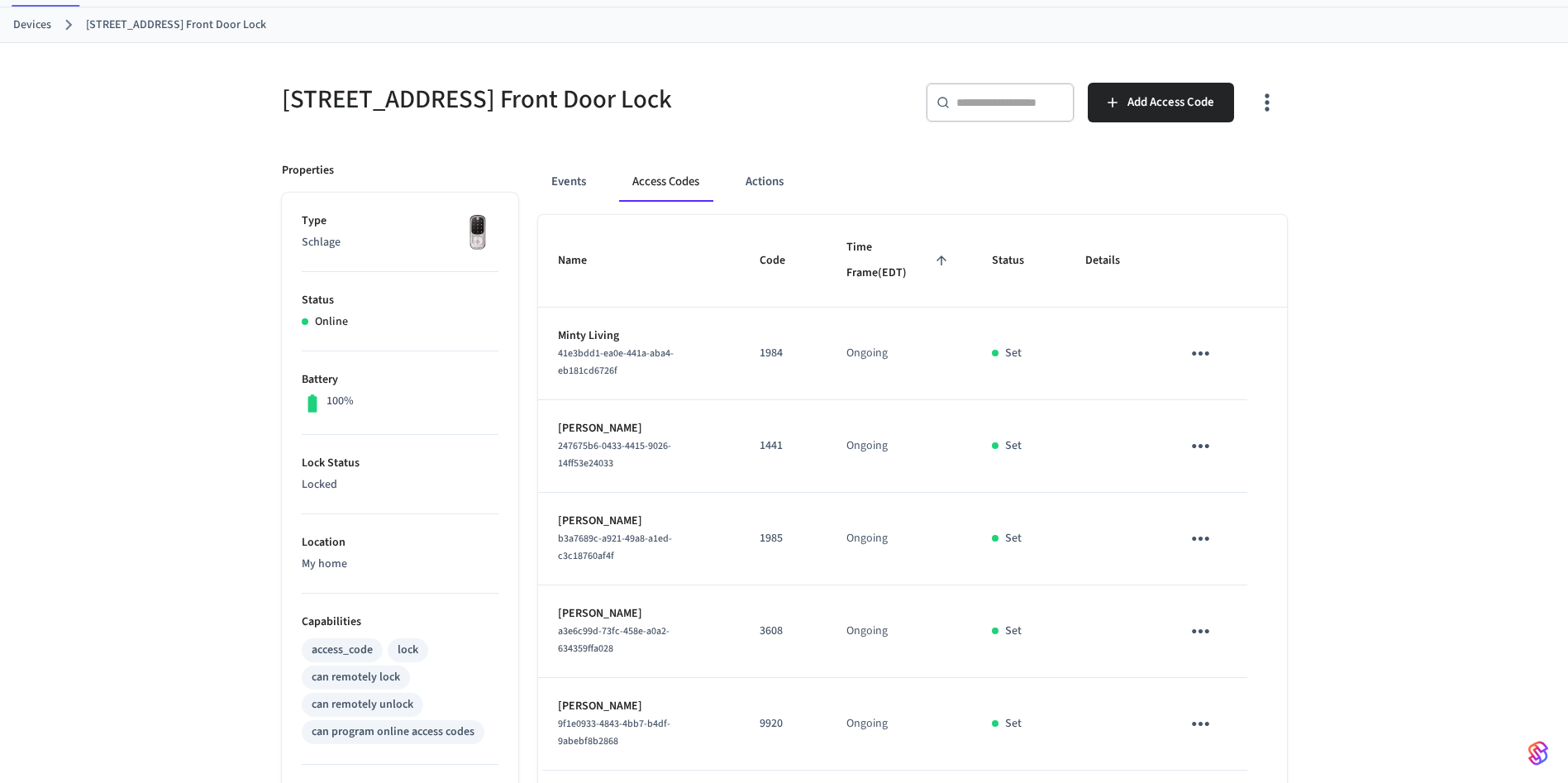
scroll to position [0, 0]
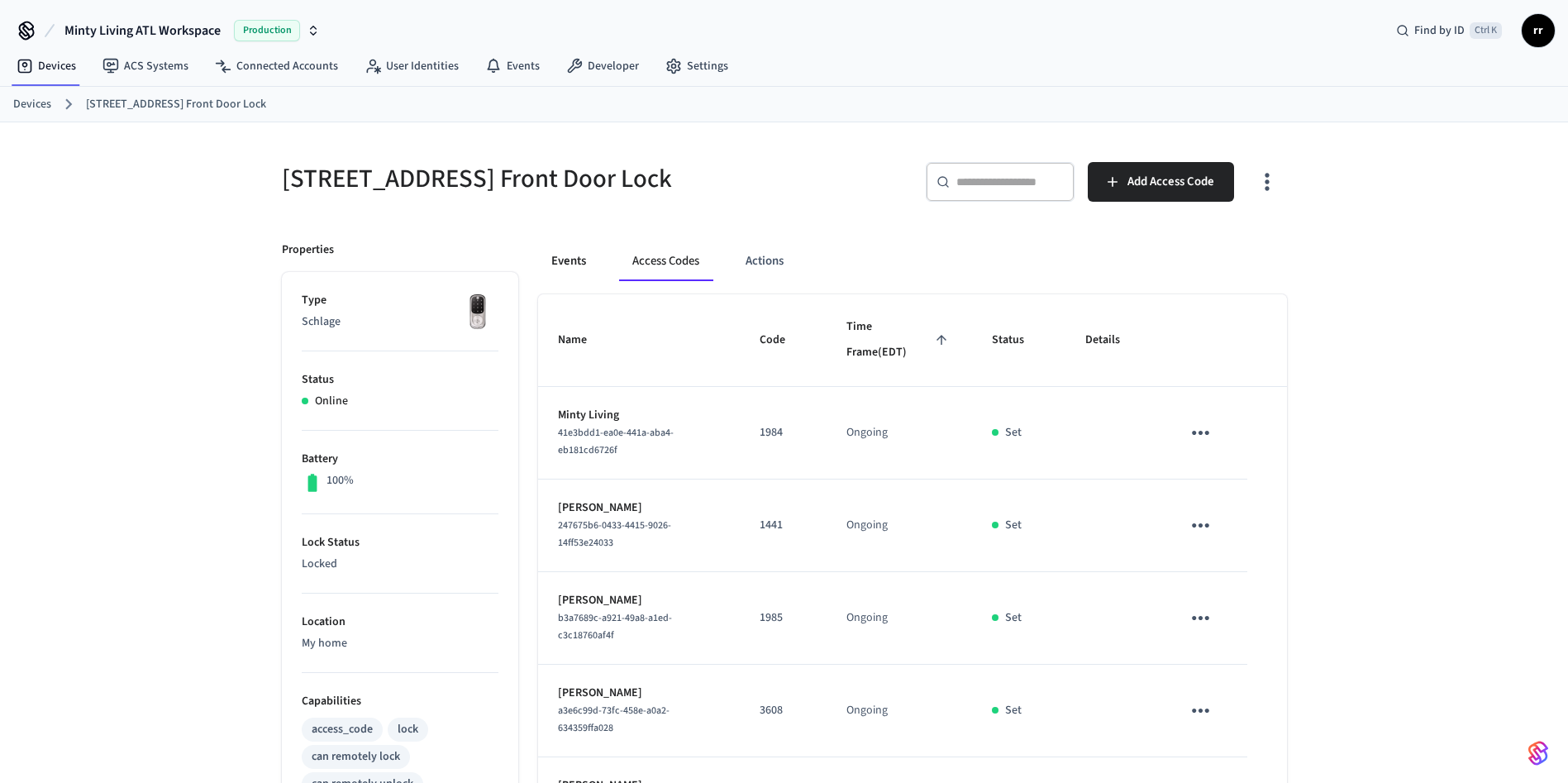
click at [563, 266] on button "Events" at bounding box center [569, 261] width 61 height 40
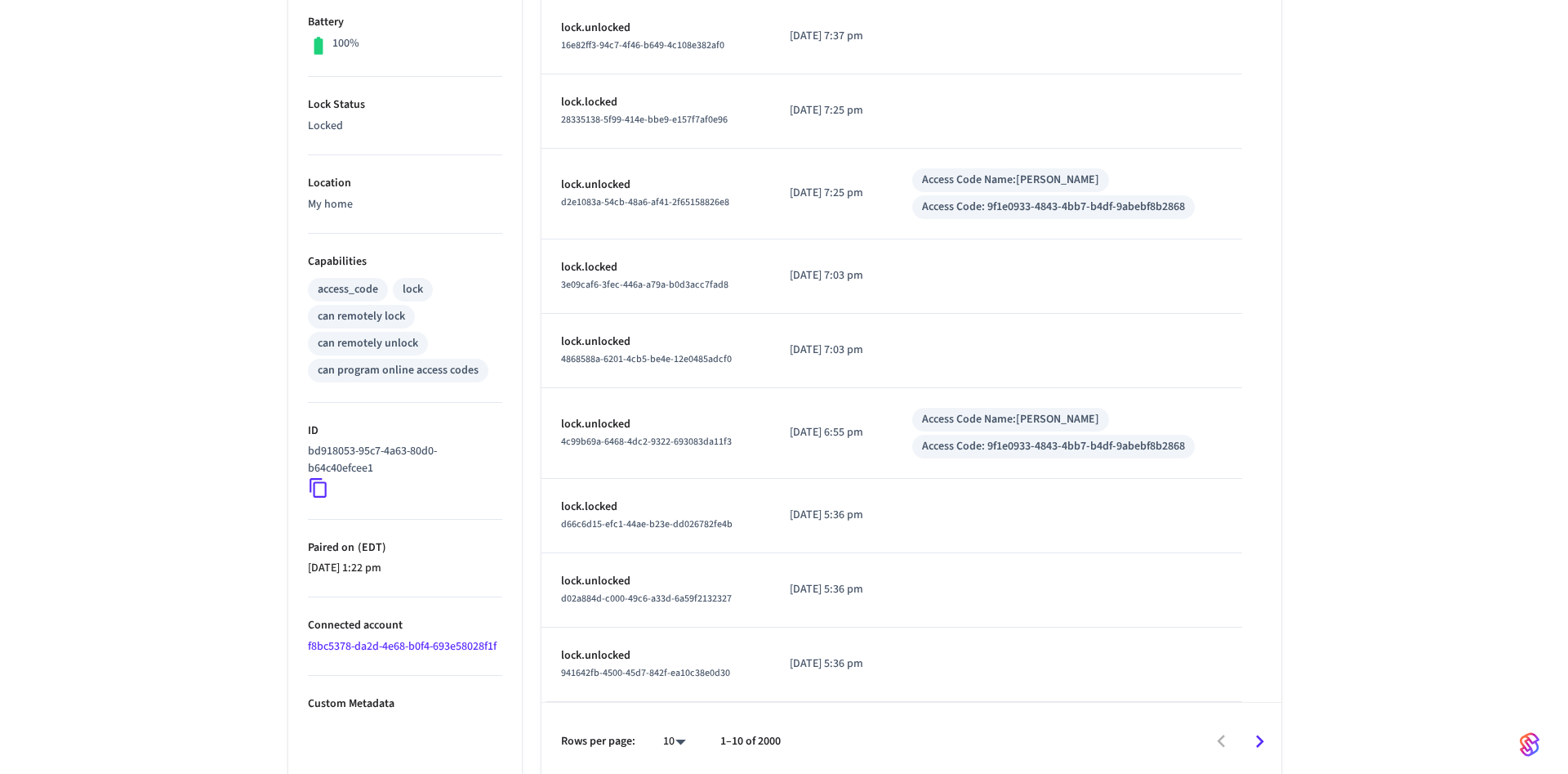
scroll to position [439, 0]
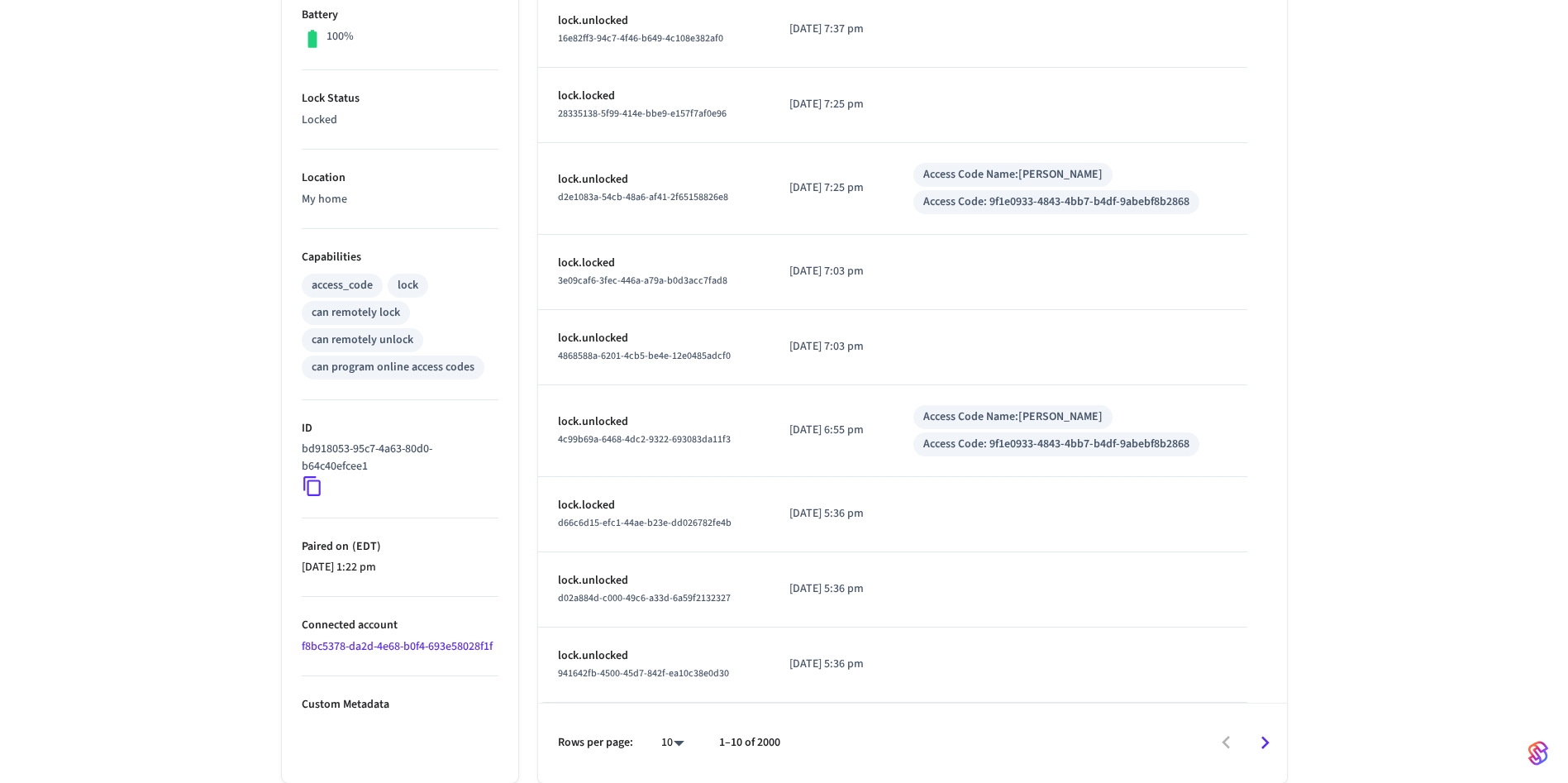
click at [678, 745] on body "Minty Living ATL Workspace Production Find by ID Ctrl K rr Devices ACS Systems …" at bounding box center [784, 169] width 1568 height 1226
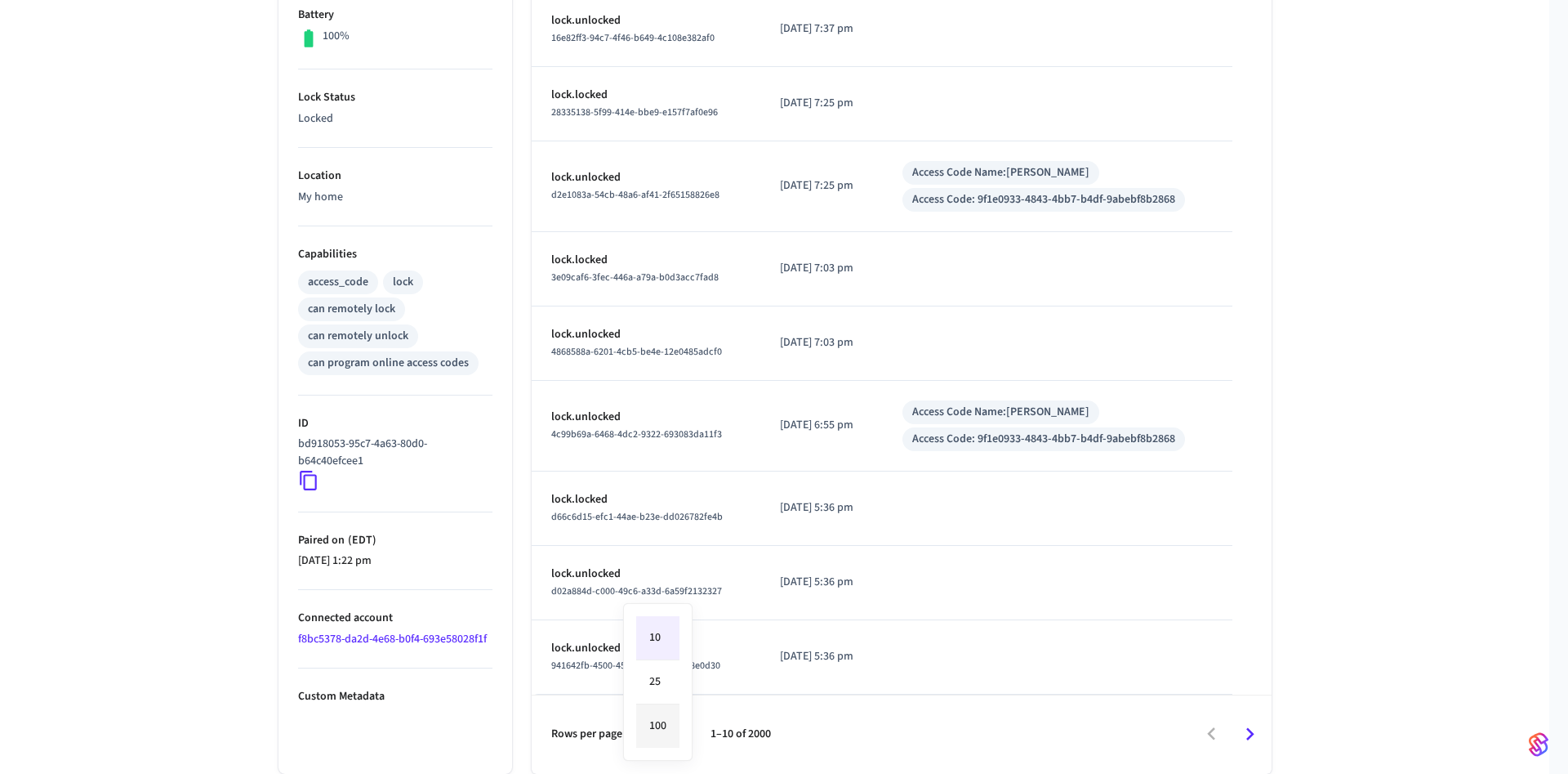
click at [666, 725] on li "100" at bounding box center [657, 725] width 43 height 43
type input "***"
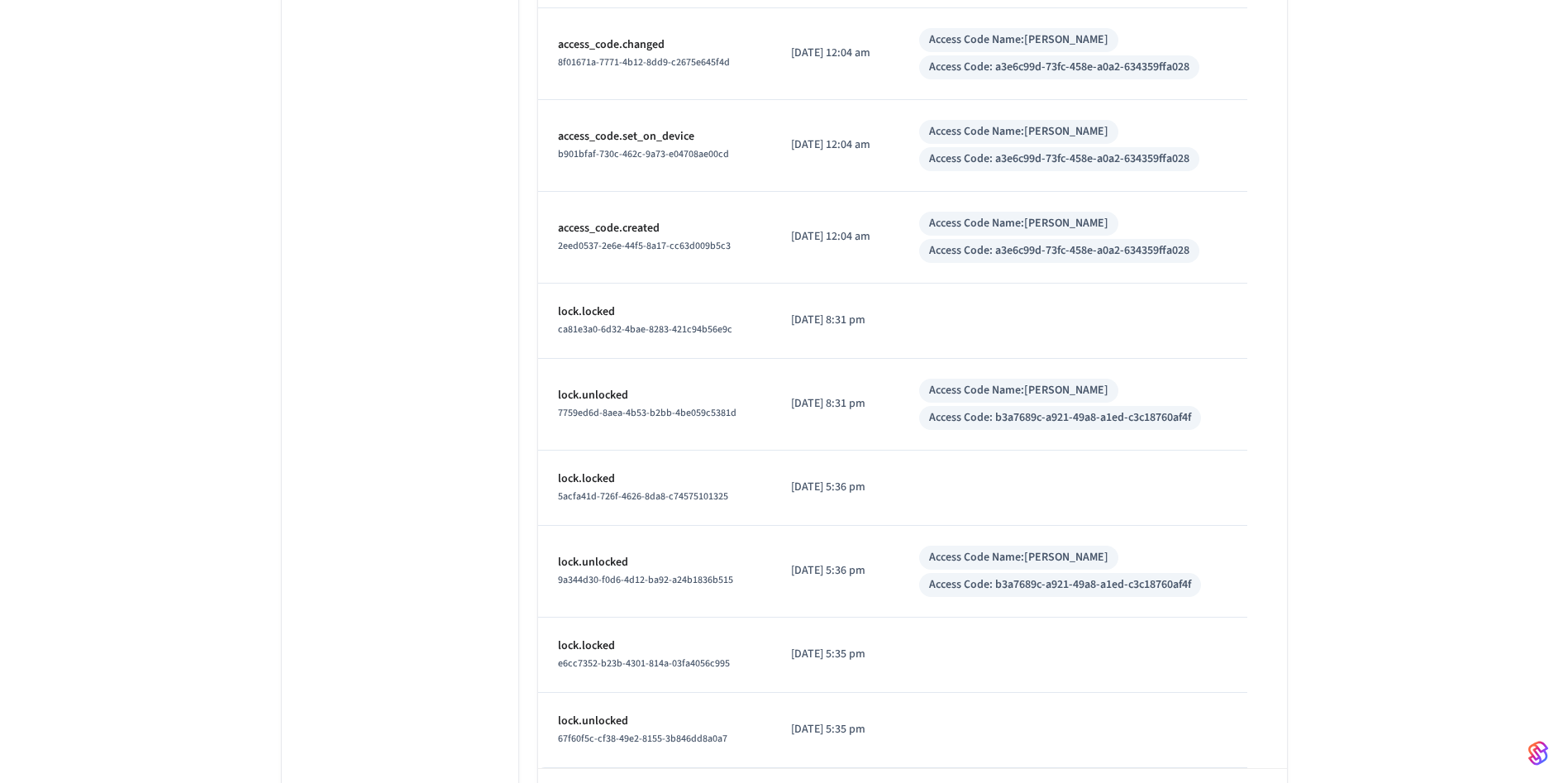
scroll to position [7641, 0]
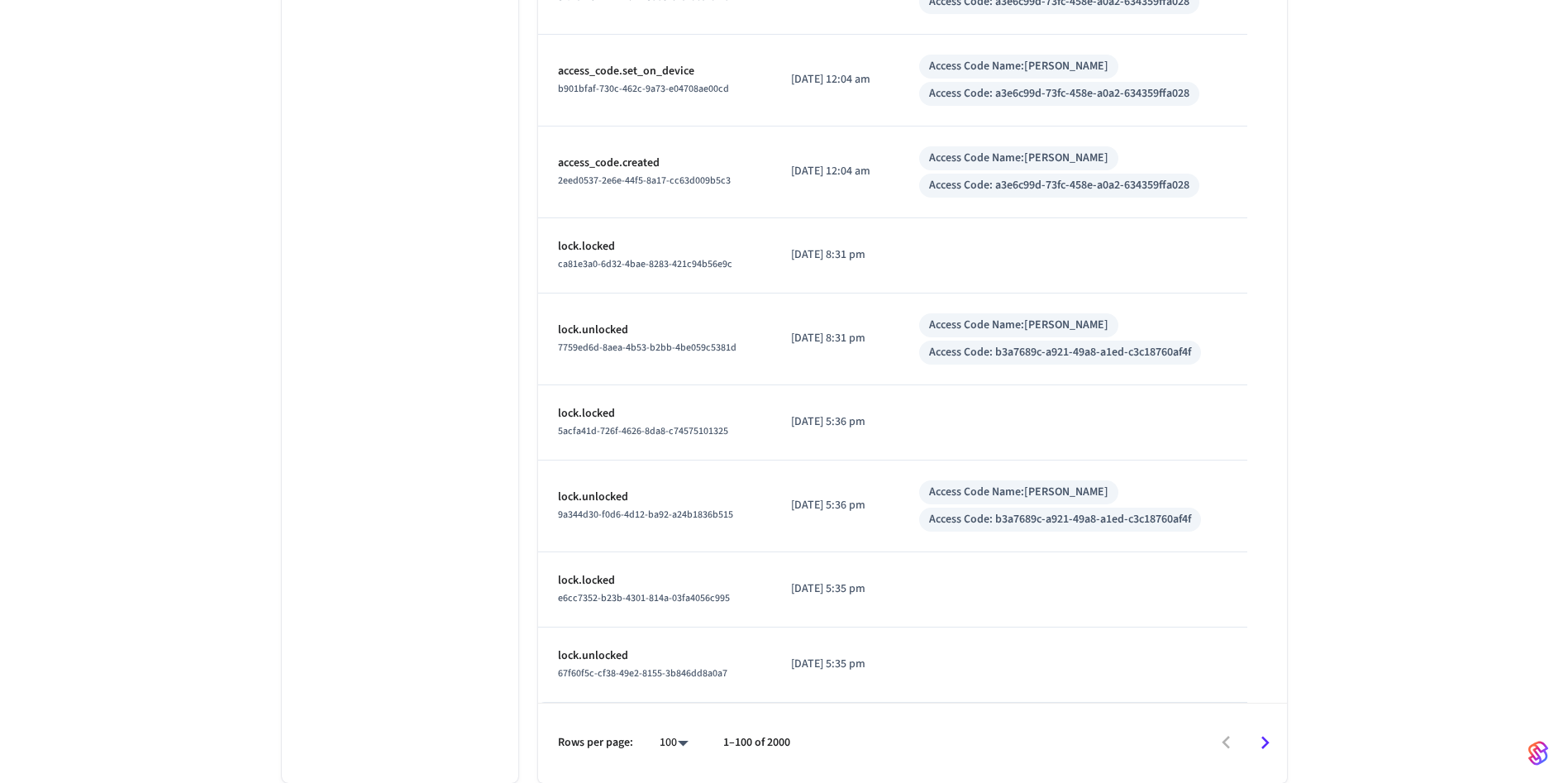
click at [1262, 740] on icon "Go to next page" at bounding box center [1264, 742] width 25 height 25
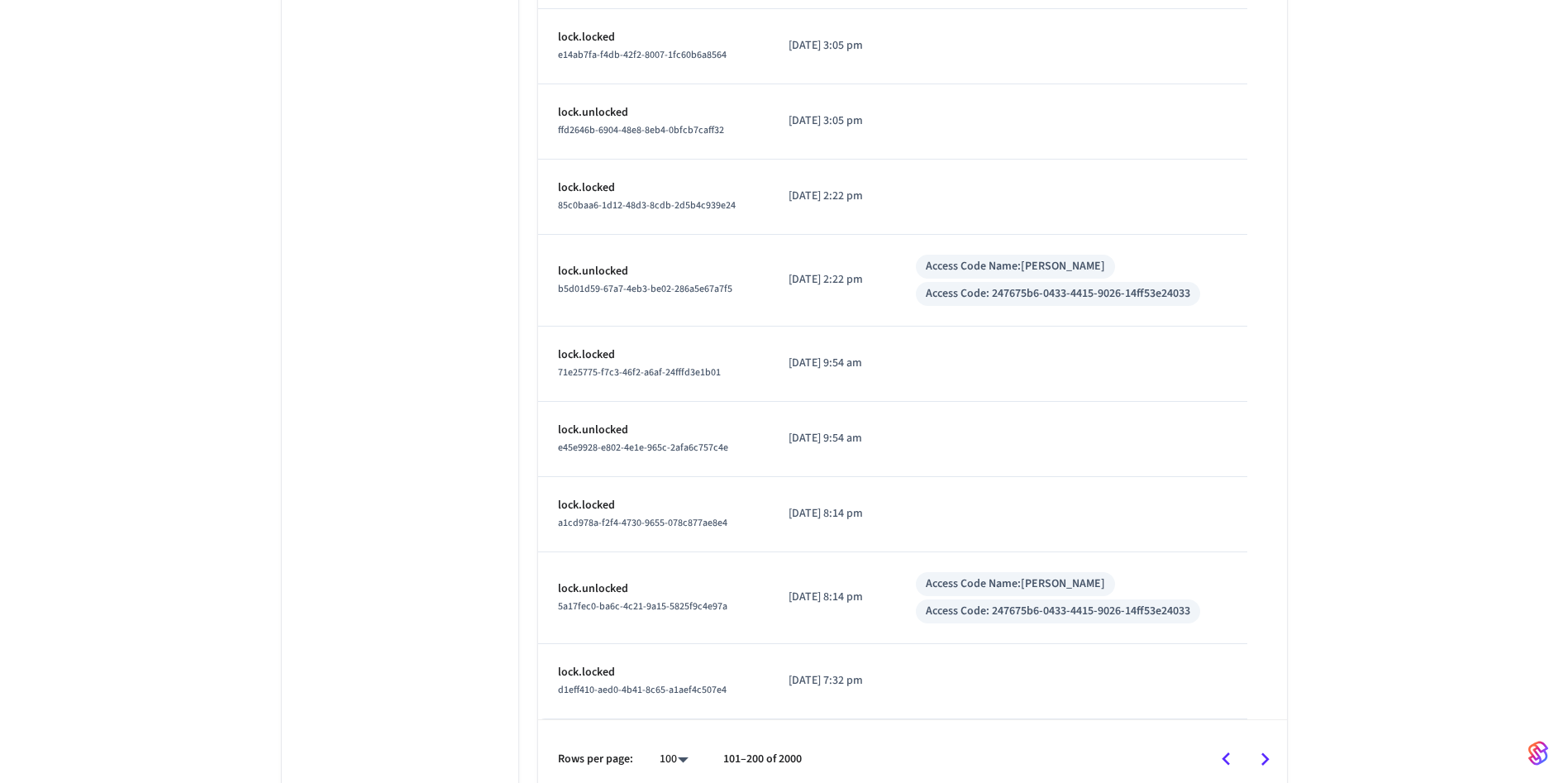
click at [1262, 740] on button "Go to next page" at bounding box center [1265, 759] width 39 height 39
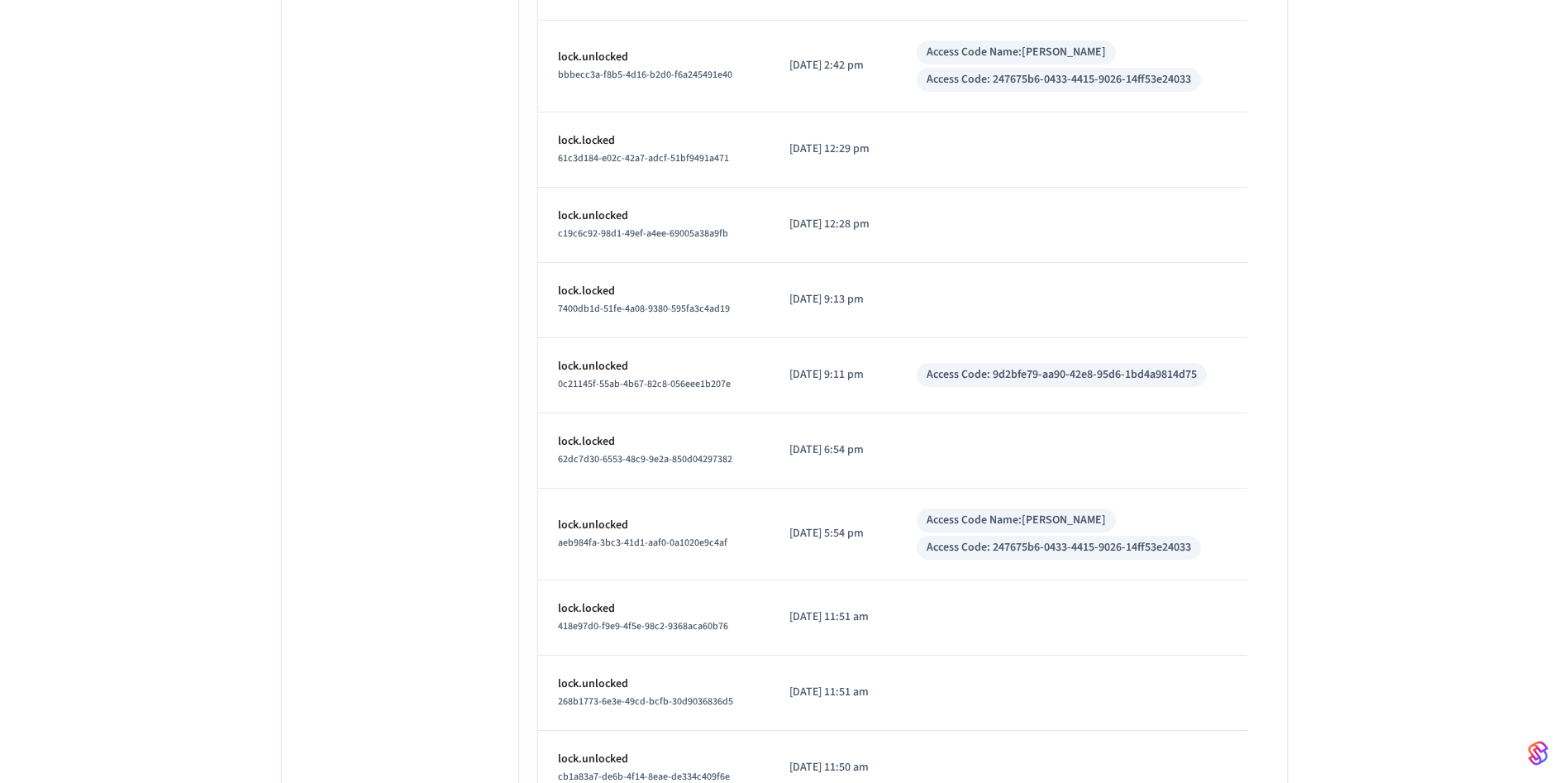
scroll to position [4930, 0]
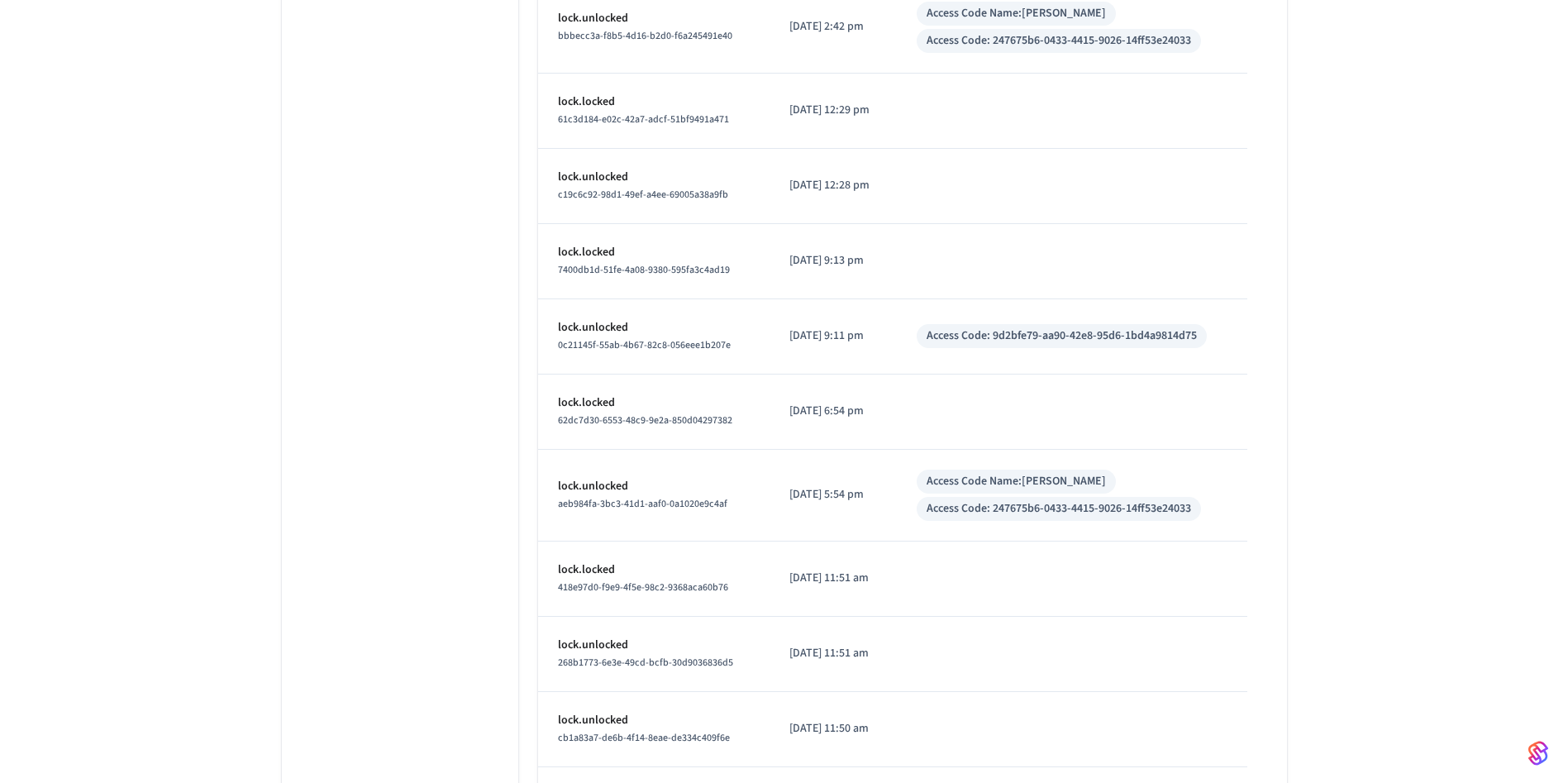
drag, startPoint x: 822, startPoint y: 337, endPoint x: 878, endPoint y: 340, distance: 56.1
click at [877, 340] on p "[DATE] 9:11 pm" at bounding box center [833, 336] width 88 height 18
drag, startPoint x: 828, startPoint y: 257, endPoint x: 914, endPoint y: 257, distance: 86.0
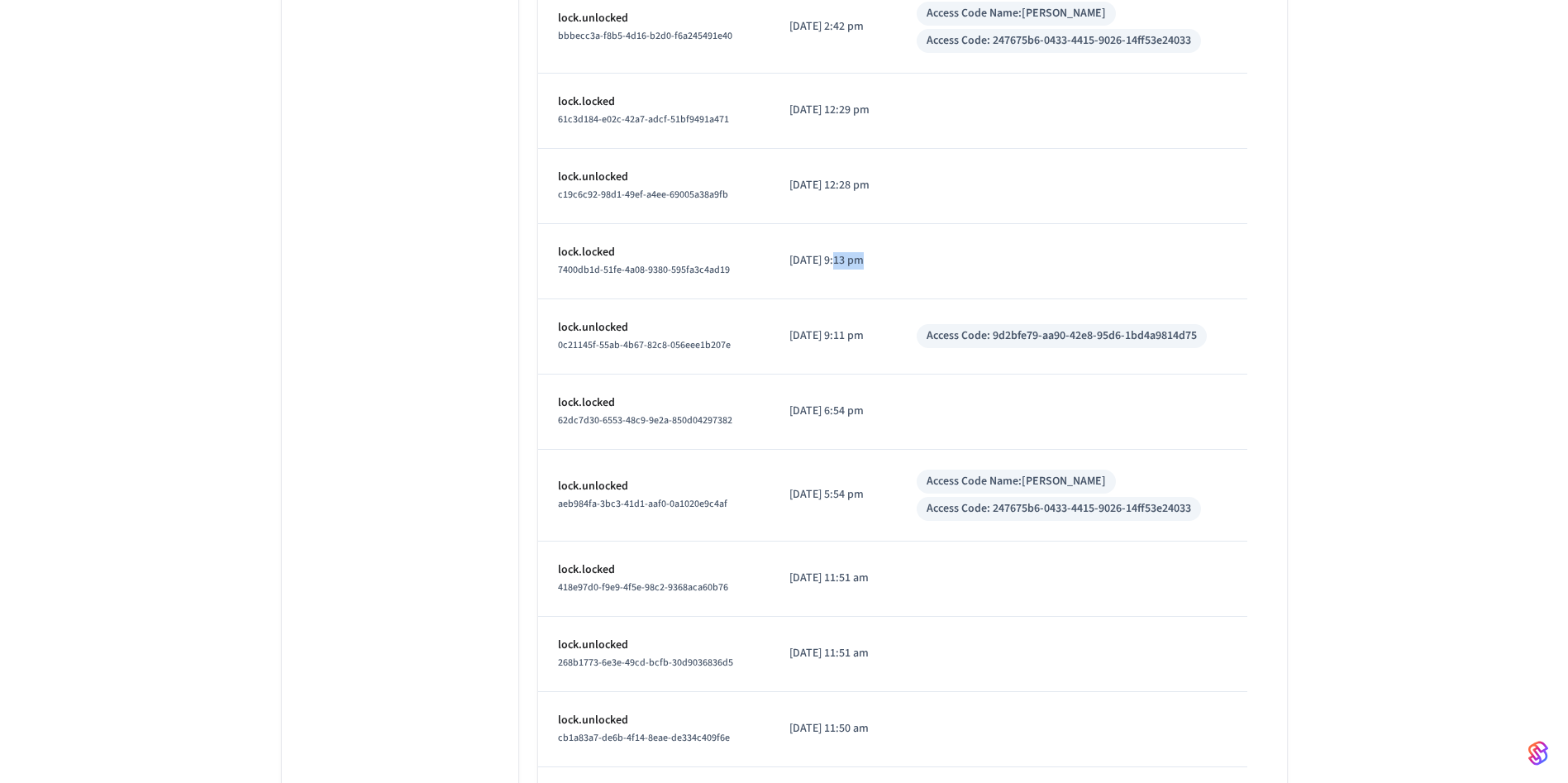
click at [914, 257] on tr "lock.locked 7400db1d-51fe-4a08-9380-595fa3c4ad19 [DATE] 9:13 pm" at bounding box center [912, 262] width 749 height 75
click at [919, 257] on td "sticky table" at bounding box center [1071, 262] width 350 height 75
drag, startPoint x: 780, startPoint y: 186, endPoint x: 898, endPoint y: 190, distance: 118.1
click at [896, 190] on td "[DATE] 12:28 pm" at bounding box center [832, 186] width 127 height 75
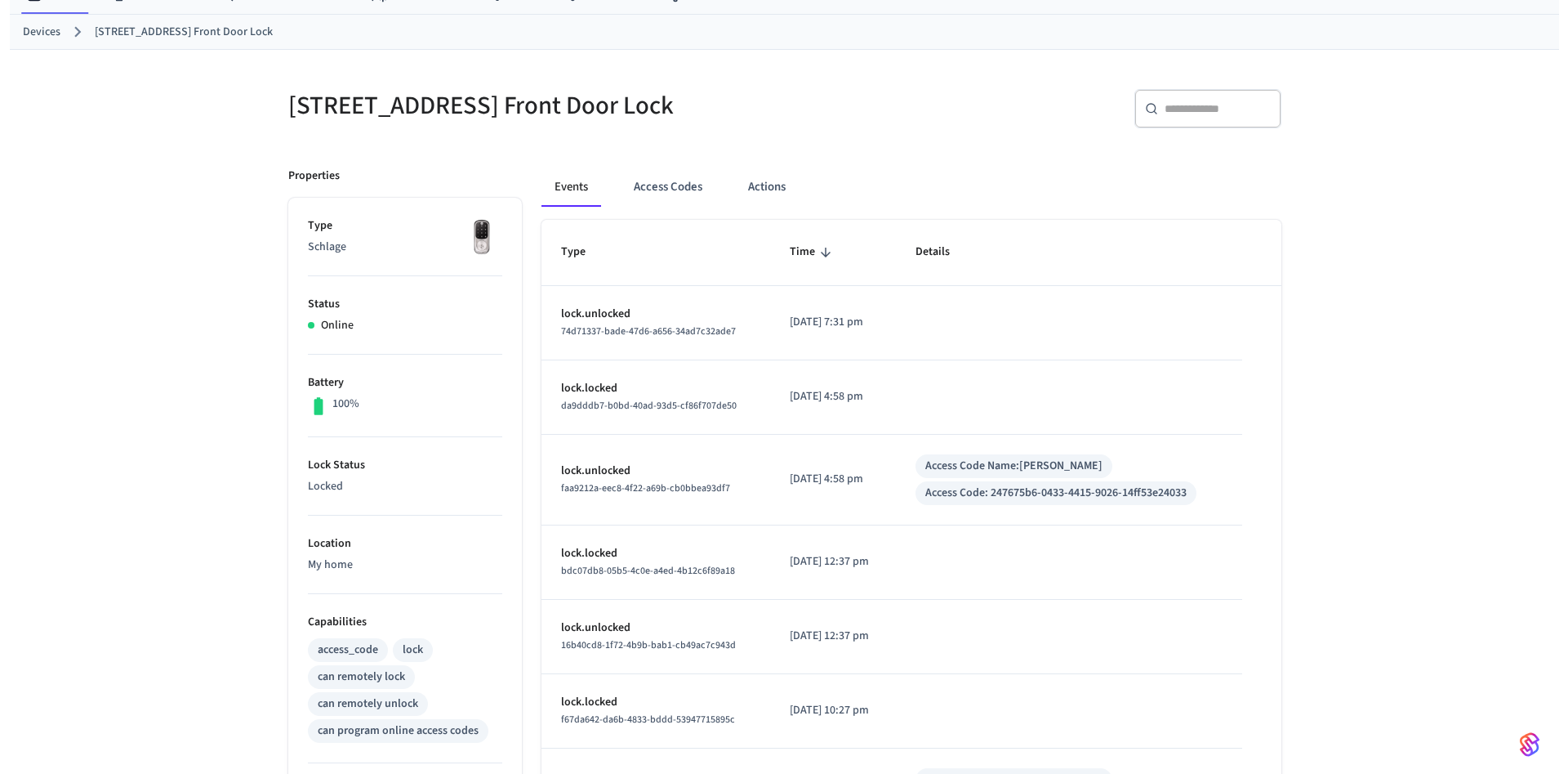
scroll to position [0, 0]
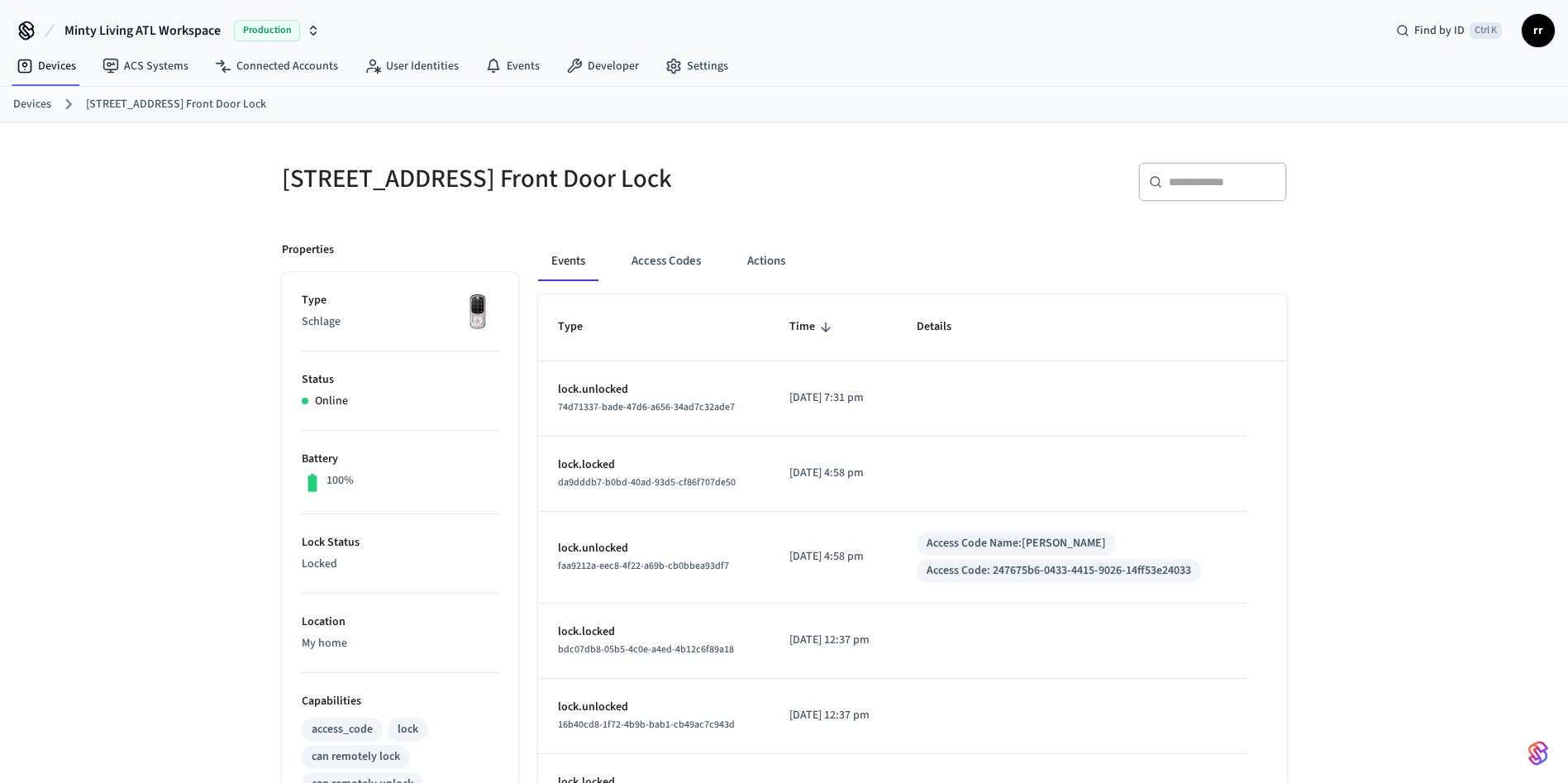
click at [22, 96] on link "Devices" at bounding box center [32, 104] width 38 height 18
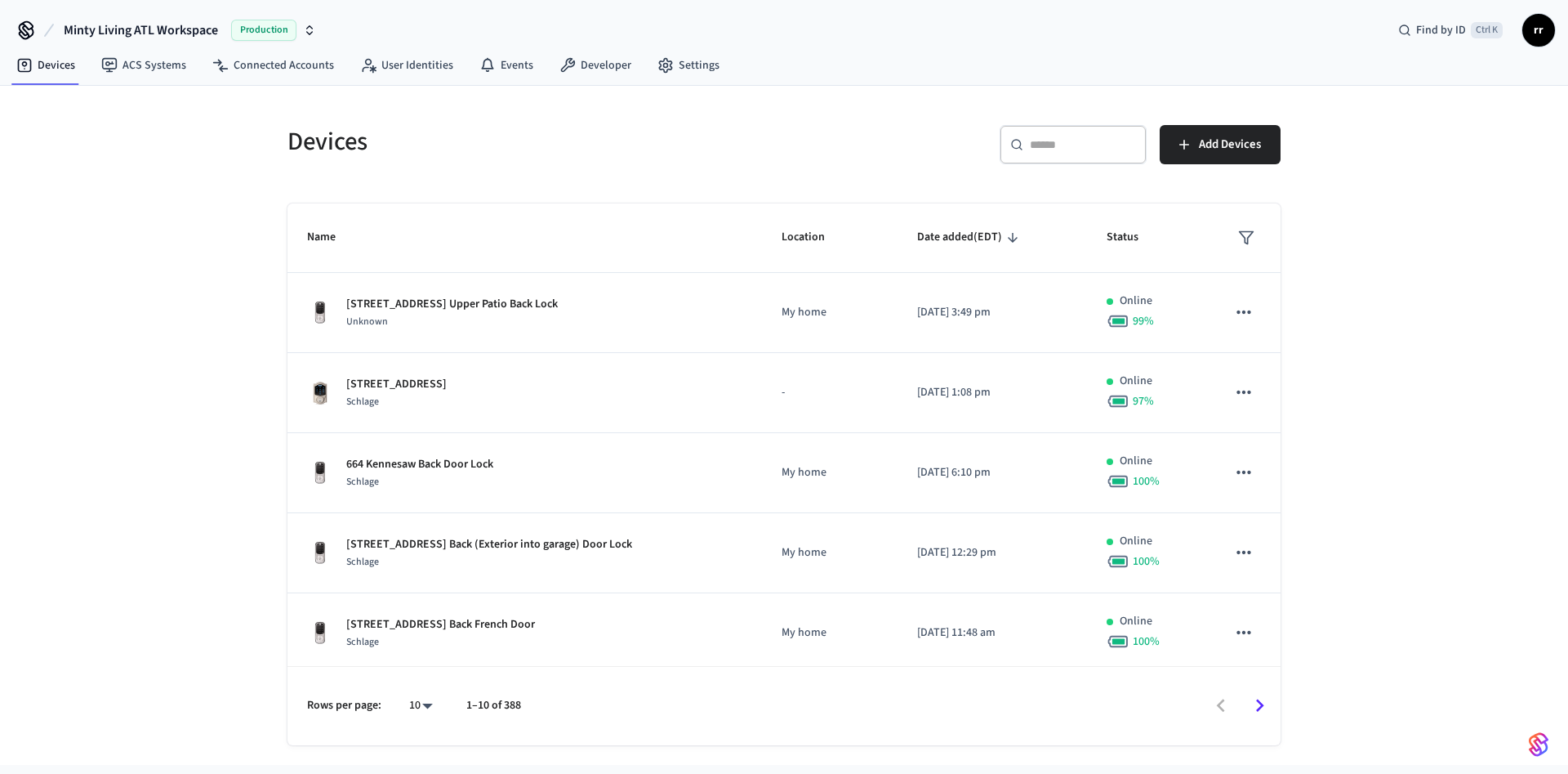
click at [1094, 144] on input "text" at bounding box center [1082, 144] width 106 height 16
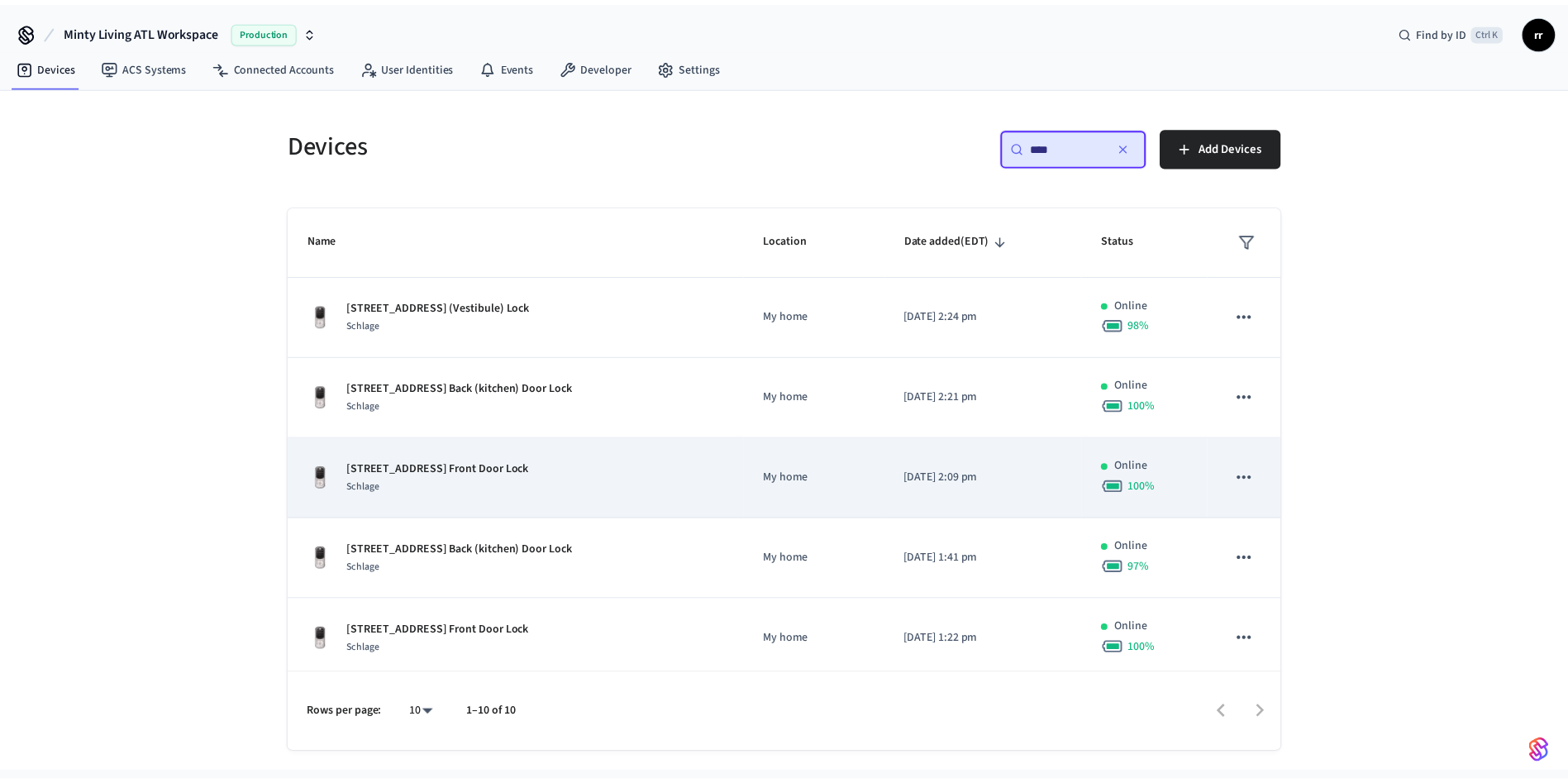
scroll to position [248, 0]
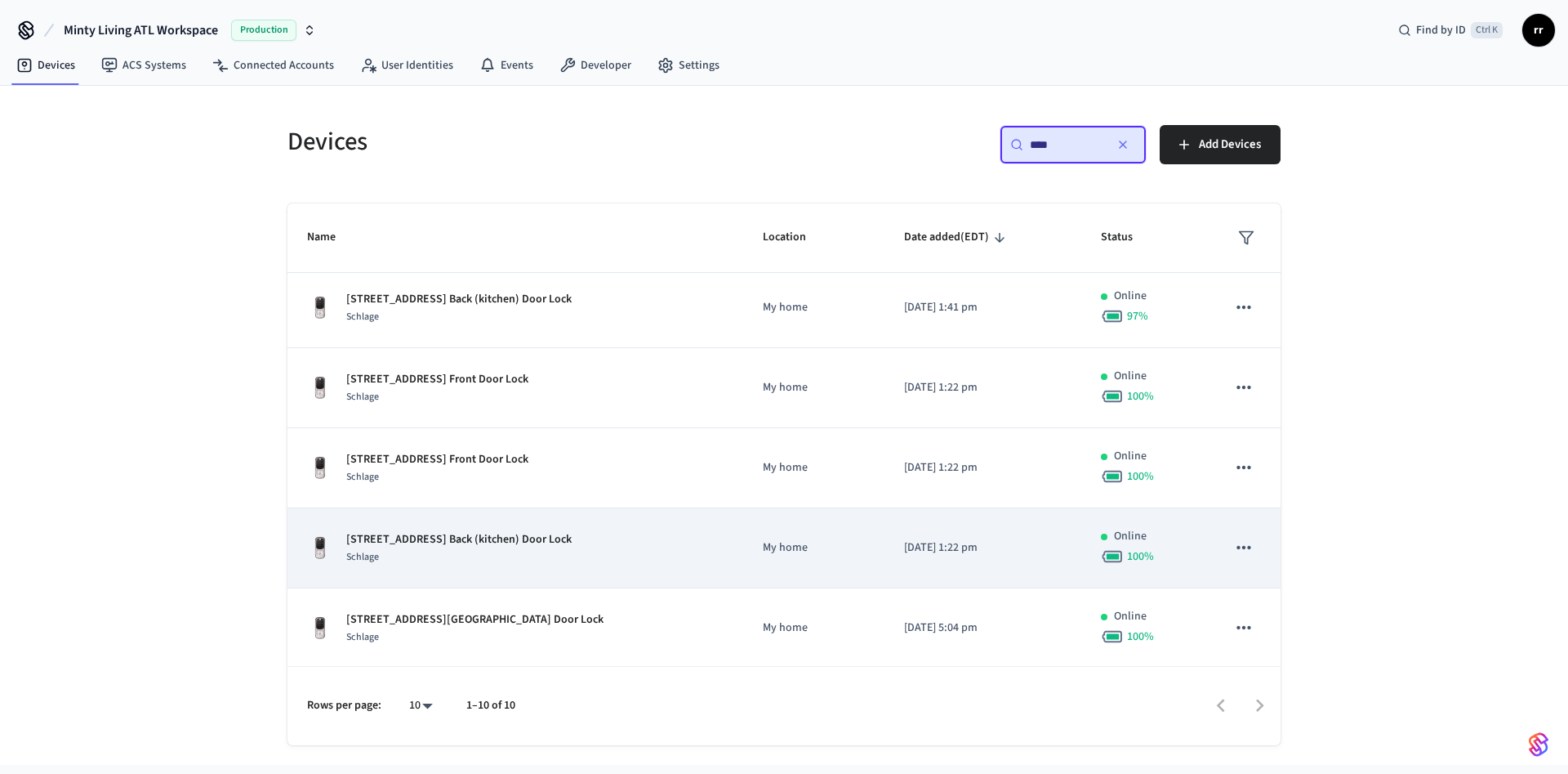
type input "****"
click at [517, 538] on p "[STREET_ADDRESS] Back (kitchen) Door Lock" at bounding box center [459, 540] width 225 height 17
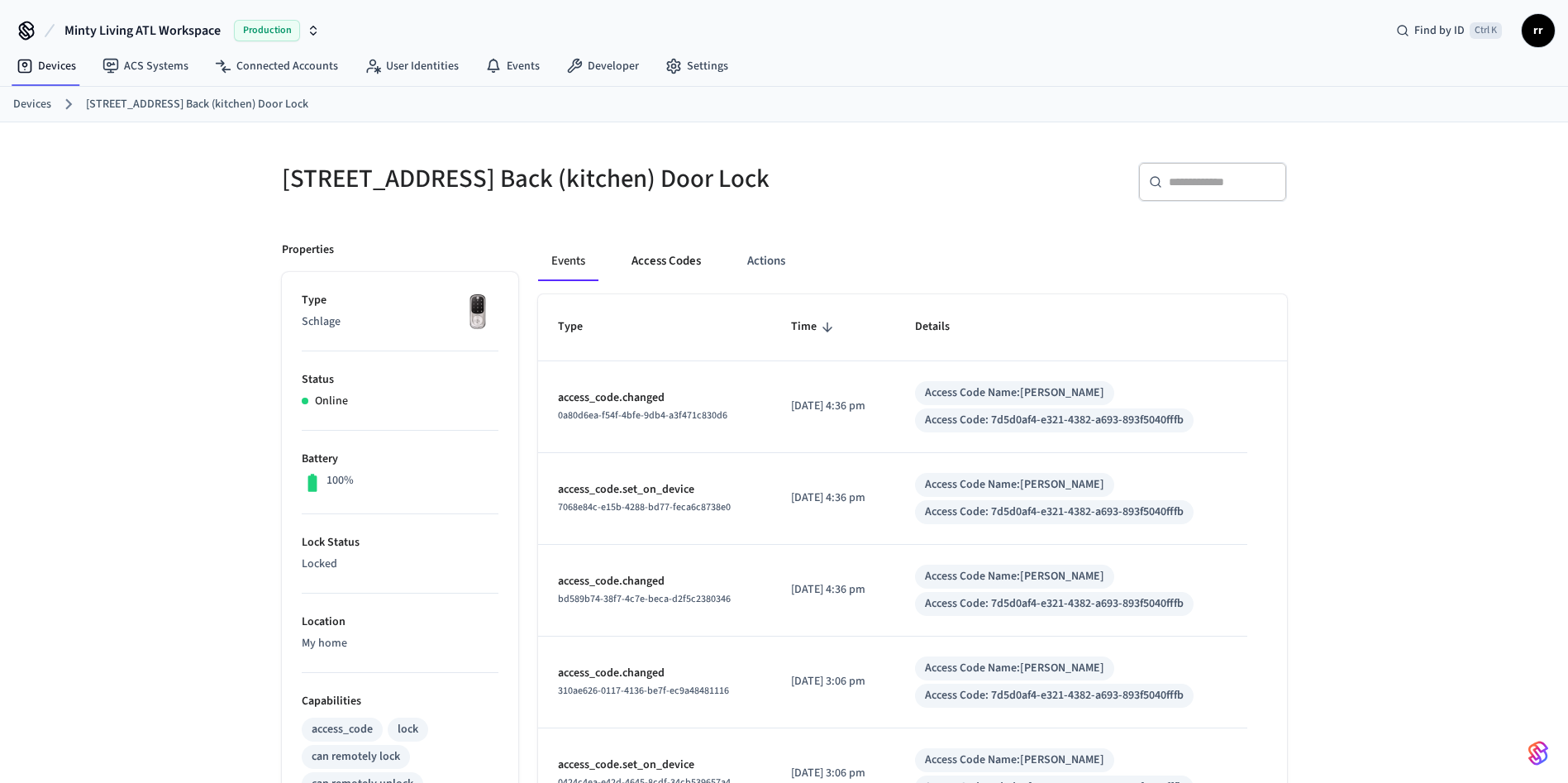
click at [661, 281] on button "Access Codes" at bounding box center [665, 261] width 96 height 40
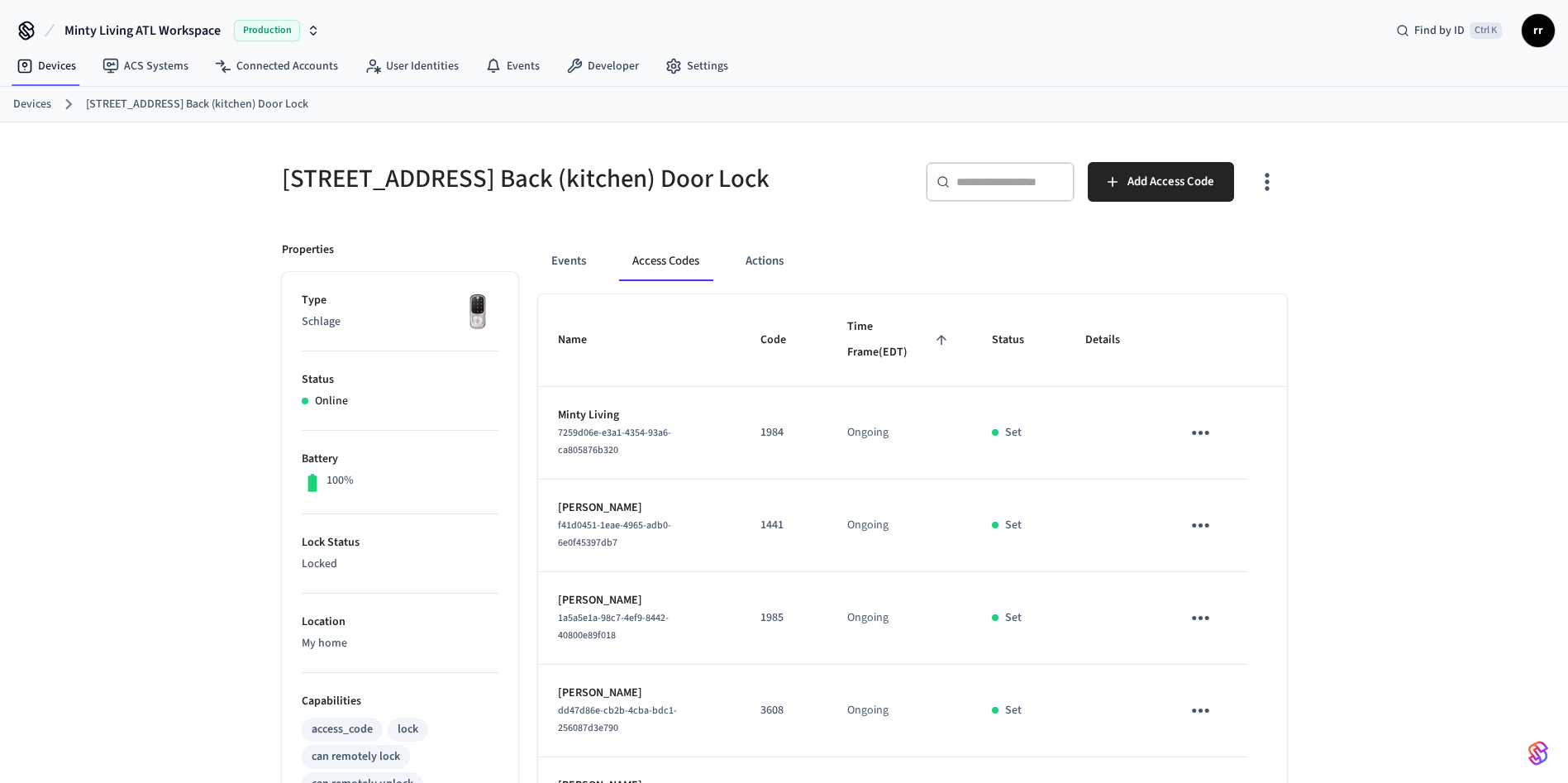
scroll to position [248, 0]
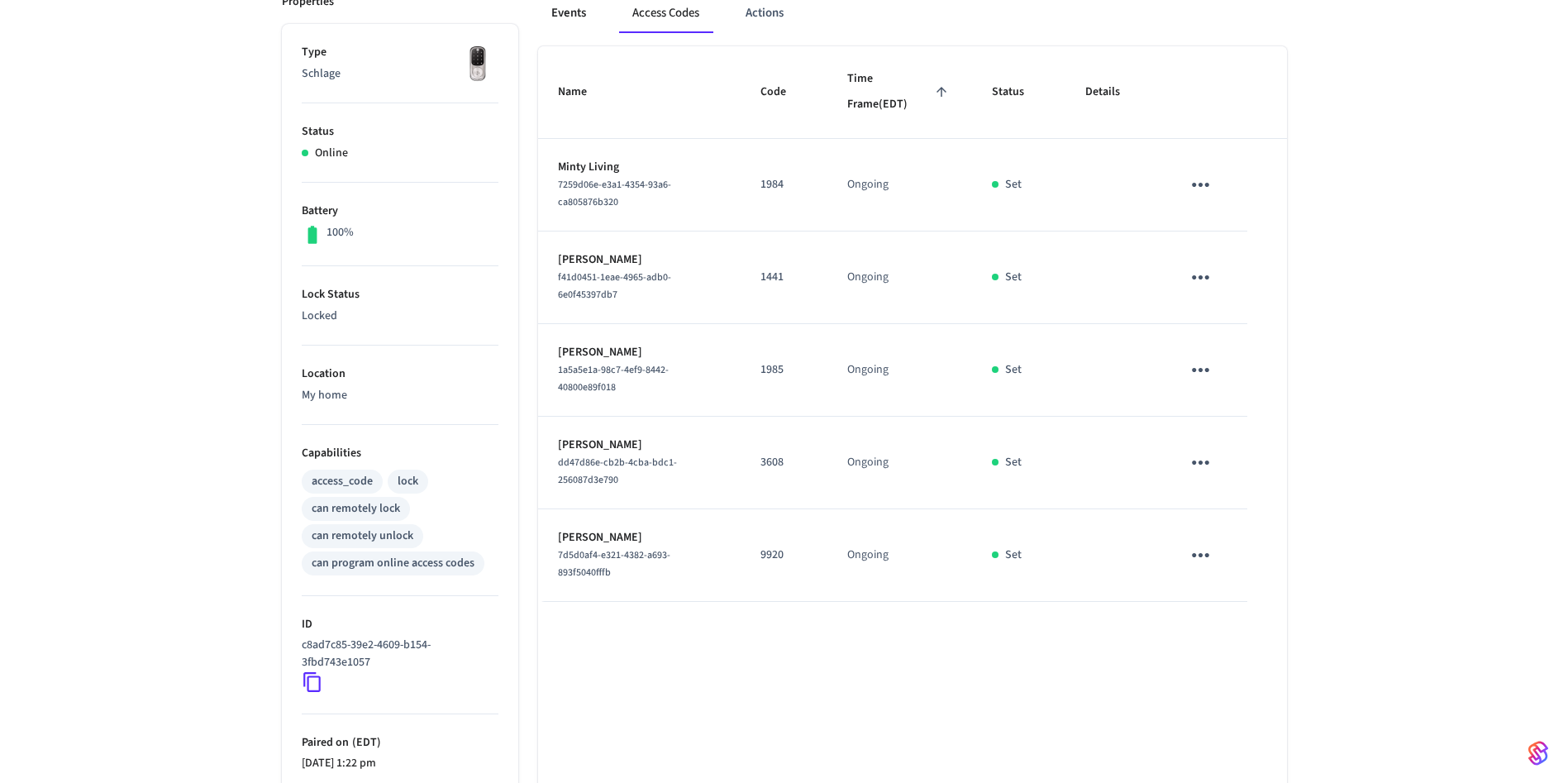
click at [565, 29] on button "Events" at bounding box center [569, 12] width 61 height 40
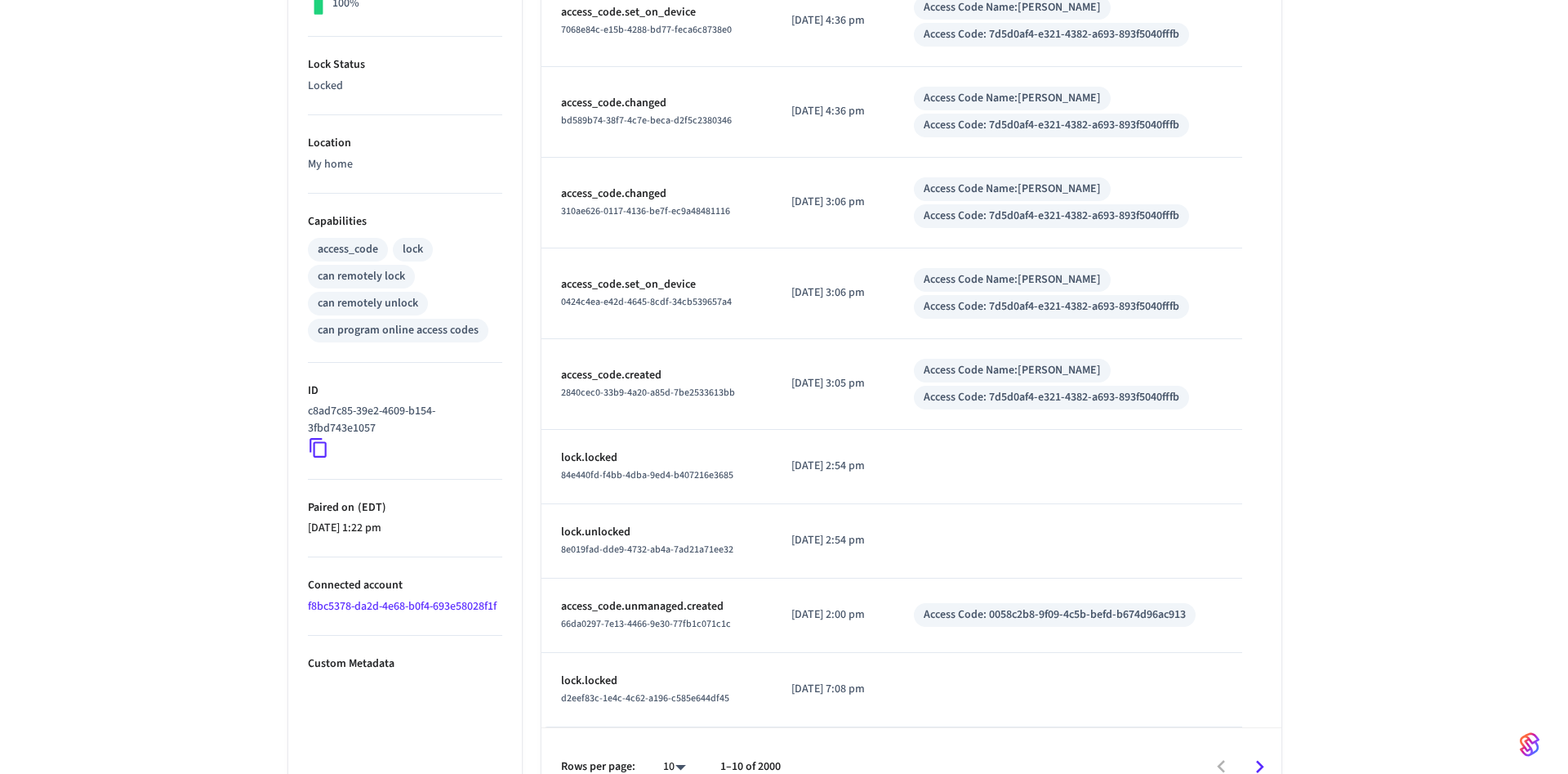
scroll to position [519, 0]
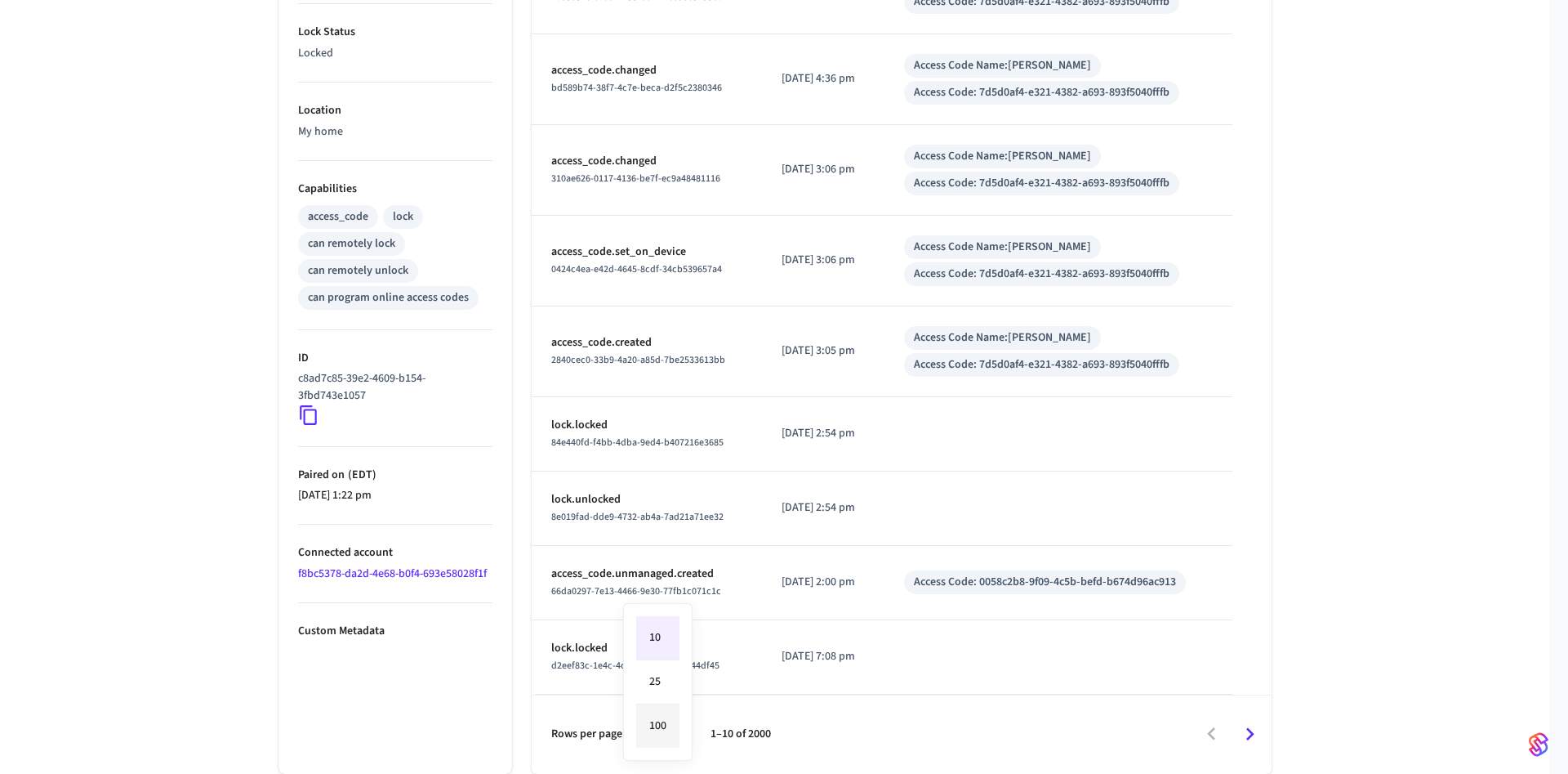
click at [666, 730] on body "Minty Living ATL Workspace Production Find by ID Ctrl K rr Devices ACS Systems …" at bounding box center [784, 134] width 1568 height 1277
drag, startPoint x: 665, startPoint y: 716, endPoint x: 682, endPoint y: 716, distance: 17.0
click at [664, 716] on li "100" at bounding box center [657, 725] width 43 height 43
type input "***"
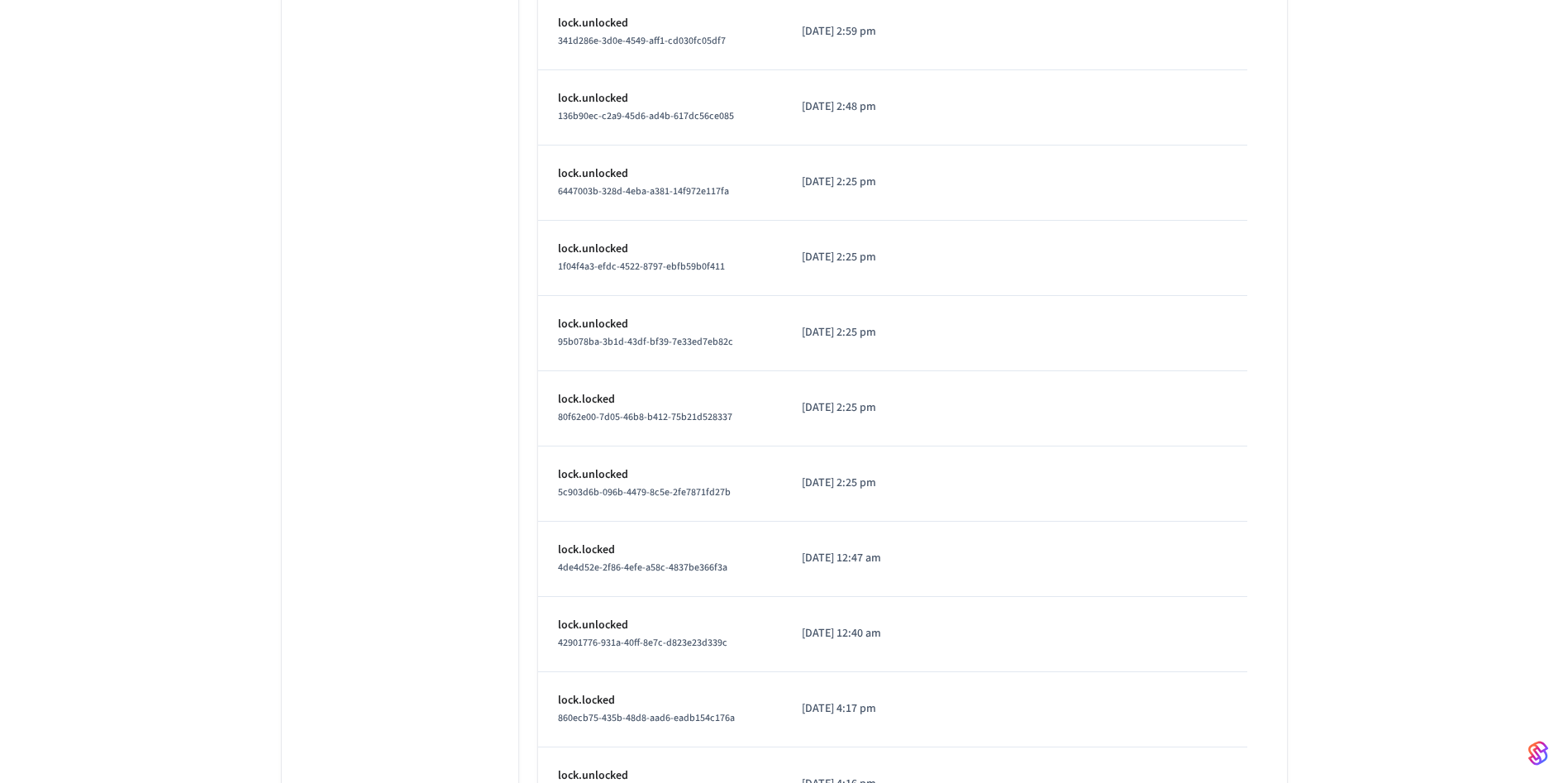
scroll to position [5896, 0]
